Goal: Obtain resource: Obtain resource

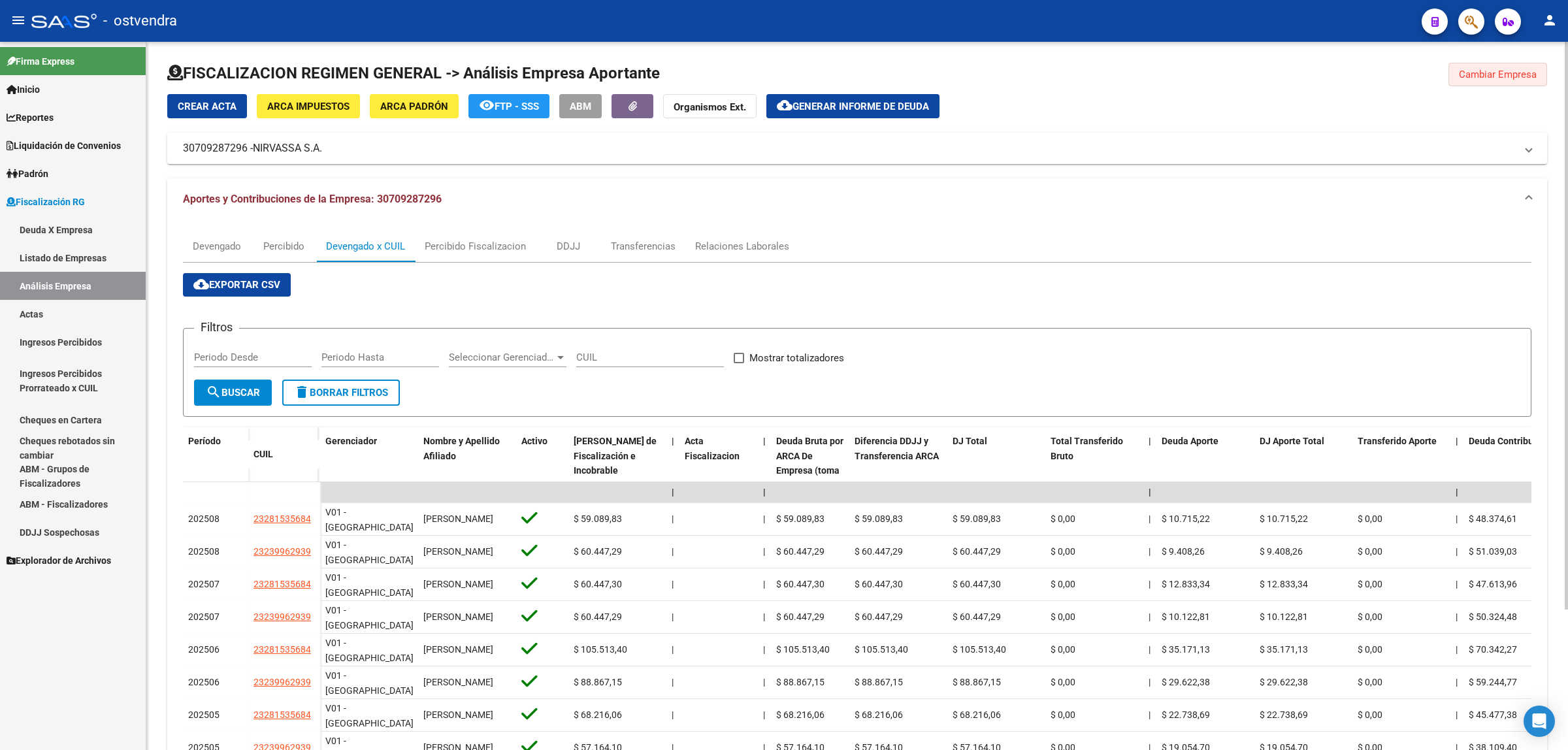
click at [1504, 69] on span "Cambiar Empresa" at bounding box center [1497, 74] width 78 height 12
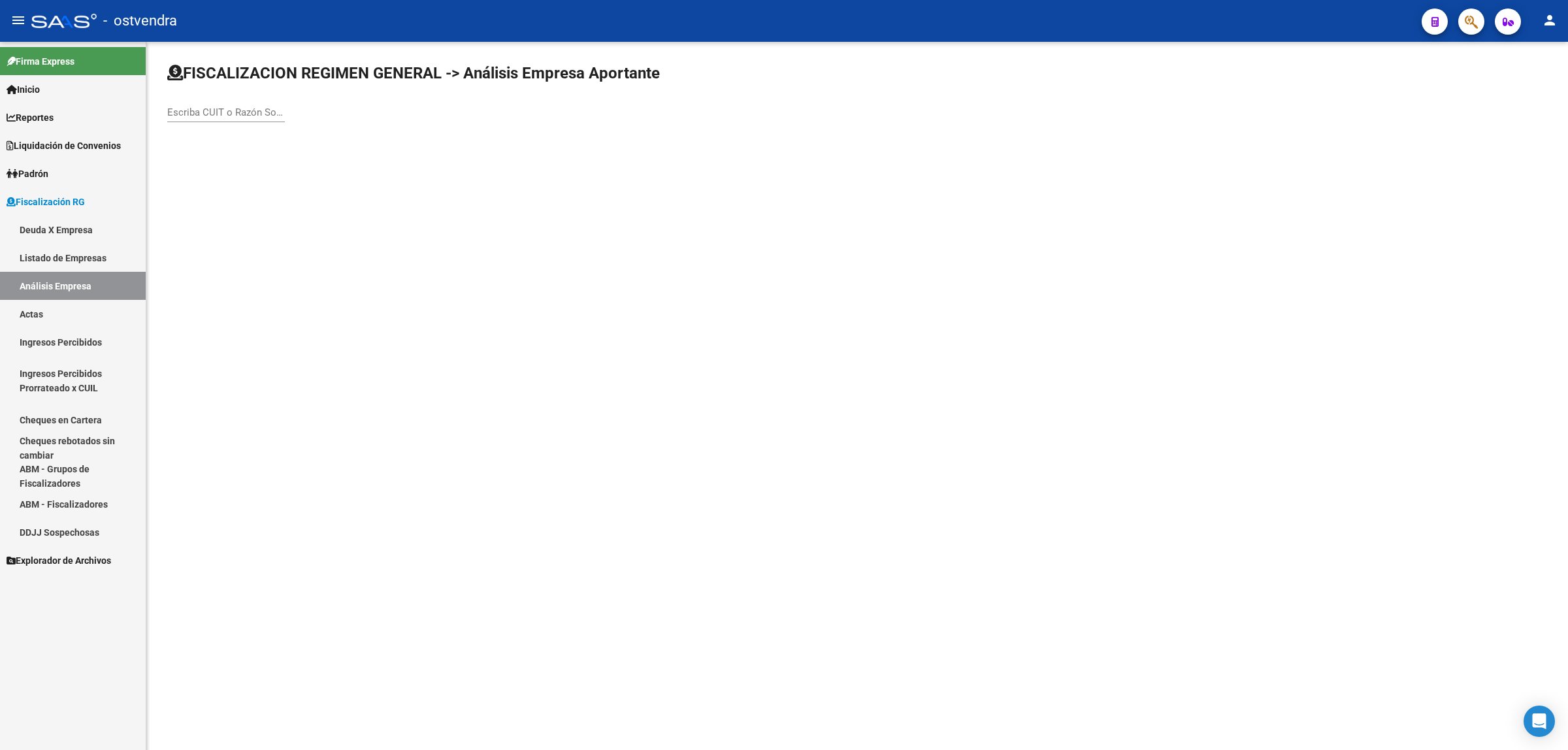
click at [269, 115] on input "Escriba CUIT o Razón Social para buscar" at bounding box center [226, 112] width 117 height 12
paste input "30713491604"
type input "30713491604"
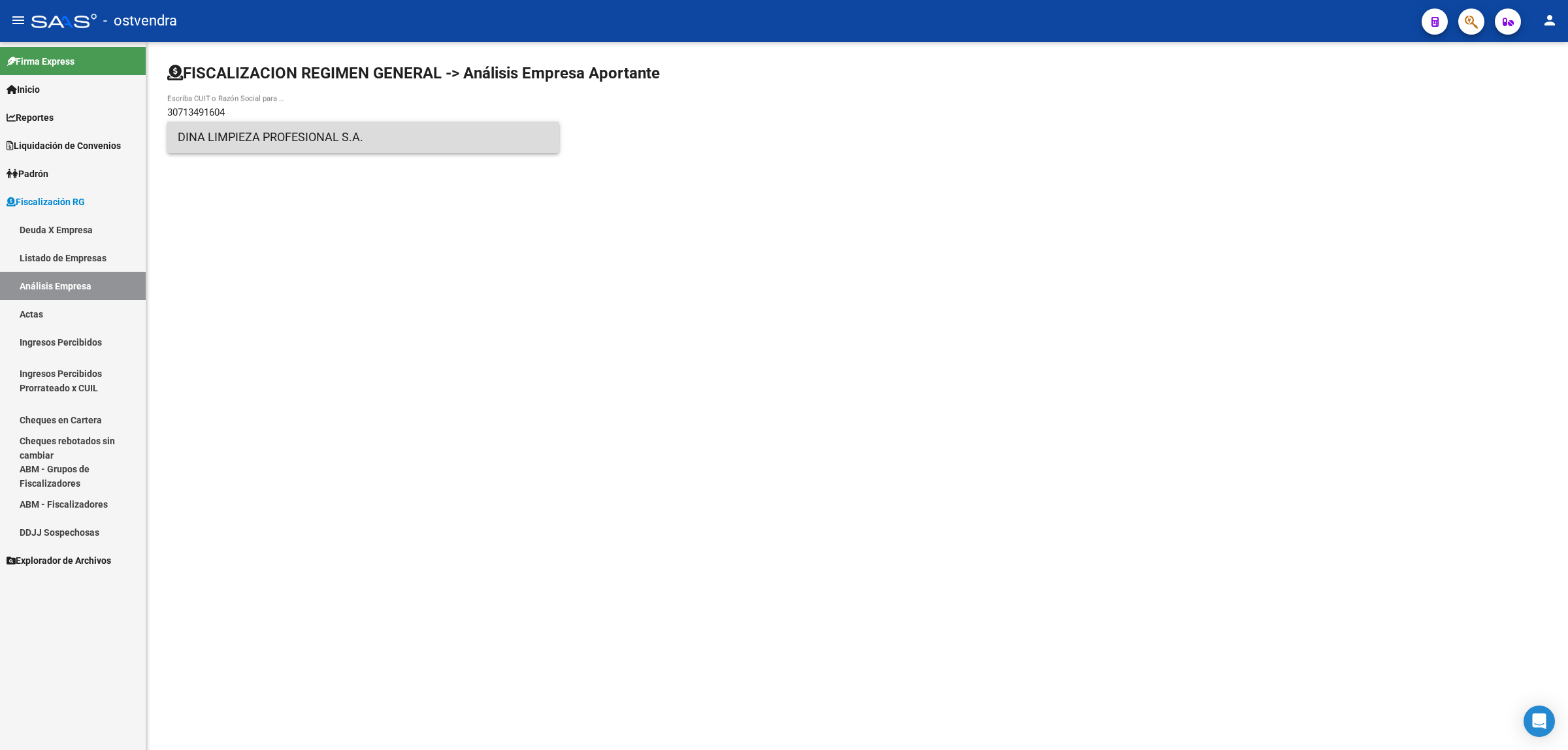
click at [362, 132] on span "DINA LIMPIEZA PROFESIONAL S.A." at bounding box center [363, 137] width 371 height 31
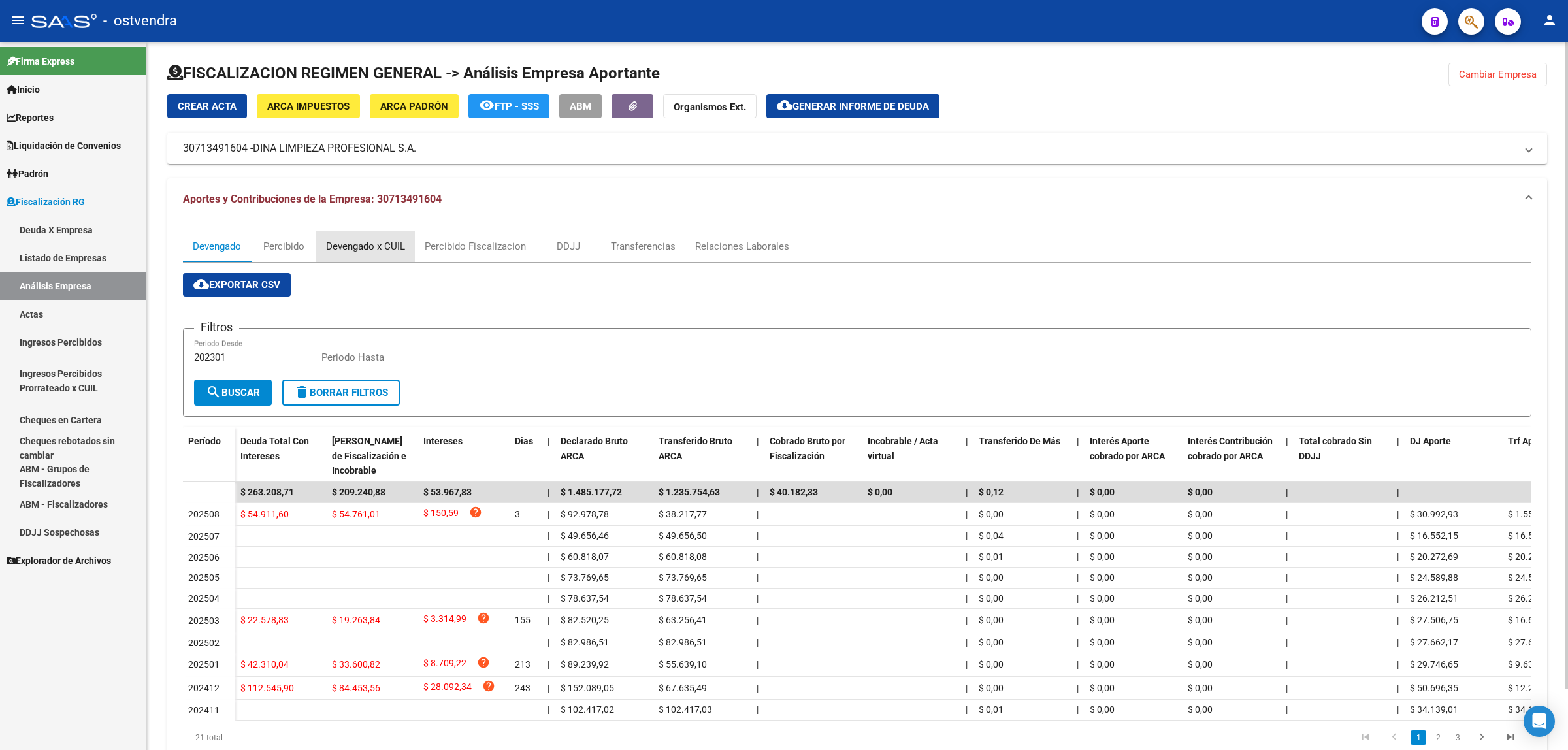
click at [371, 245] on div "Devengado x CUIL" at bounding box center [365, 246] width 79 height 14
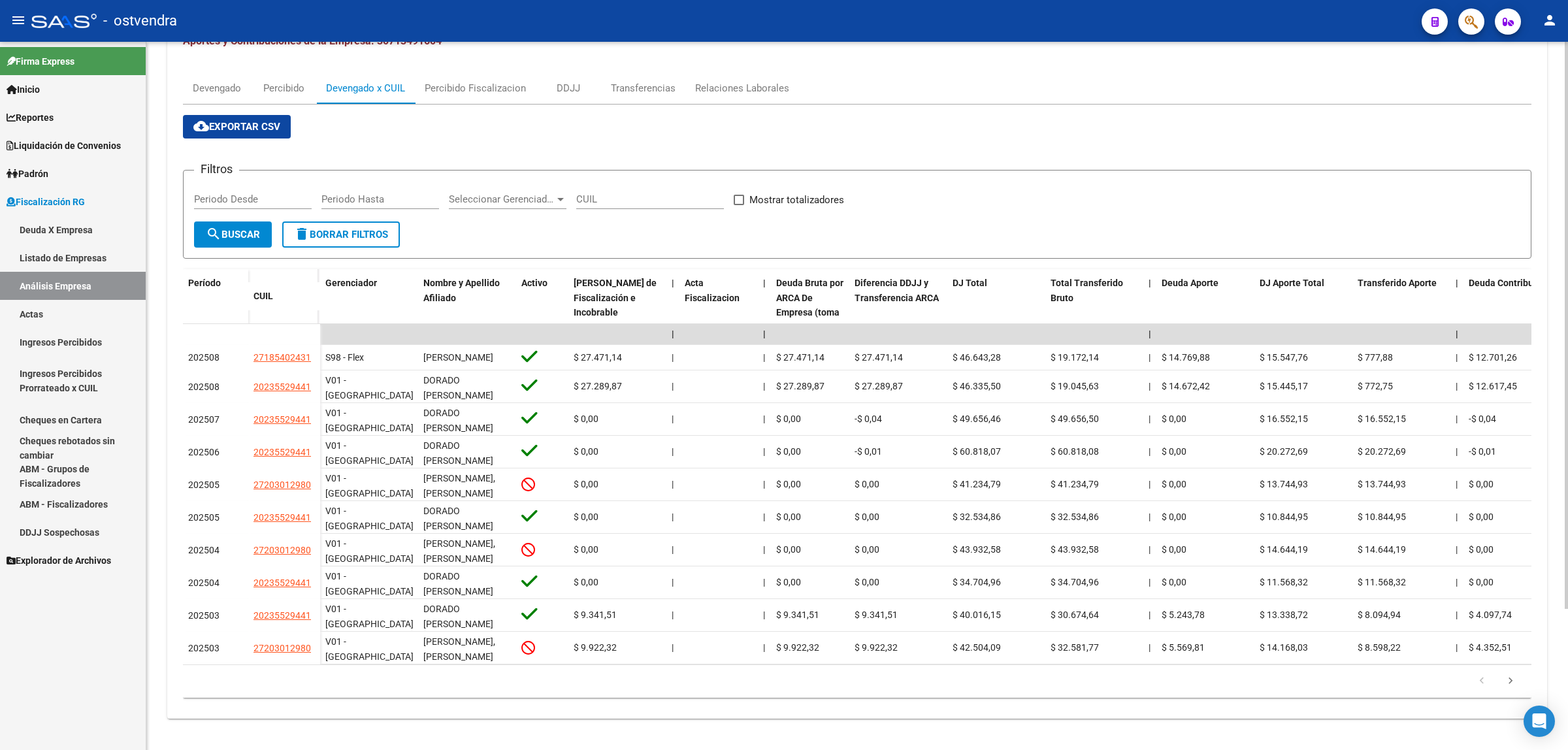
scroll to position [175, 0]
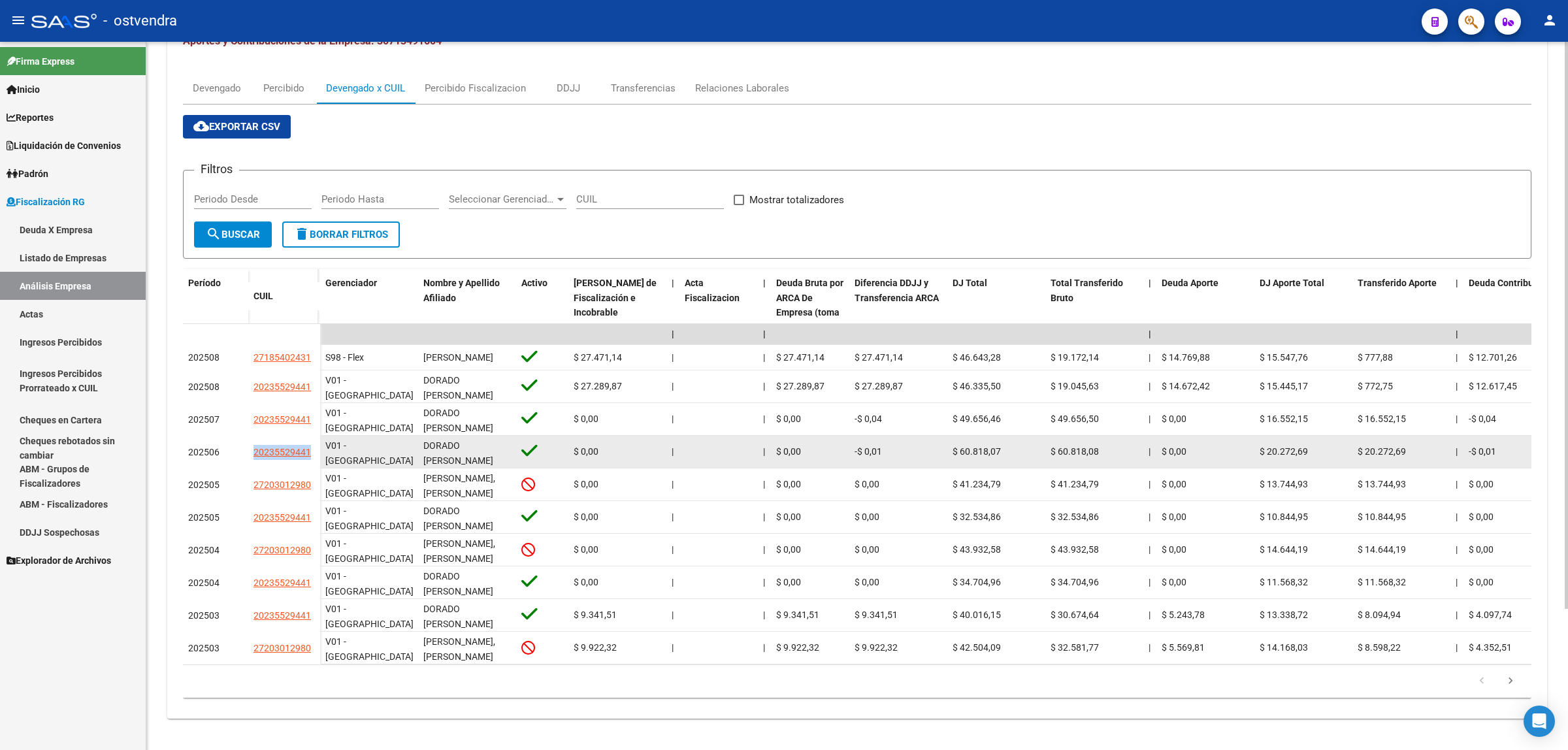
drag, startPoint x: 233, startPoint y: 441, endPoint x: 315, endPoint y: 439, distance: 82.0
click at [315, 439] on div "202506 20235529441" at bounding box center [251, 452] width 137 height 32
copy div "20235529441"
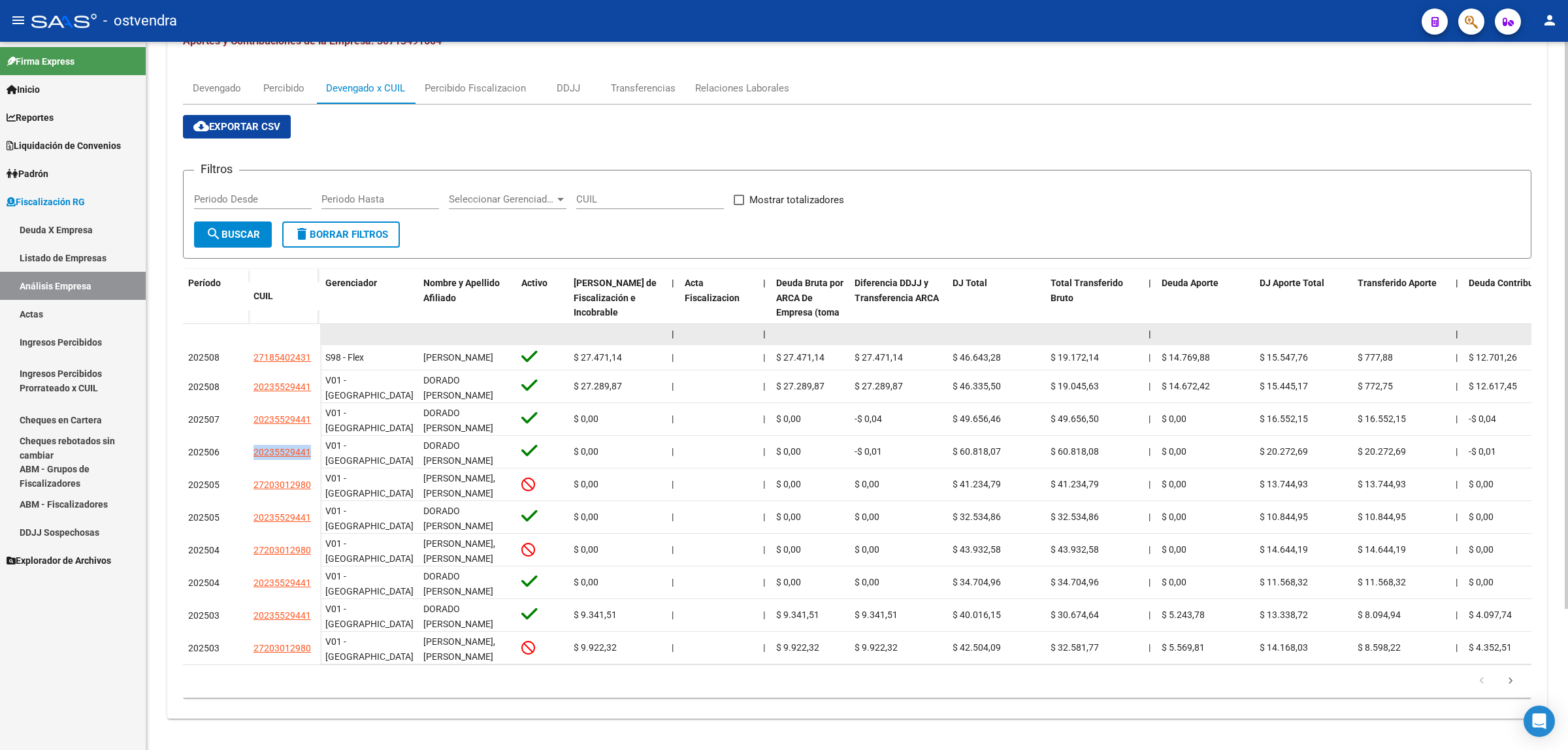
click at [313, 356] on datatable-scroller "| | | | | | | | | | | | | 202508 27185402431 S98 - Flex [PERSON_NAME] $ 27.471,…" at bounding box center [856, 494] width 1349 height 341
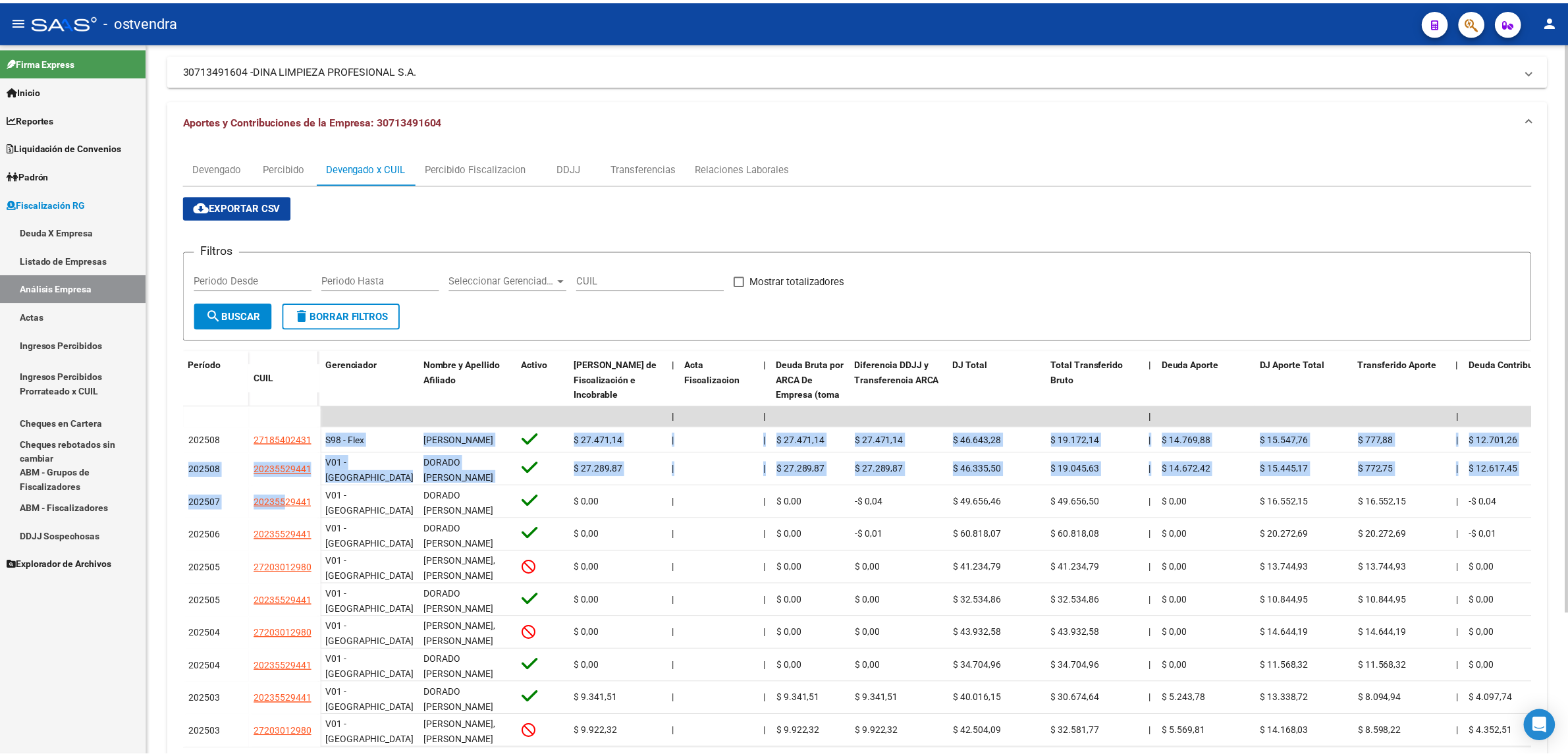
scroll to position [0, 0]
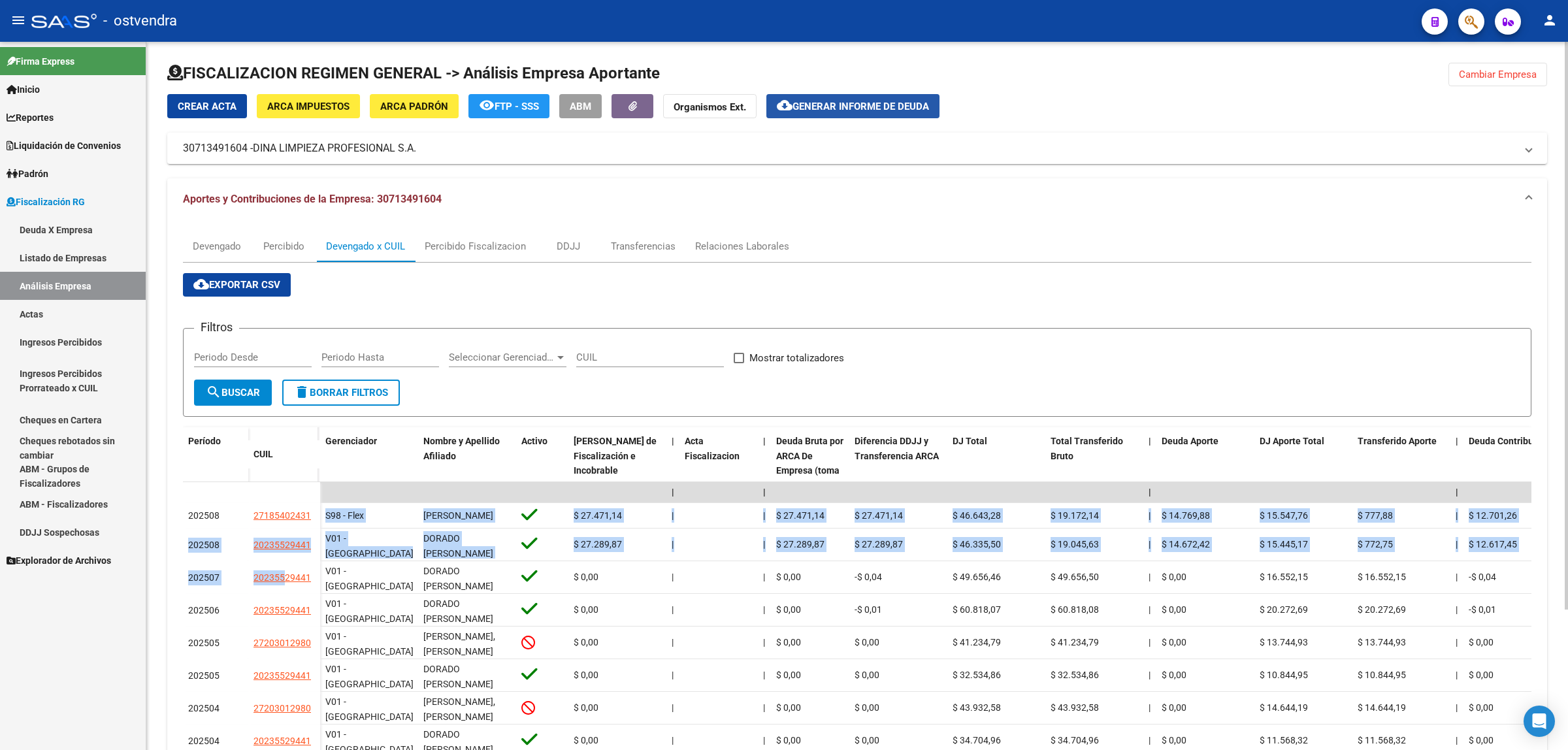
click at [882, 102] on span "Generar informe de deuda" at bounding box center [860, 106] width 137 height 12
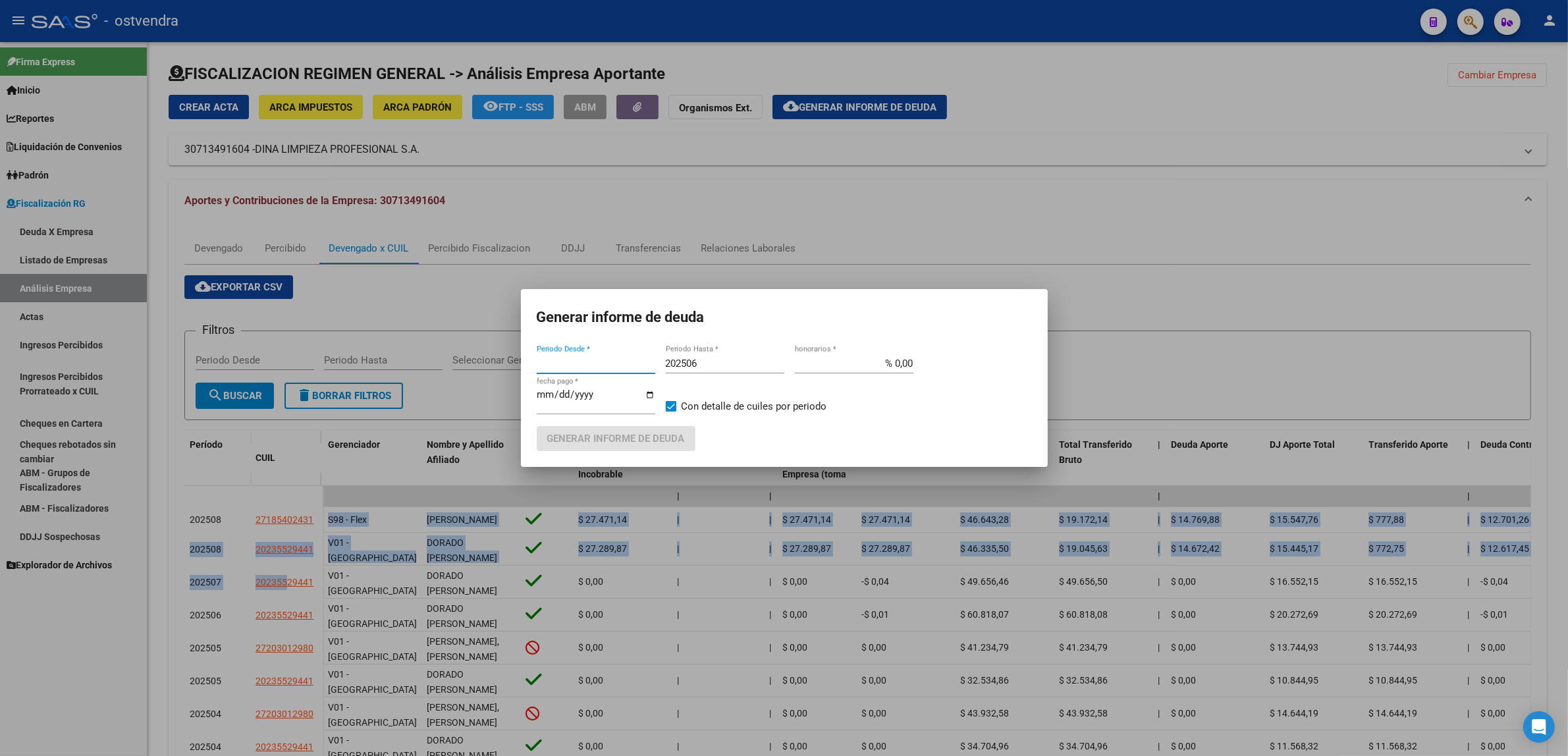
type input "202403"
click at [721, 373] on div "202506 Periodo Hasta *" at bounding box center [724, 364] width 118 height 20
click at [728, 364] on input "202506" at bounding box center [724, 363] width 118 height 12
click at [558, 391] on input "[DATE]" at bounding box center [595, 399] width 118 height 21
click at [741, 369] on input "202506" at bounding box center [724, 363] width 118 height 12
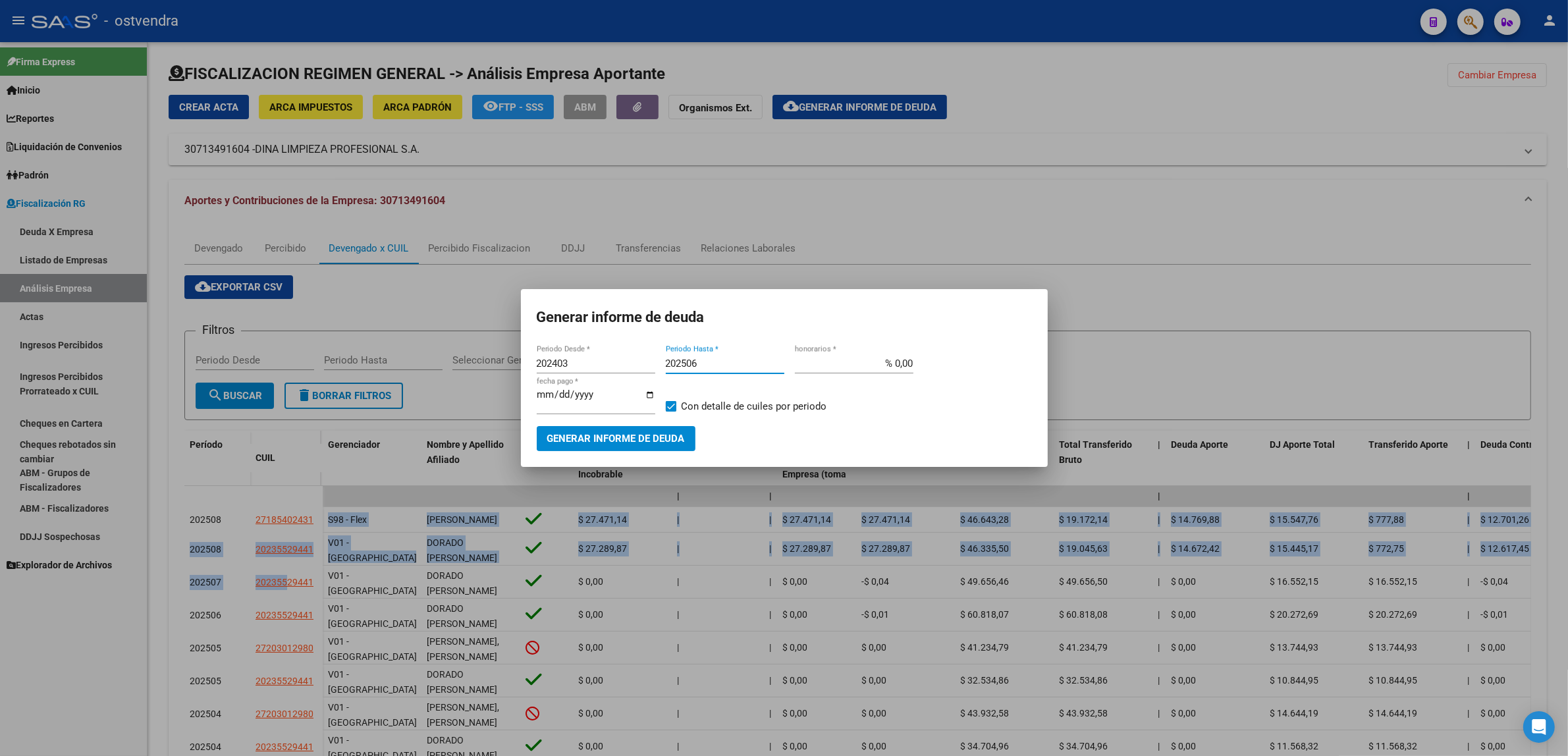
click at [561, 393] on input "[DATE]" at bounding box center [595, 399] width 118 height 21
type input "[DATE]"
click at [607, 433] on span "Generar informe de deuda" at bounding box center [616, 438] width 138 height 12
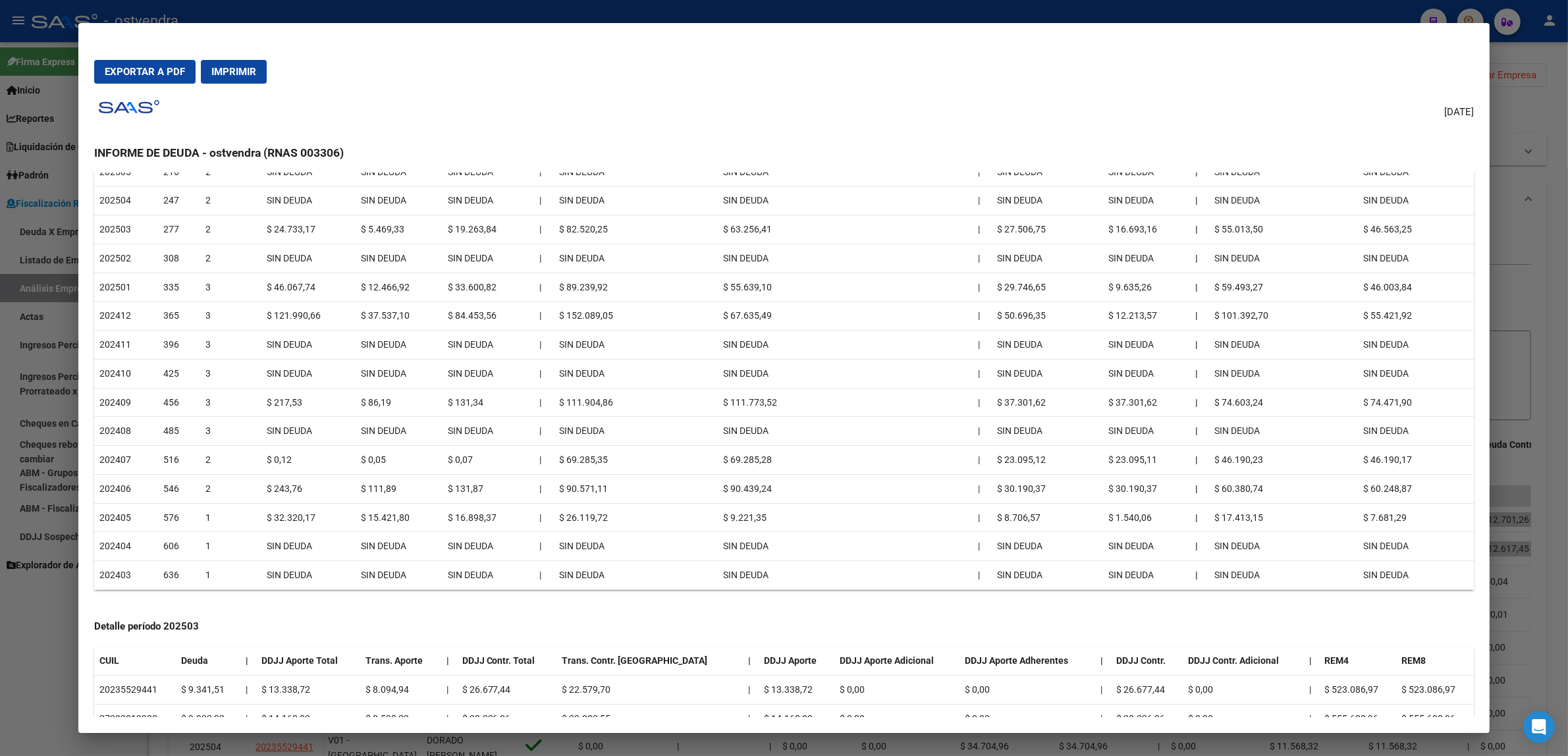
scroll to position [247, 0]
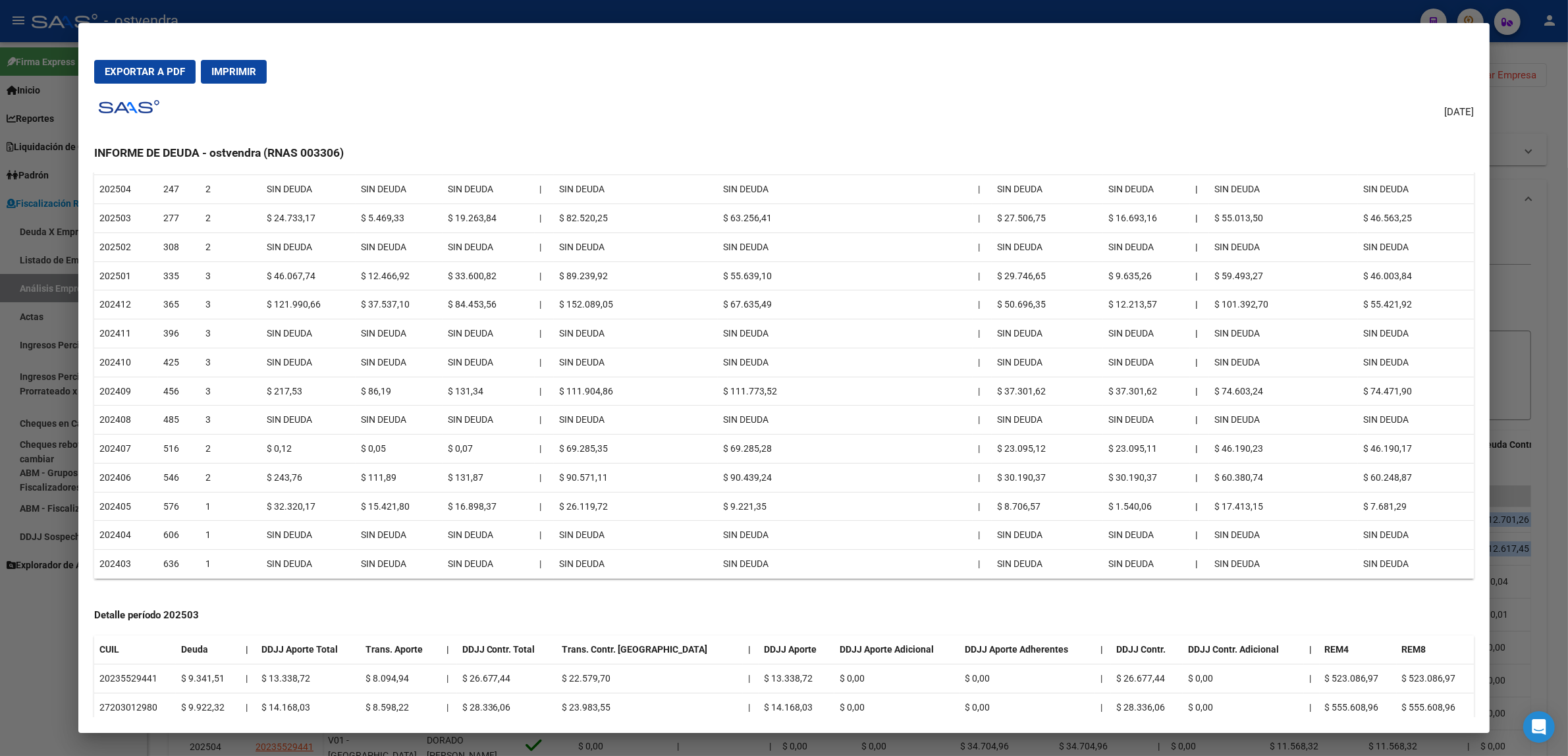
click at [1523, 259] on div at bounding box center [784, 378] width 1568 height 756
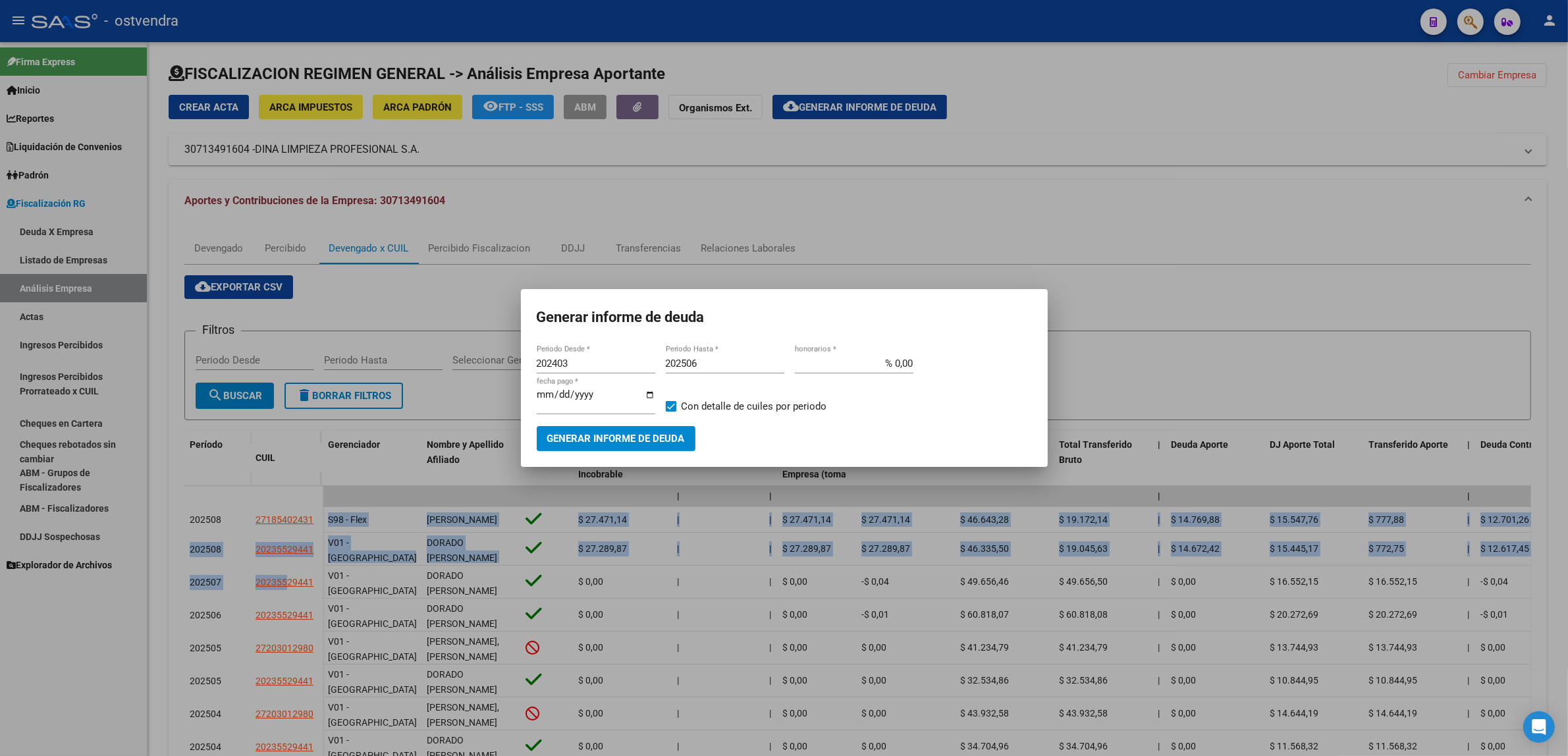
click at [1118, 215] on div at bounding box center [784, 378] width 1568 height 756
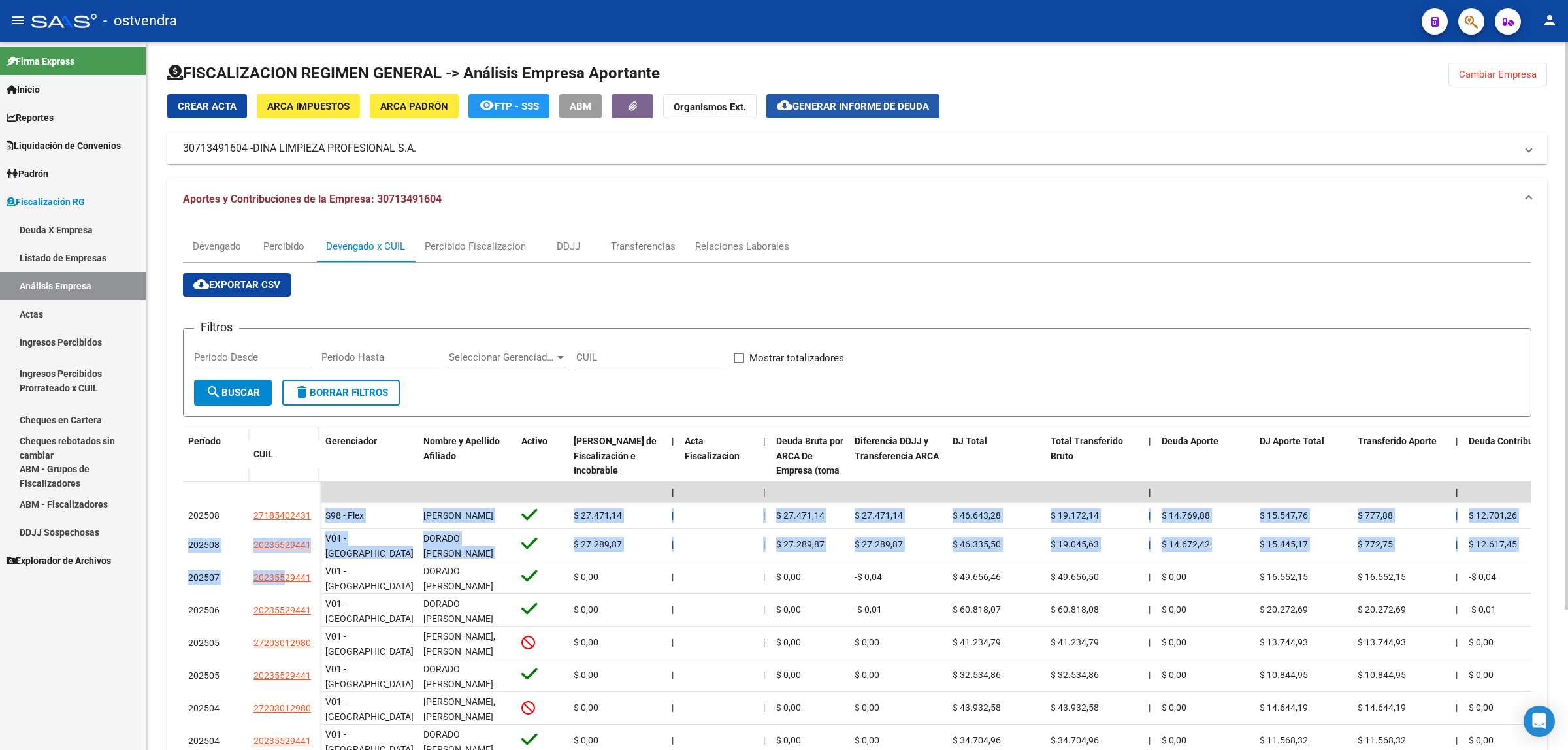
click at [900, 96] on button "cloud_download Generar informe de deuda" at bounding box center [852, 106] width 173 height 24
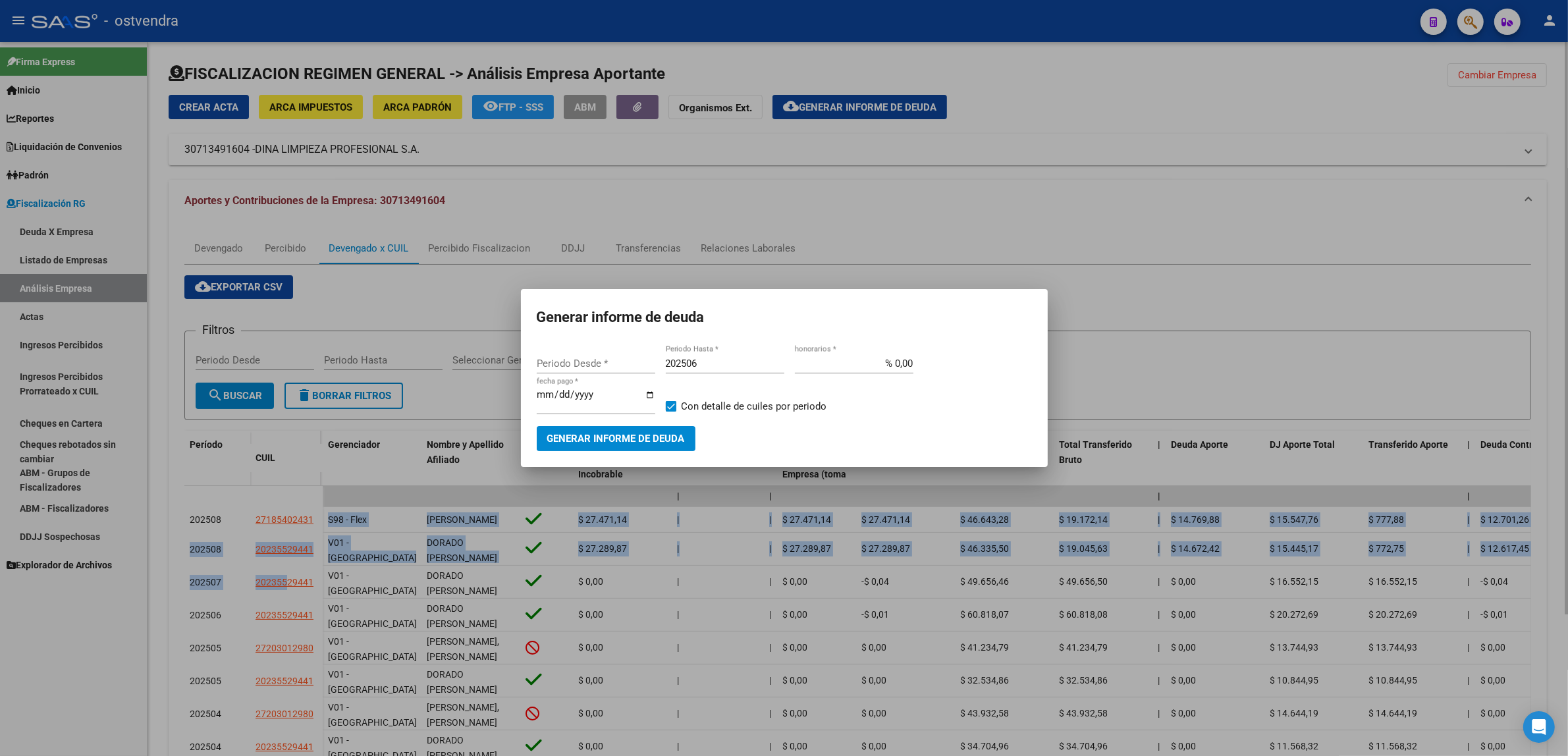
type input "202403"
click at [766, 362] on input "202506" at bounding box center [724, 363] width 118 height 12
click at [552, 396] on input "[DATE]" at bounding box center [595, 399] width 118 height 21
click at [555, 393] on input "[DATE]" at bounding box center [595, 399] width 118 height 21
type input "[DATE]"
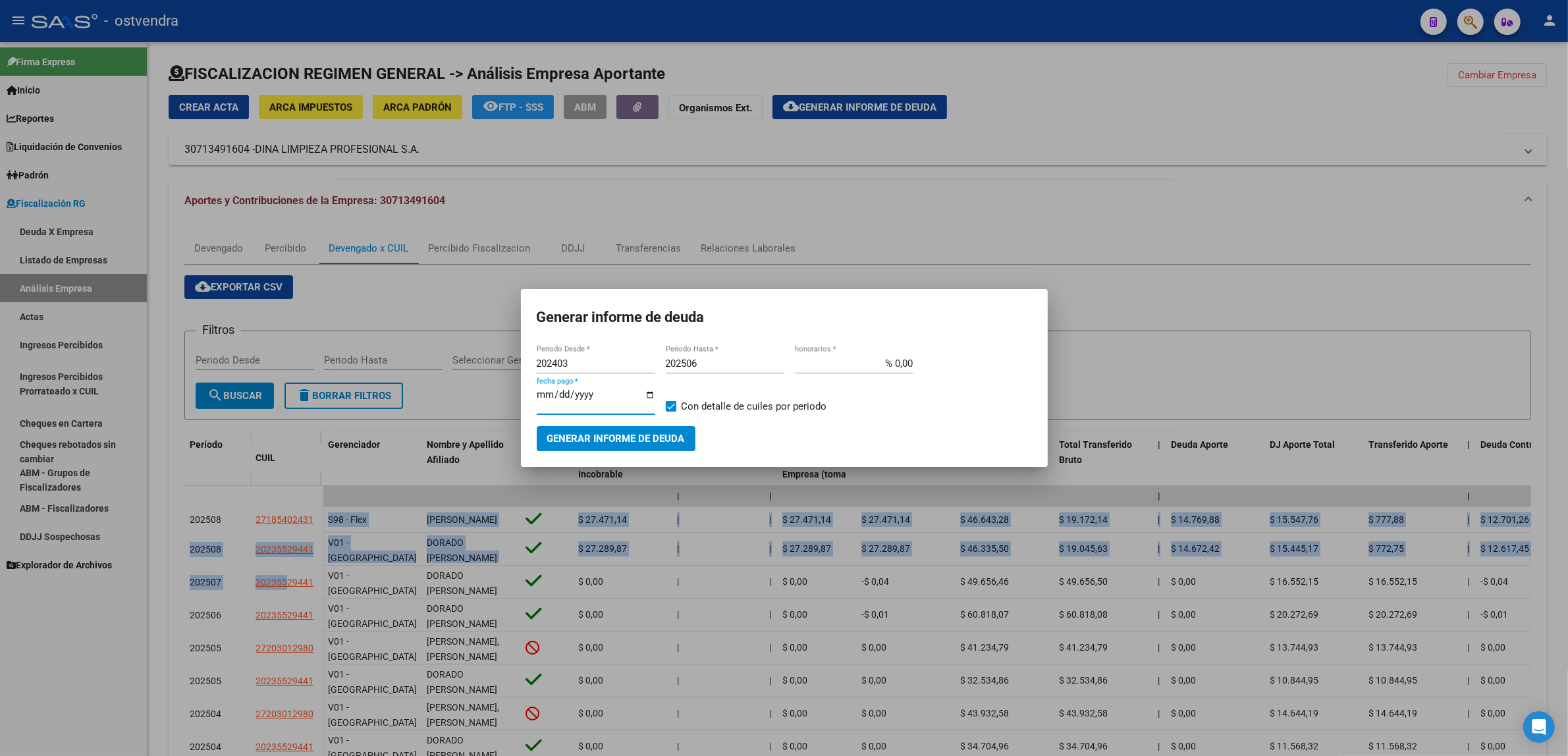
click at [650, 433] on span "Generar informe de deuda" at bounding box center [616, 438] width 138 height 12
click at [678, 443] on span "Generar informe de deuda" at bounding box center [616, 438] width 138 height 12
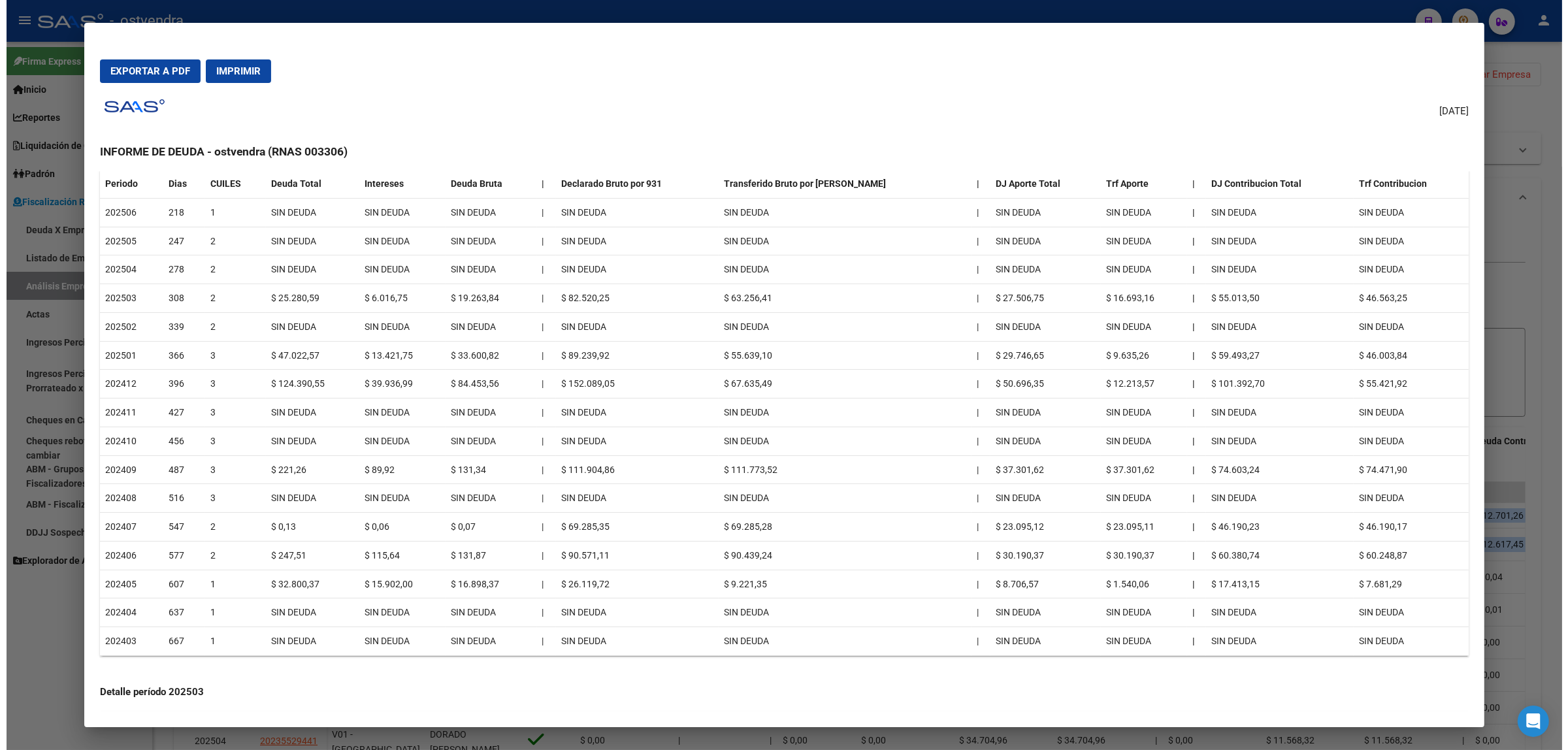
scroll to position [0, 0]
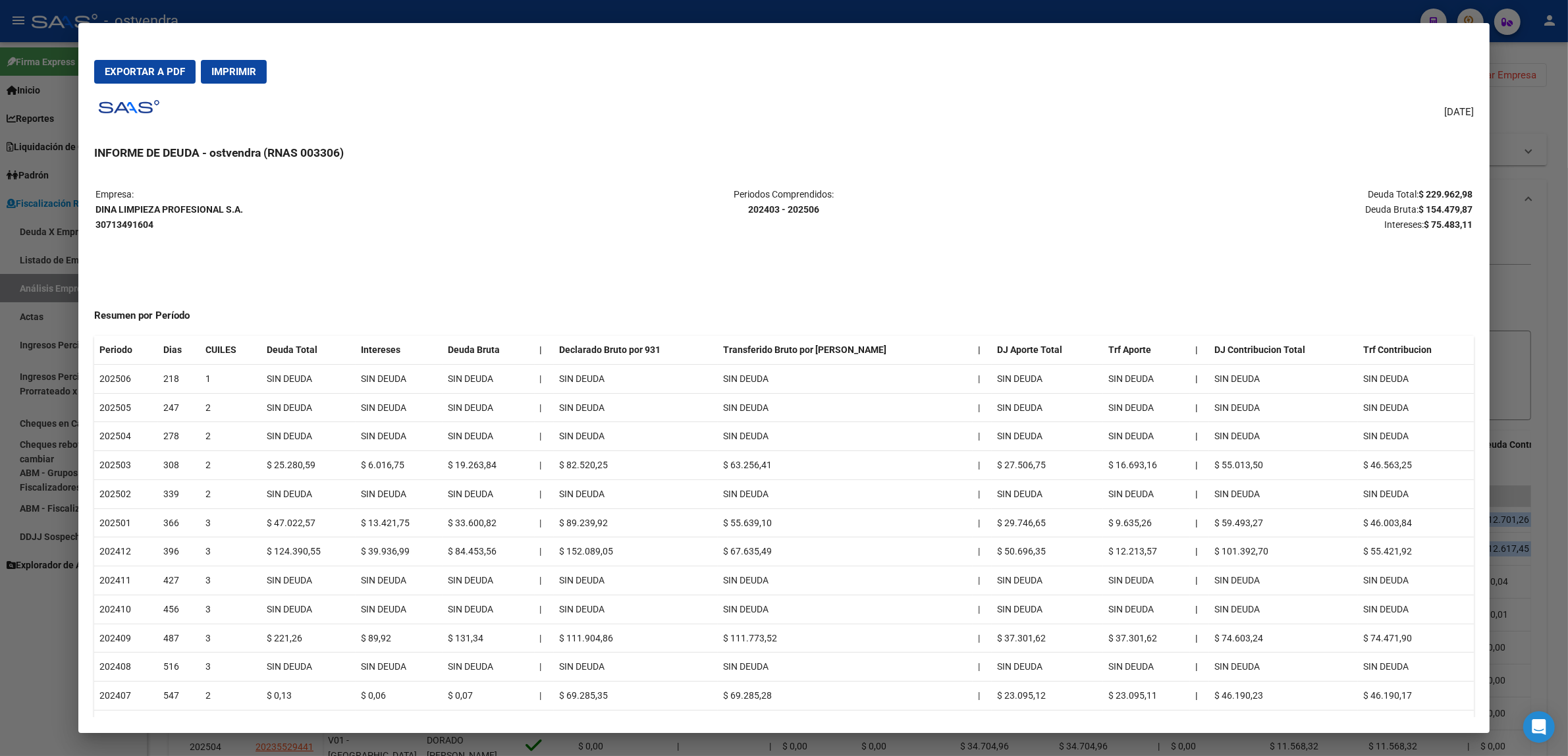
click at [1542, 202] on div at bounding box center [784, 378] width 1568 height 756
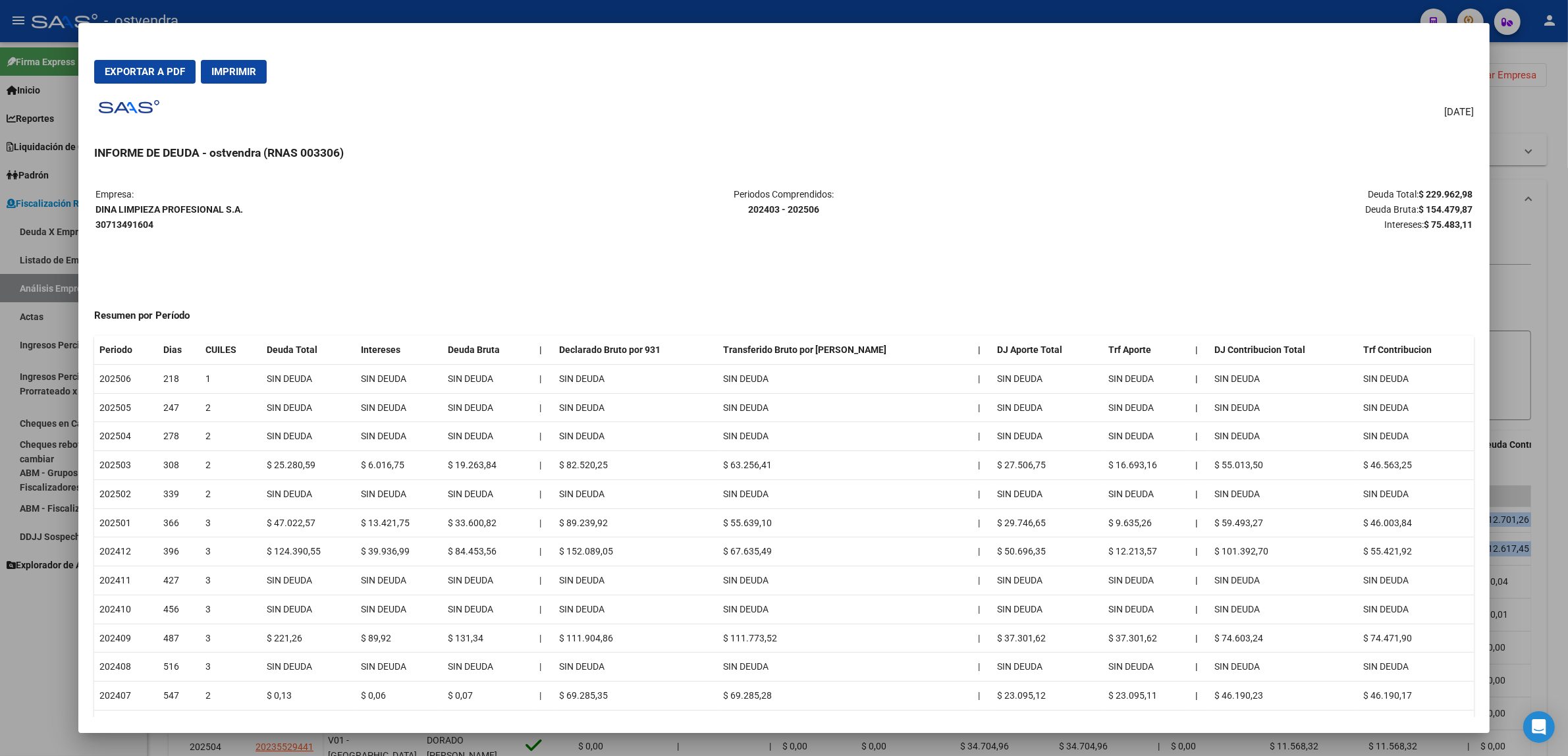
click at [1542, 202] on div at bounding box center [784, 378] width 1568 height 756
click at [1542, 202] on mat-expansion-panel-header "Aportes y Contribuciones de la Empresa: 30713491604" at bounding box center [858, 200] width 1379 height 42
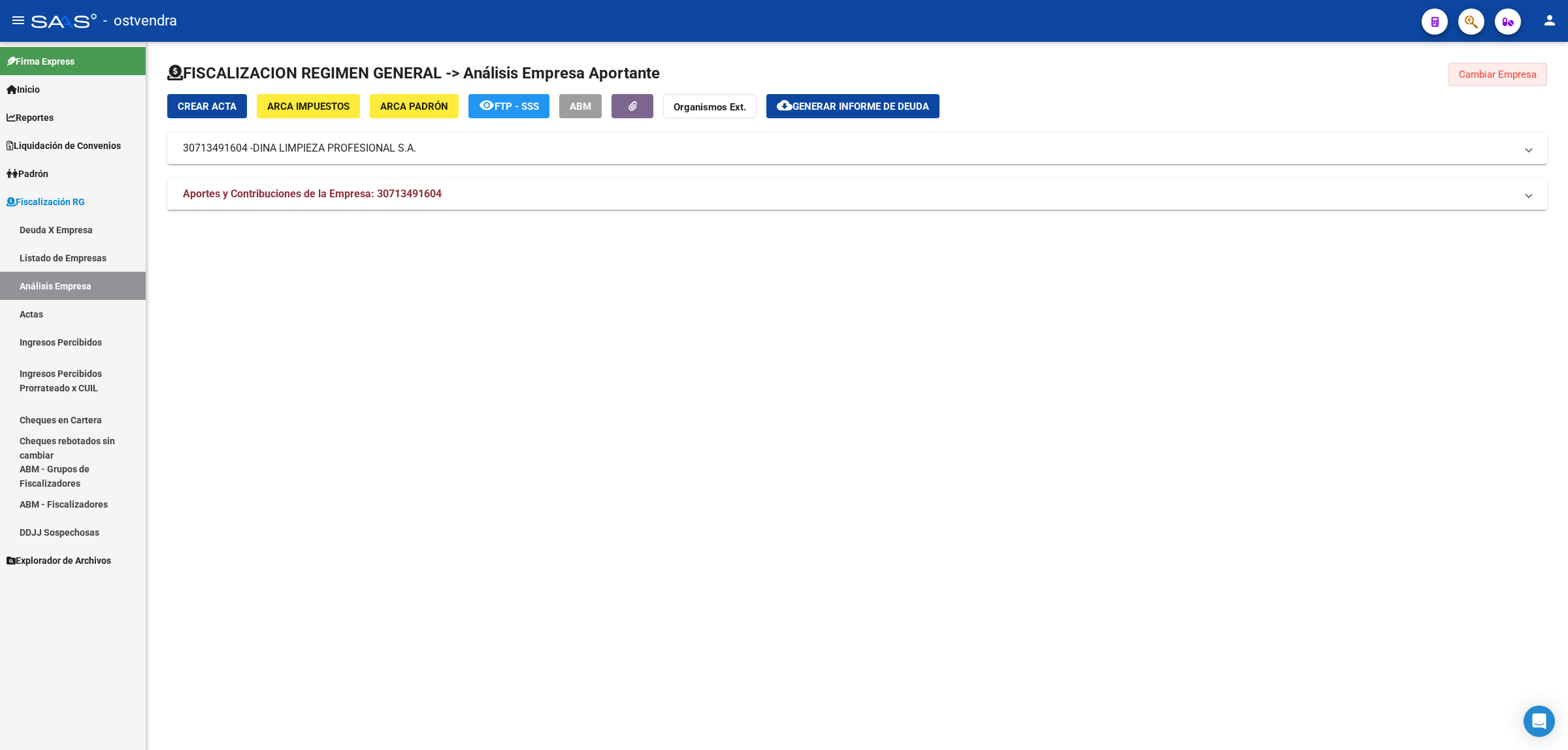
click at [1504, 83] on button "Cambiar Empresa" at bounding box center [1497, 74] width 98 height 23
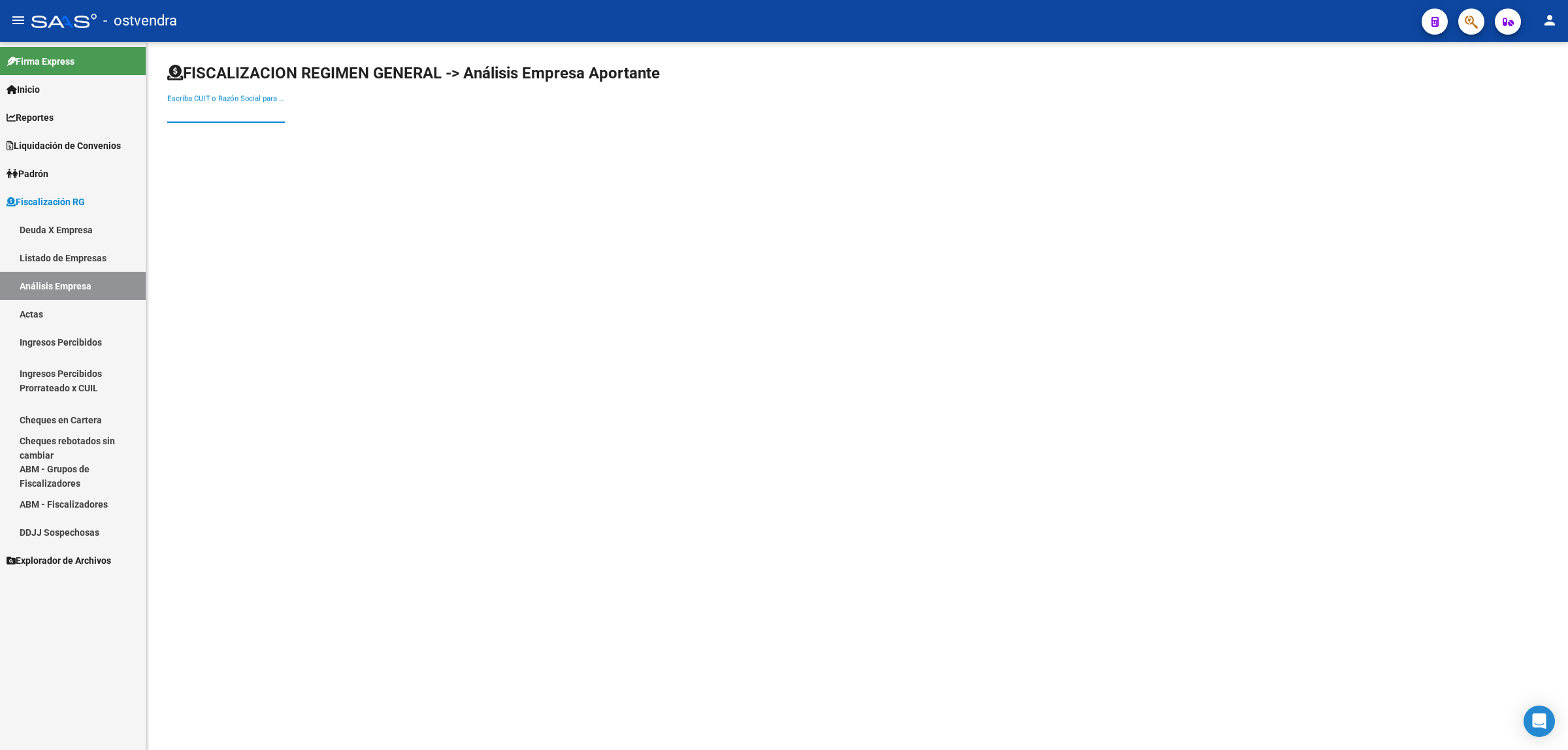
click at [200, 109] on input "Escriba CUIT o Razón Social para buscar" at bounding box center [226, 112] width 117 height 12
paste input "30614485465"
type input "30614485465"
click at [337, 132] on span "[PERSON_NAME] SA" at bounding box center [363, 137] width 371 height 31
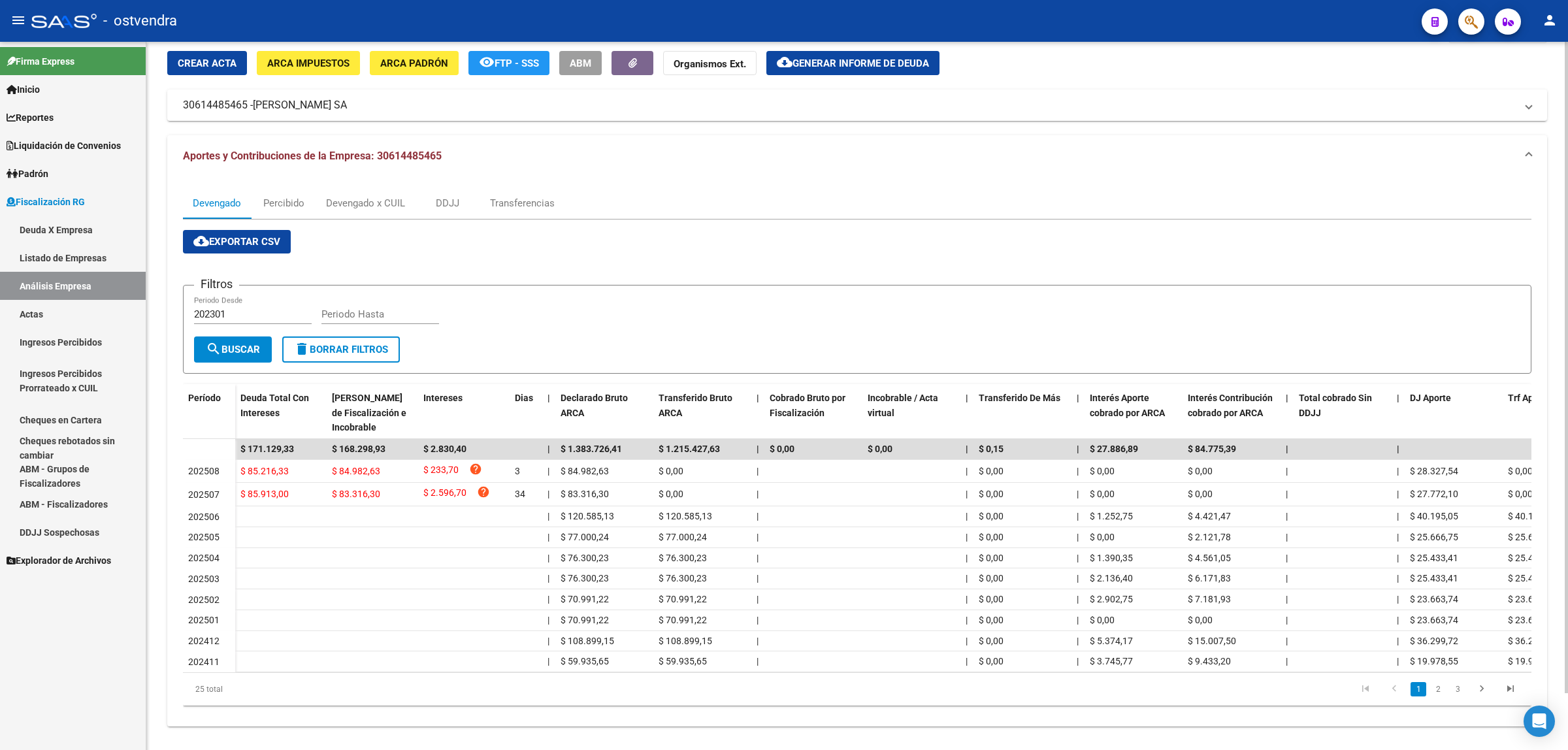
scroll to position [63, 0]
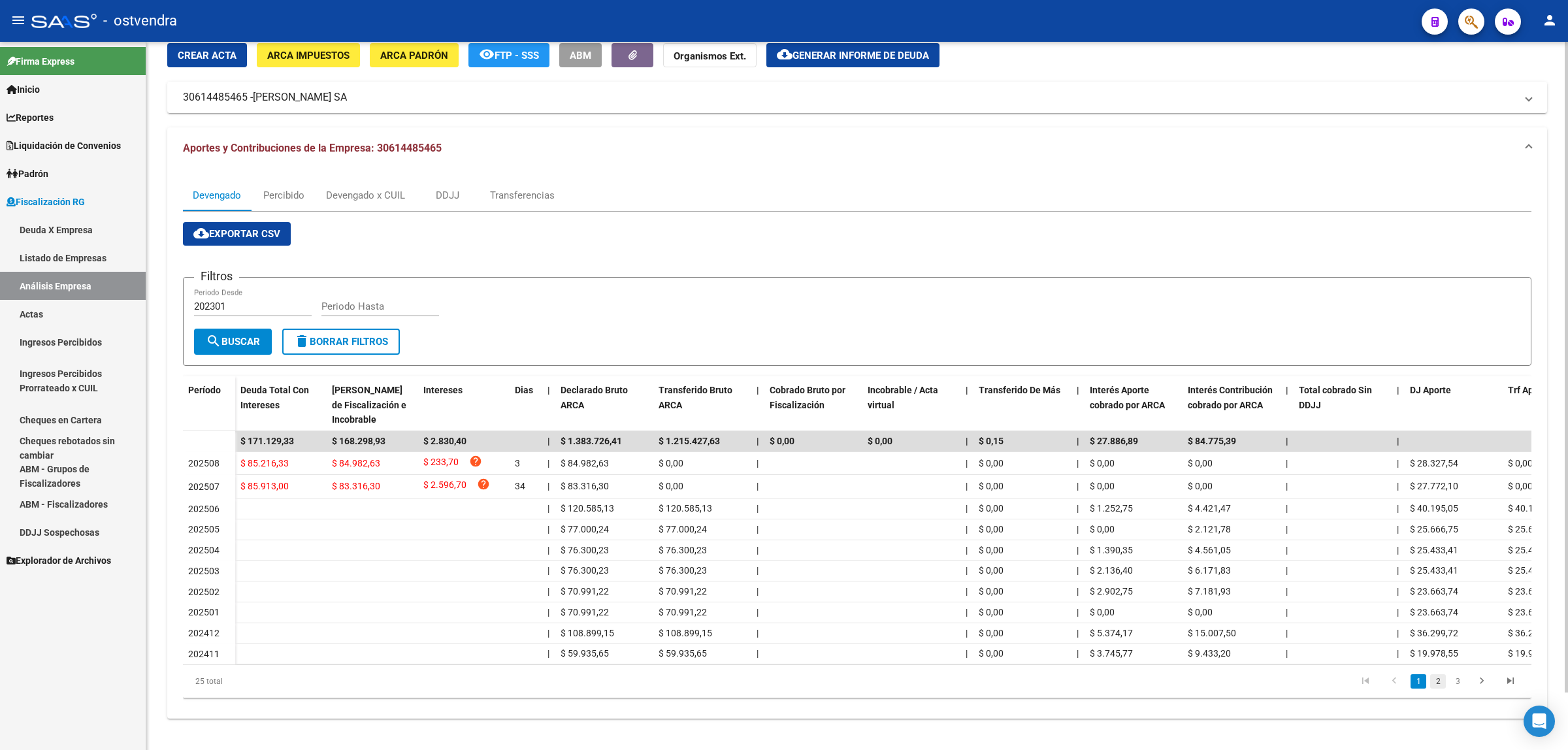
click at [1439, 681] on link "2" at bounding box center [1438, 681] width 16 height 14
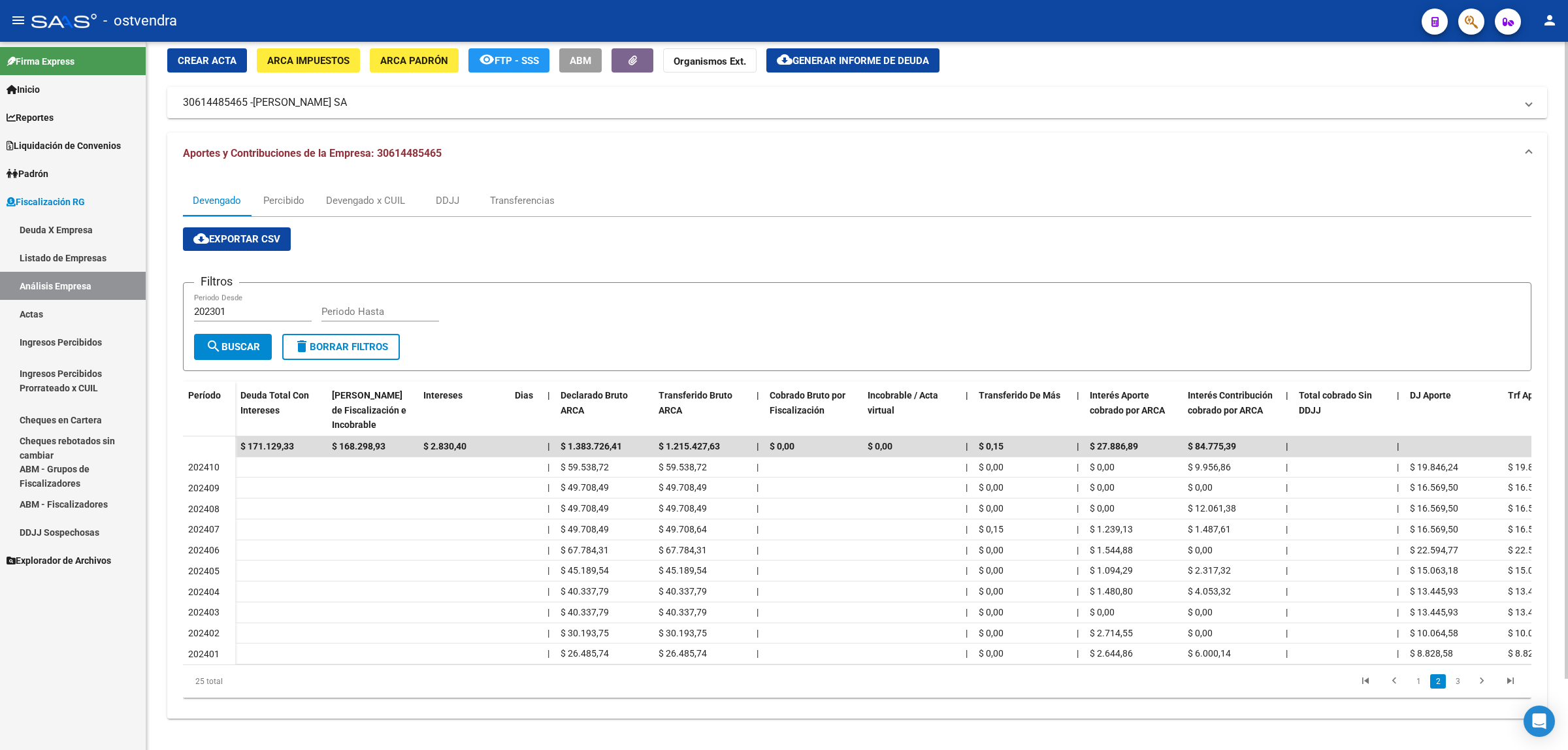
scroll to position [57, 0]
click at [1458, 678] on link "3" at bounding box center [1458, 681] width 16 height 14
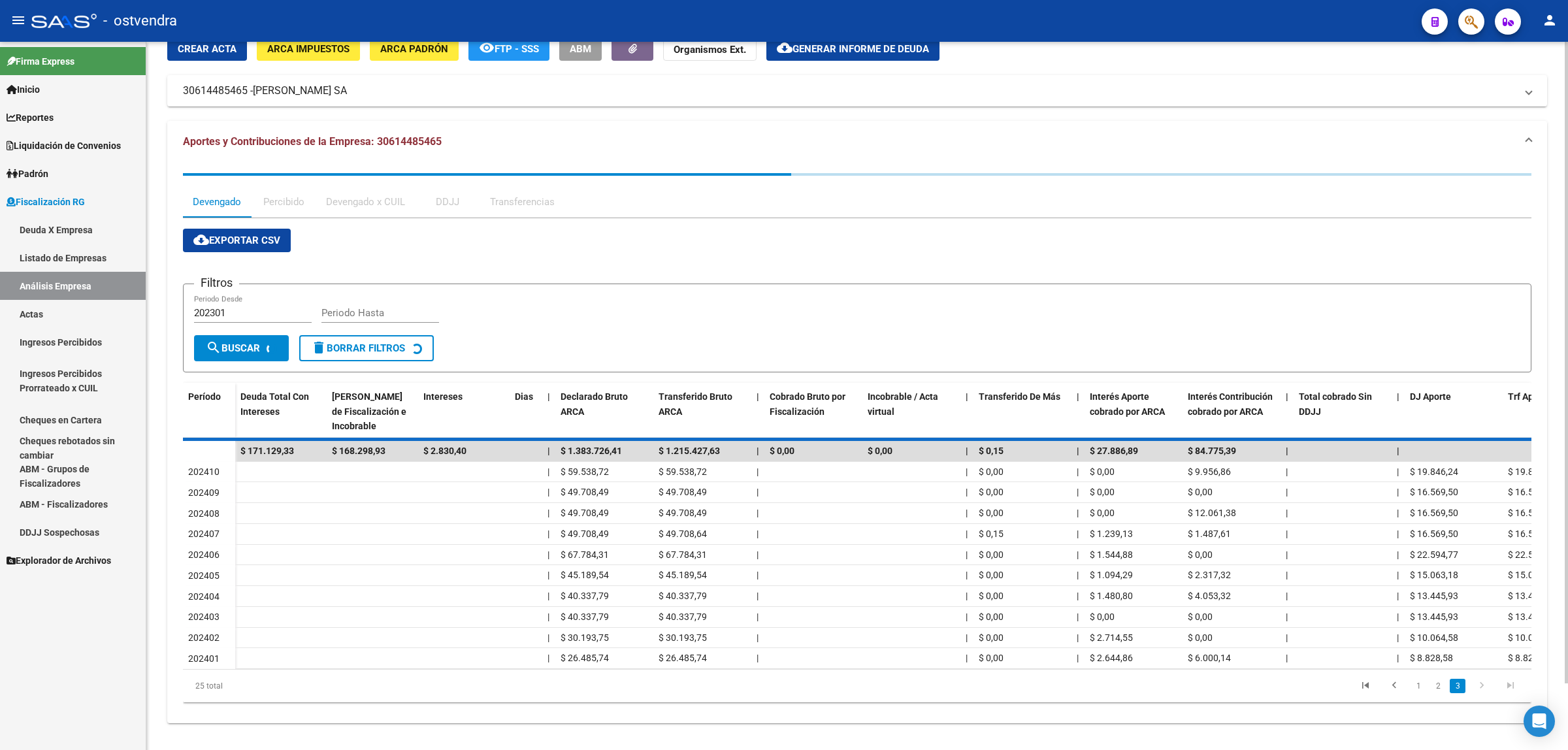
scroll to position [0, 0]
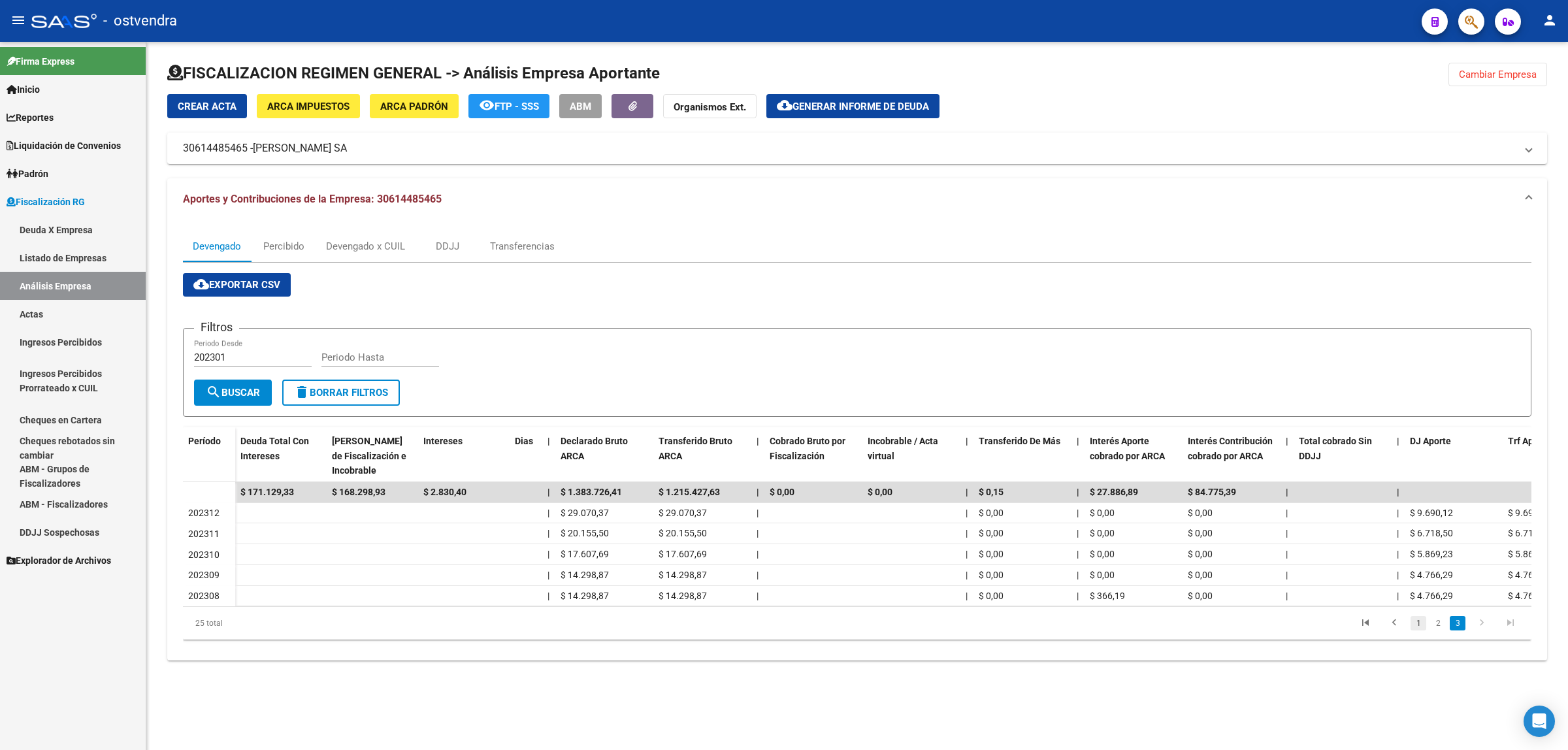
click at [1419, 630] on link "1" at bounding box center [1419, 623] width 16 height 14
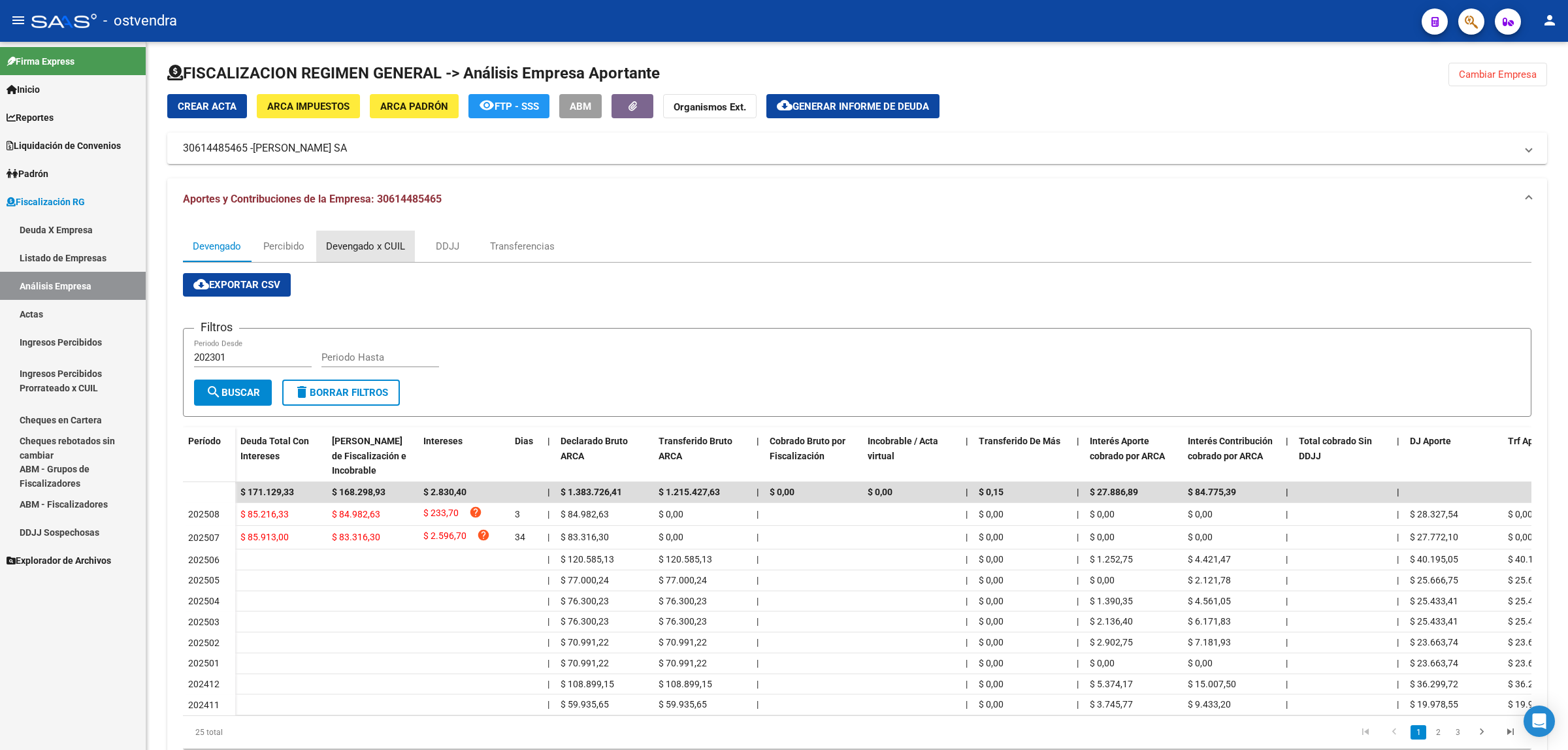
click at [371, 245] on div "Devengado x CUIL" at bounding box center [365, 246] width 79 height 14
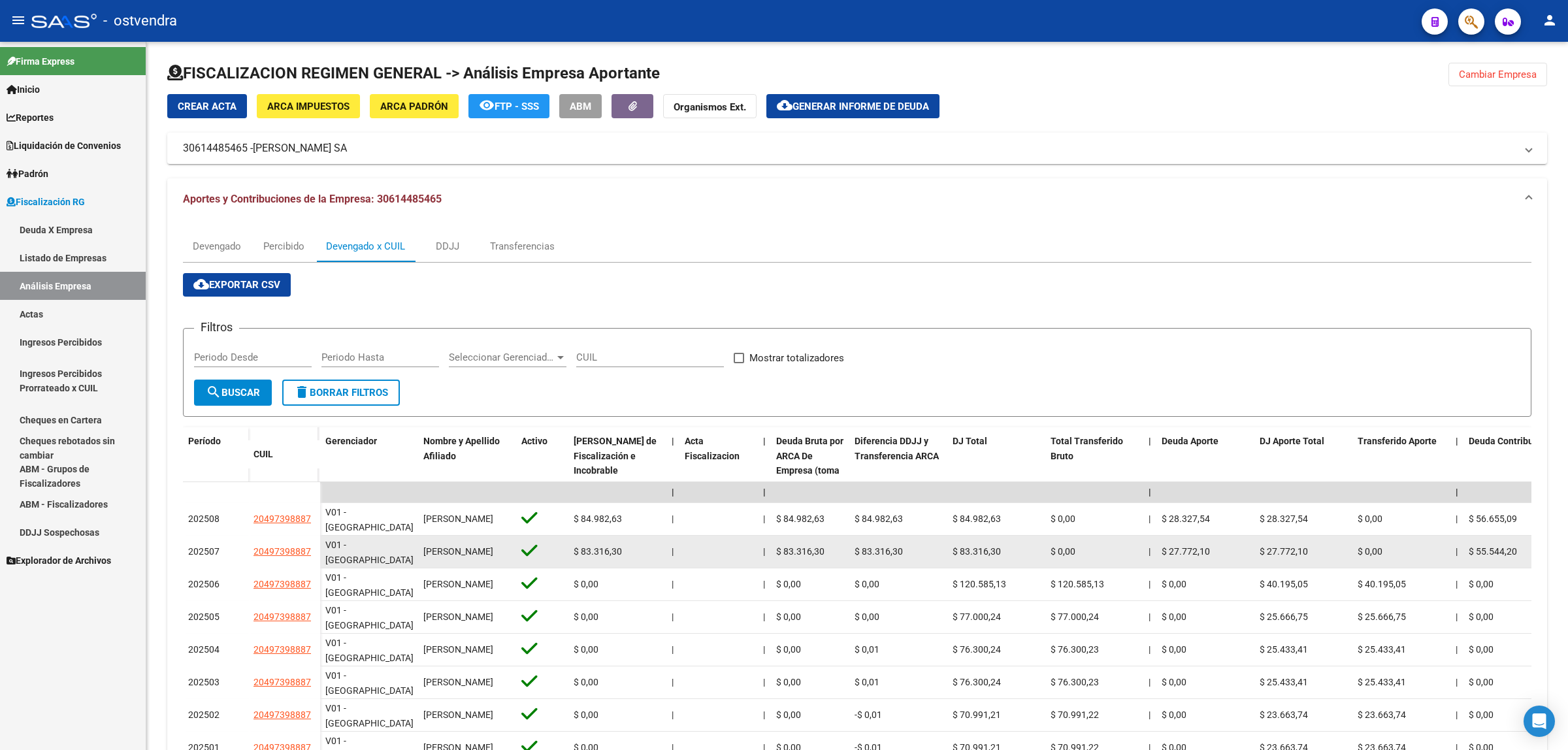
drag, startPoint x: 251, startPoint y: 553, endPoint x: 317, endPoint y: 555, distance: 66.0
click at [317, 555] on datatable-body-cell "20497398887" at bounding box center [284, 552] width 72 height 32
copy span "20497398887"
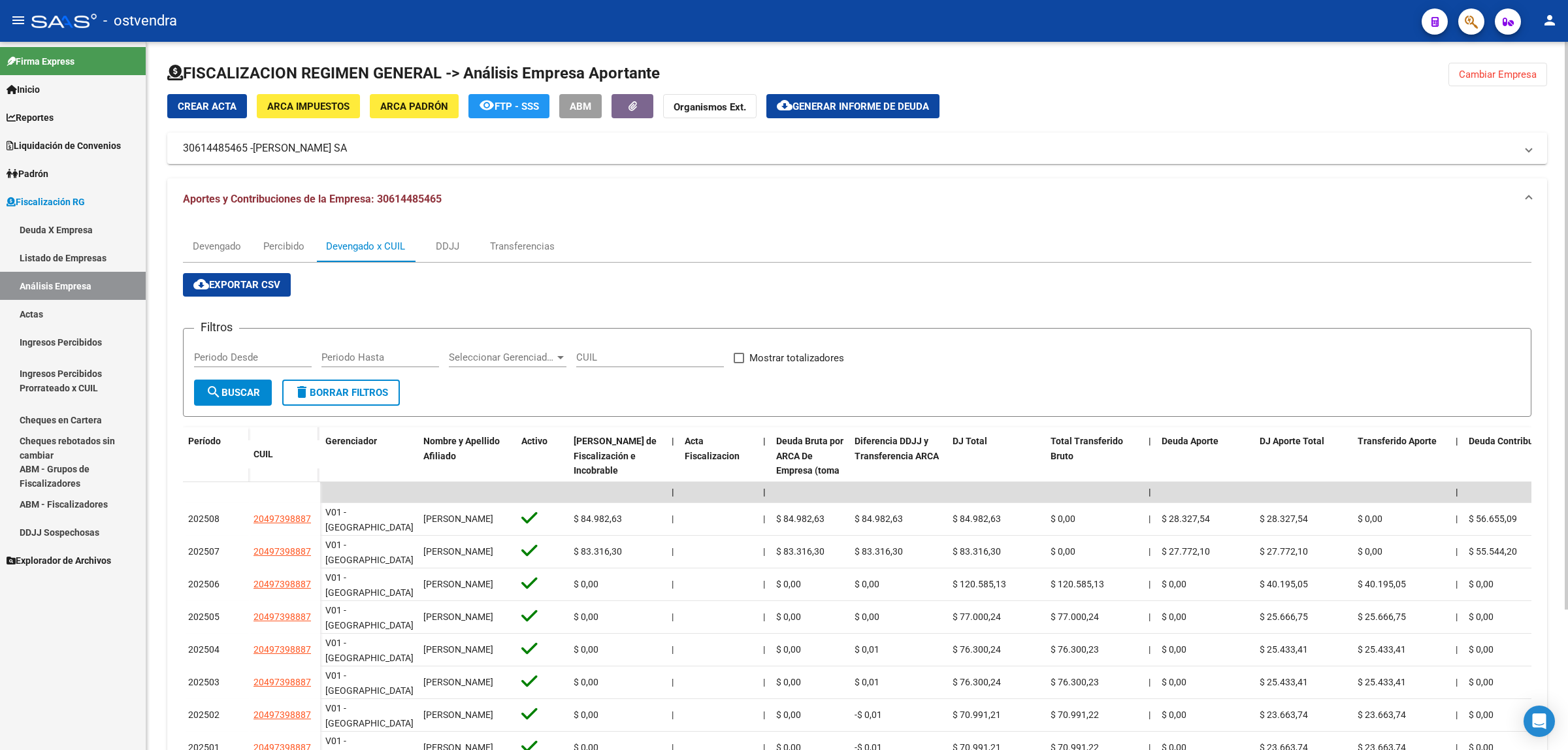
click at [1481, 73] on span "Cambiar Empresa" at bounding box center [1497, 74] width 78 height 12
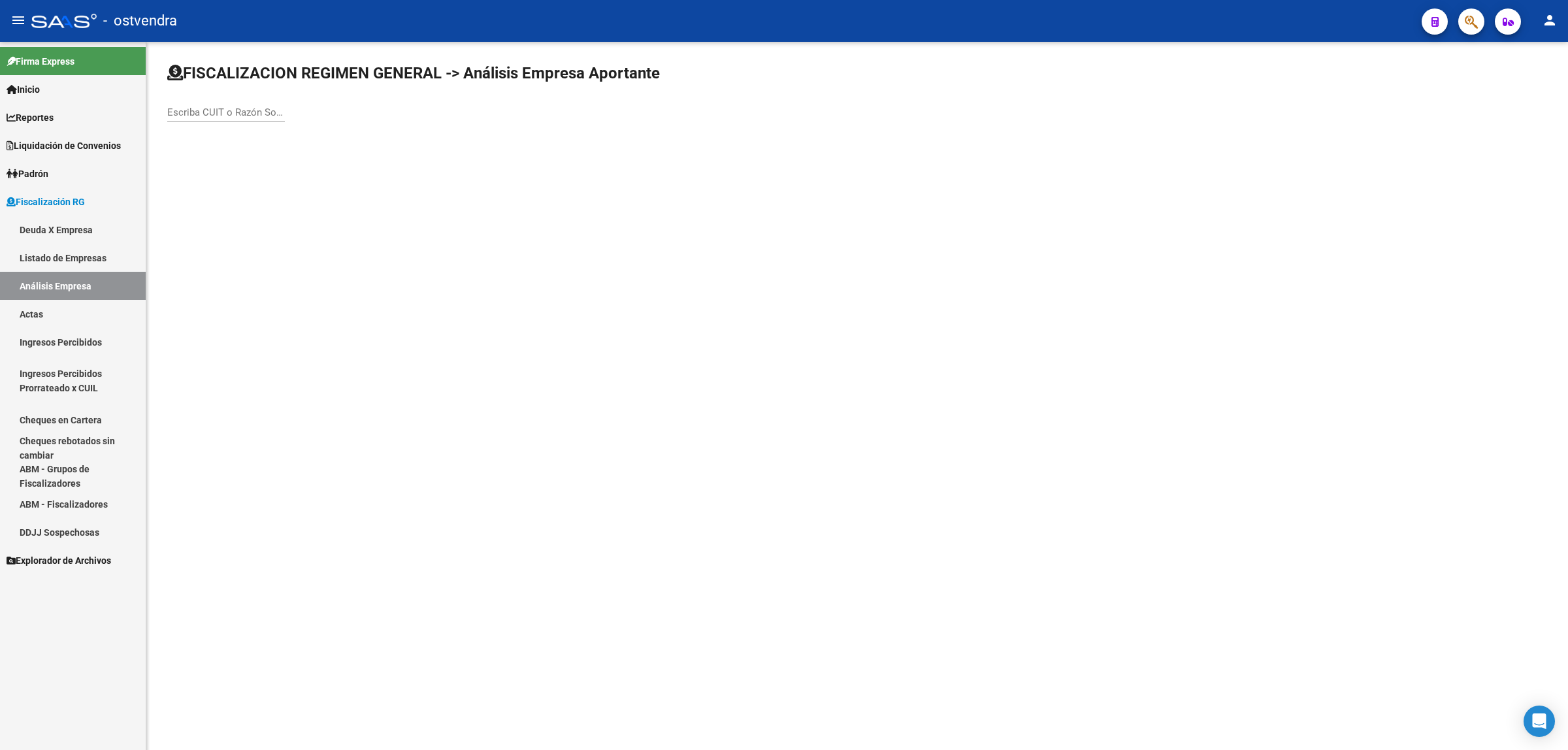
click at [220, 113] on input "Escriba CUIT o Razón Social para buscar" at bounding box center [226, 112] width 117 height 12
paste input "30710653549"
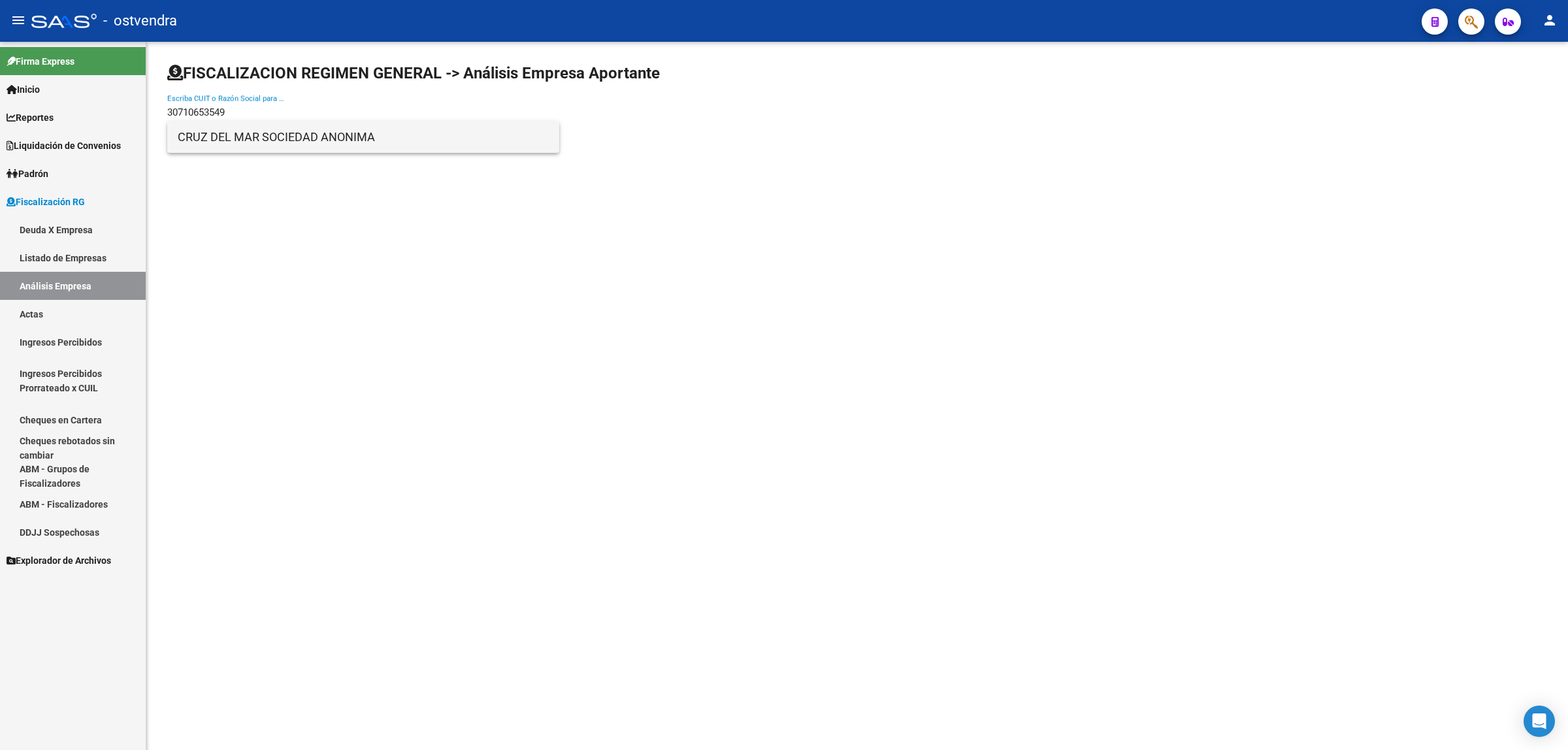
type input "30710653549"
click at [275, 141] on span "CRUZ DEL MAR SOCIEDAD ANONIMA" at bounding box center [363, 137] width 371 height 31
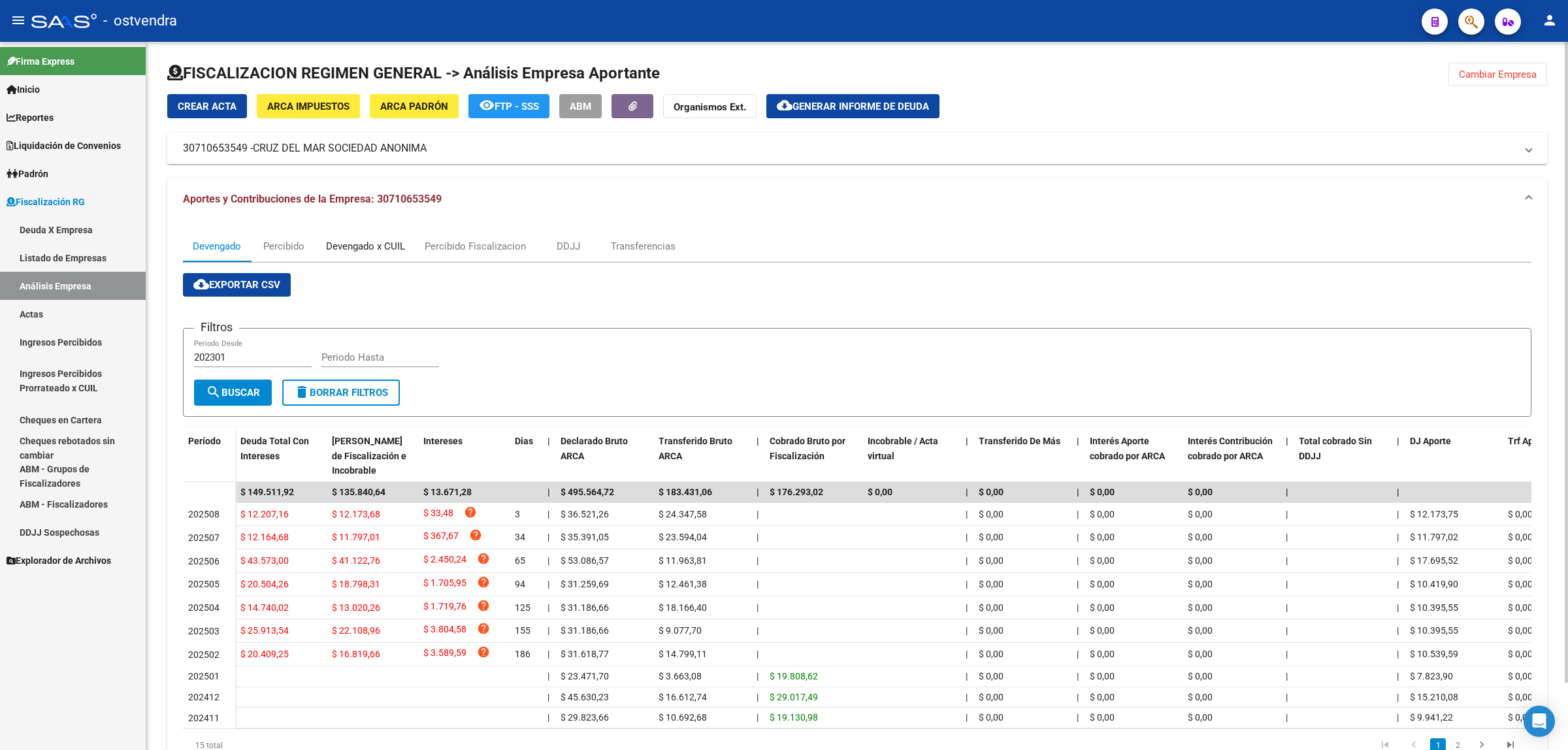
click at [364, 257] on div "Devengado x CUIL" at bounding box center [365, 246] width 98 height 31
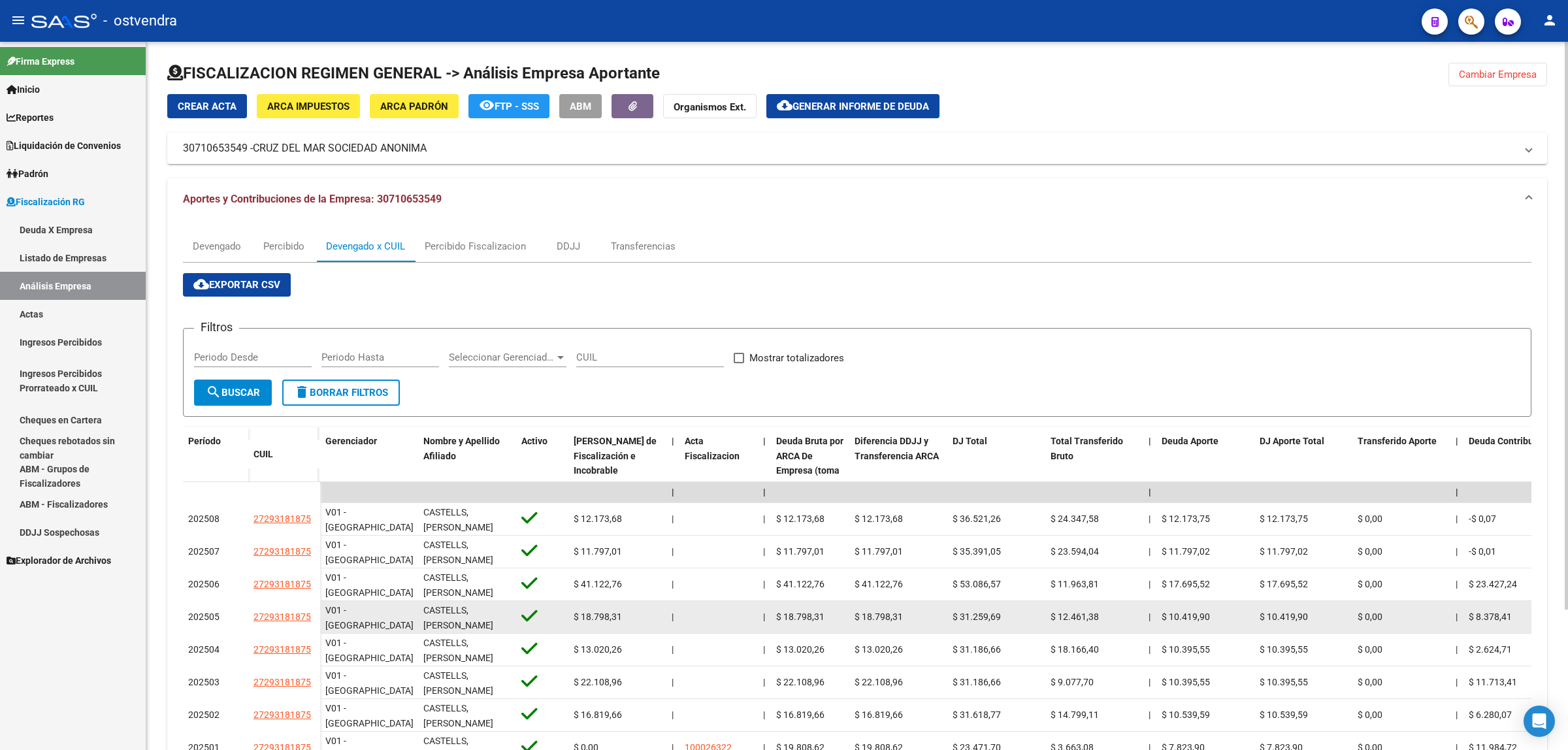
drag, startPoint x: 242, startPoint y: 614, endPoint x: 311, endPoint y: 620, distance: 69.3
click at [311, 620] on div "202505 27293181875" at bounding box center [251, 618] width 137 height 32
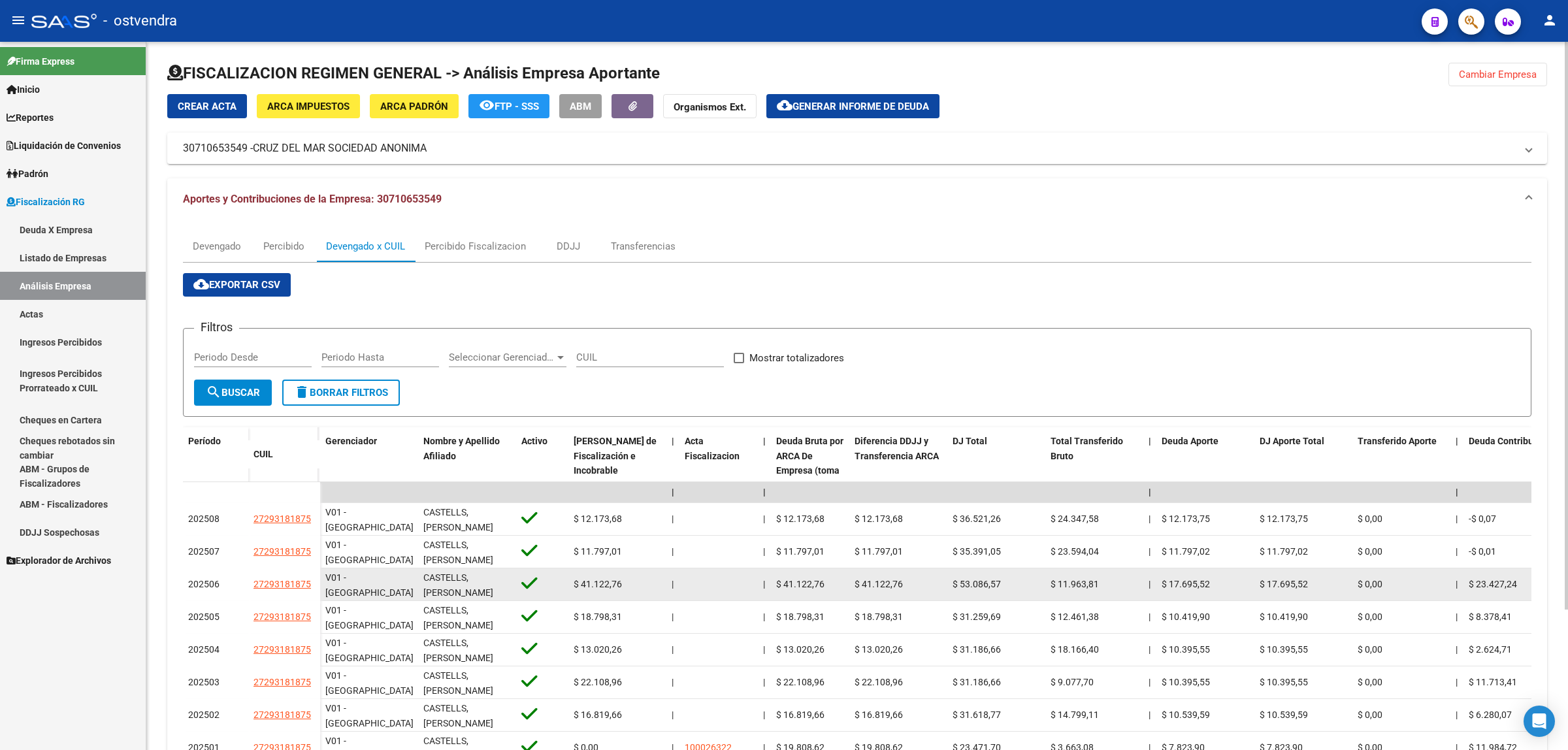
copy div "27293181875"
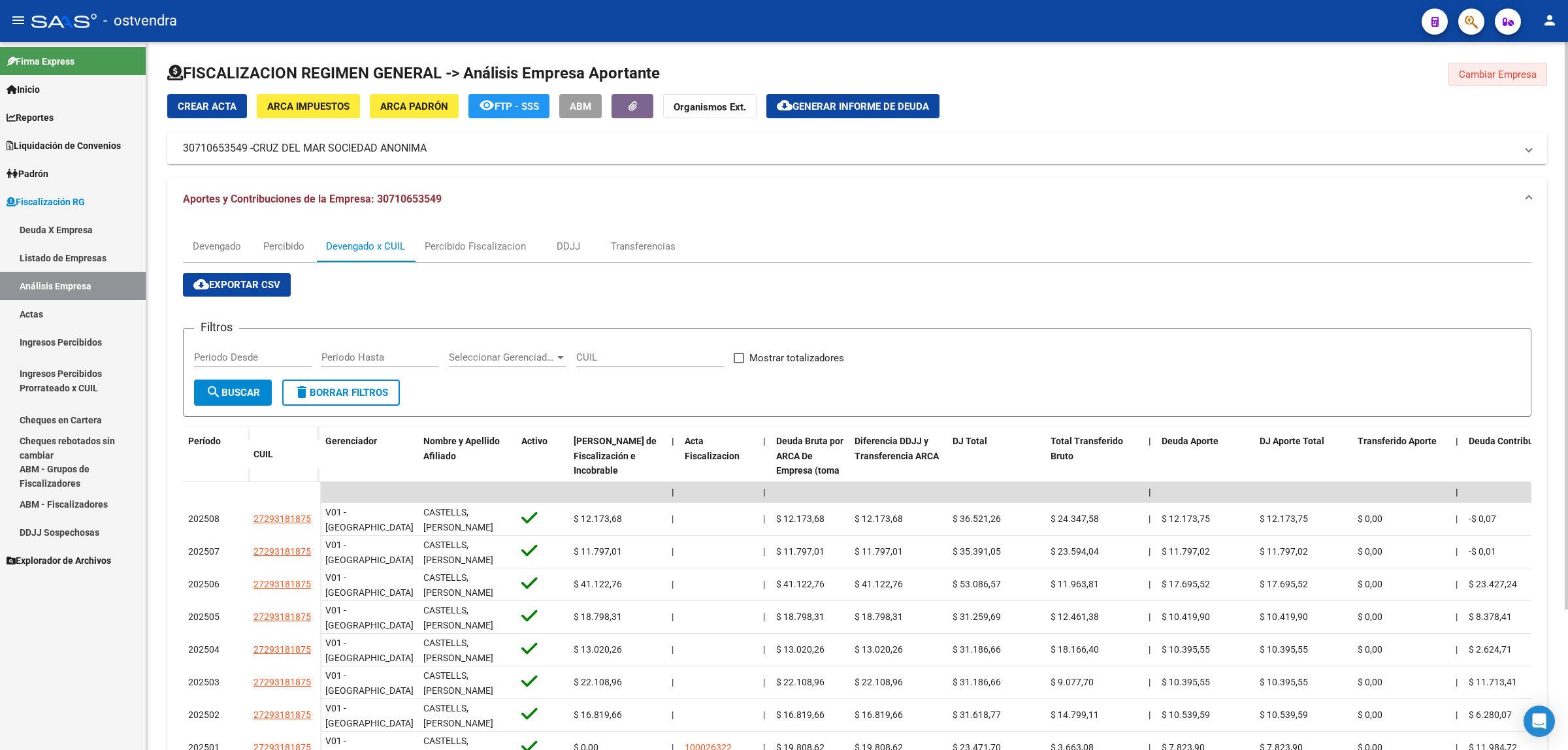
click at [1480, 69] on span "Cambiar Empresa" at bounding box center [1497, 74] width 78 height 12
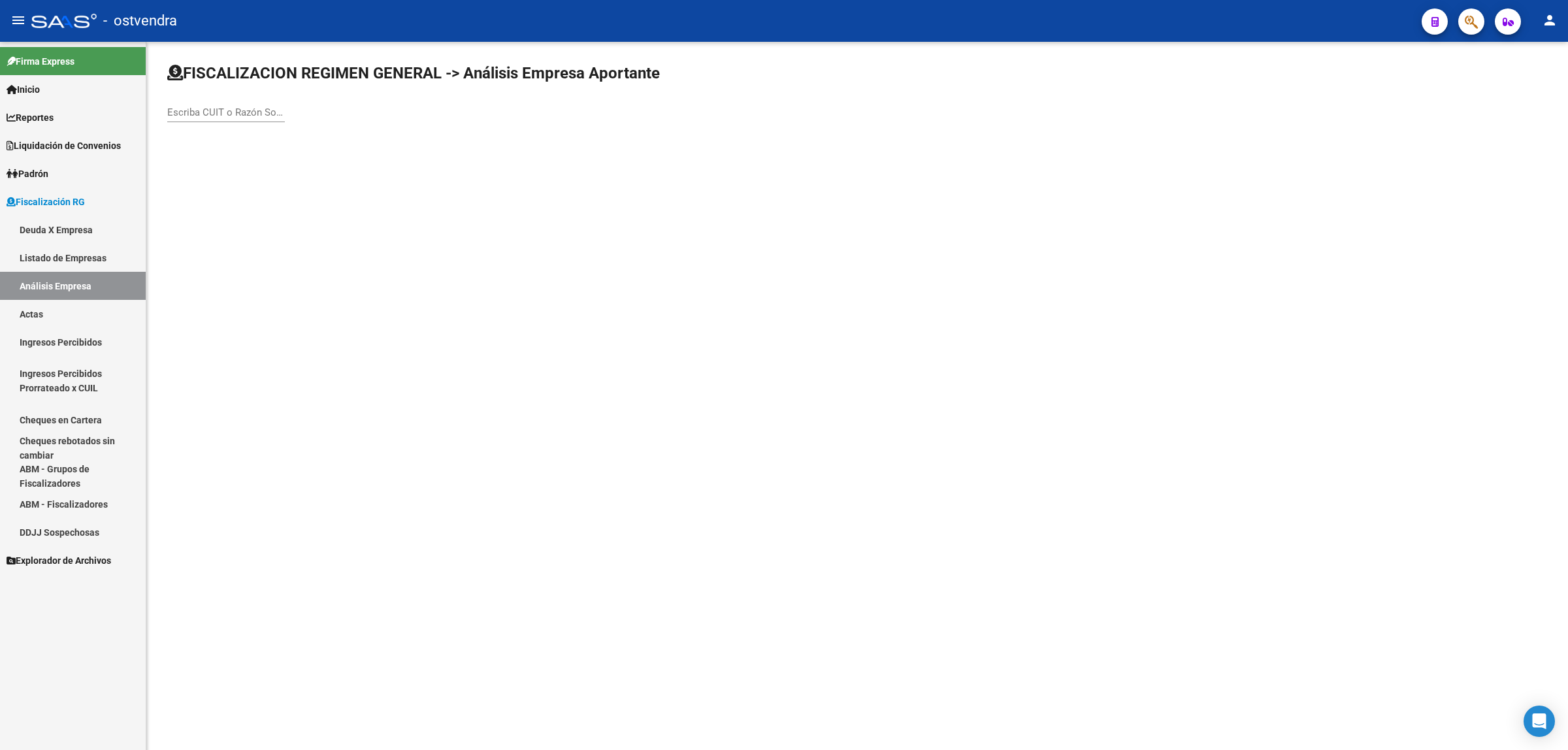
click at [259, 103] on div "Escriba CUIT o Razón Social para buscar" at bounding box center [226, 107] width 117 height 28
paste input "30715469436"
click at [261, 107] on input "30715469436" at bounding box center [226, 112] width 117 height 12
type input "30715469436"
click at [346, 124] on span "INZA PECUARIA S.R.L." at bounding box center [363, 137] width 371 height 31
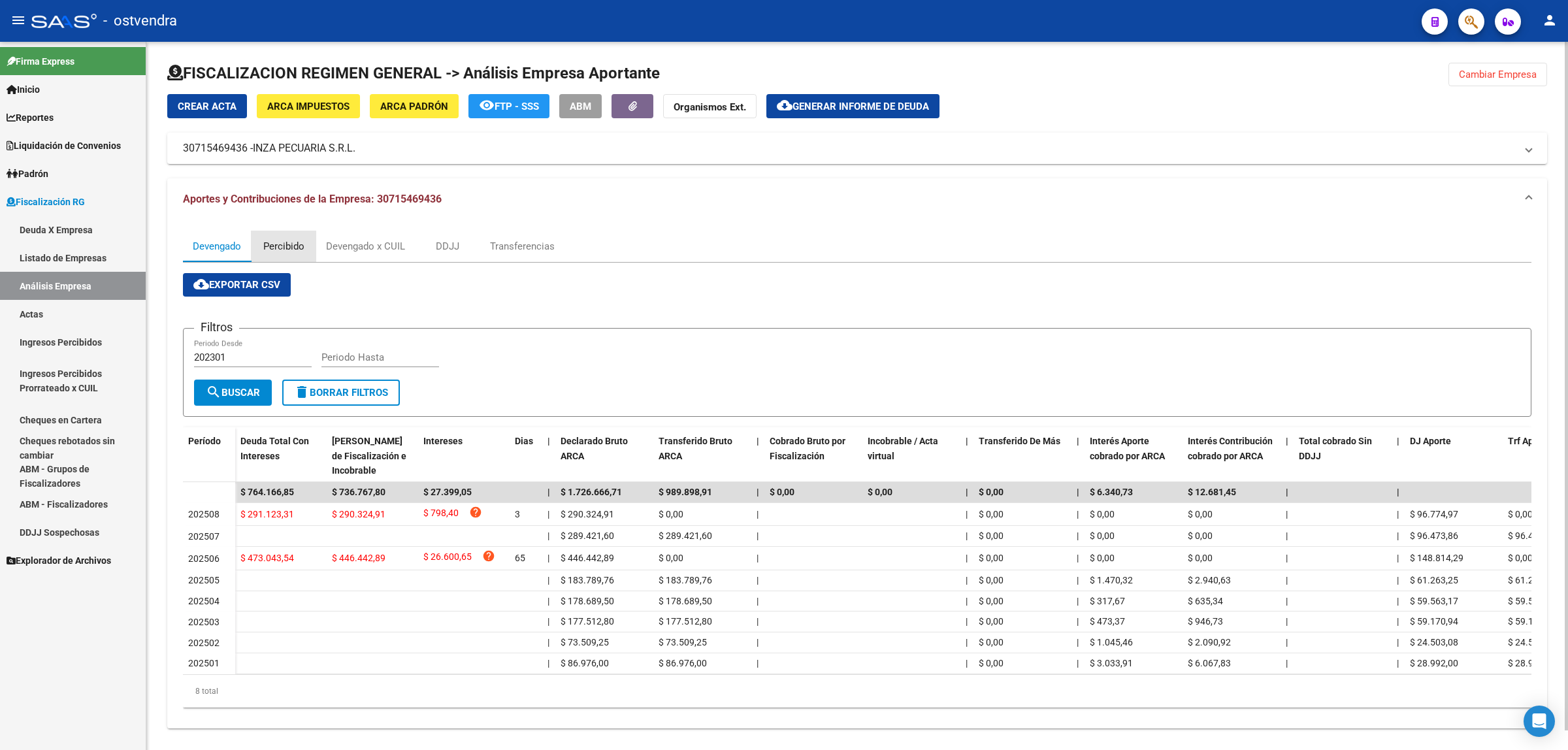
click at [294, 243] on div "Percibido" at bounding box center [284, 246] width 41 height 14
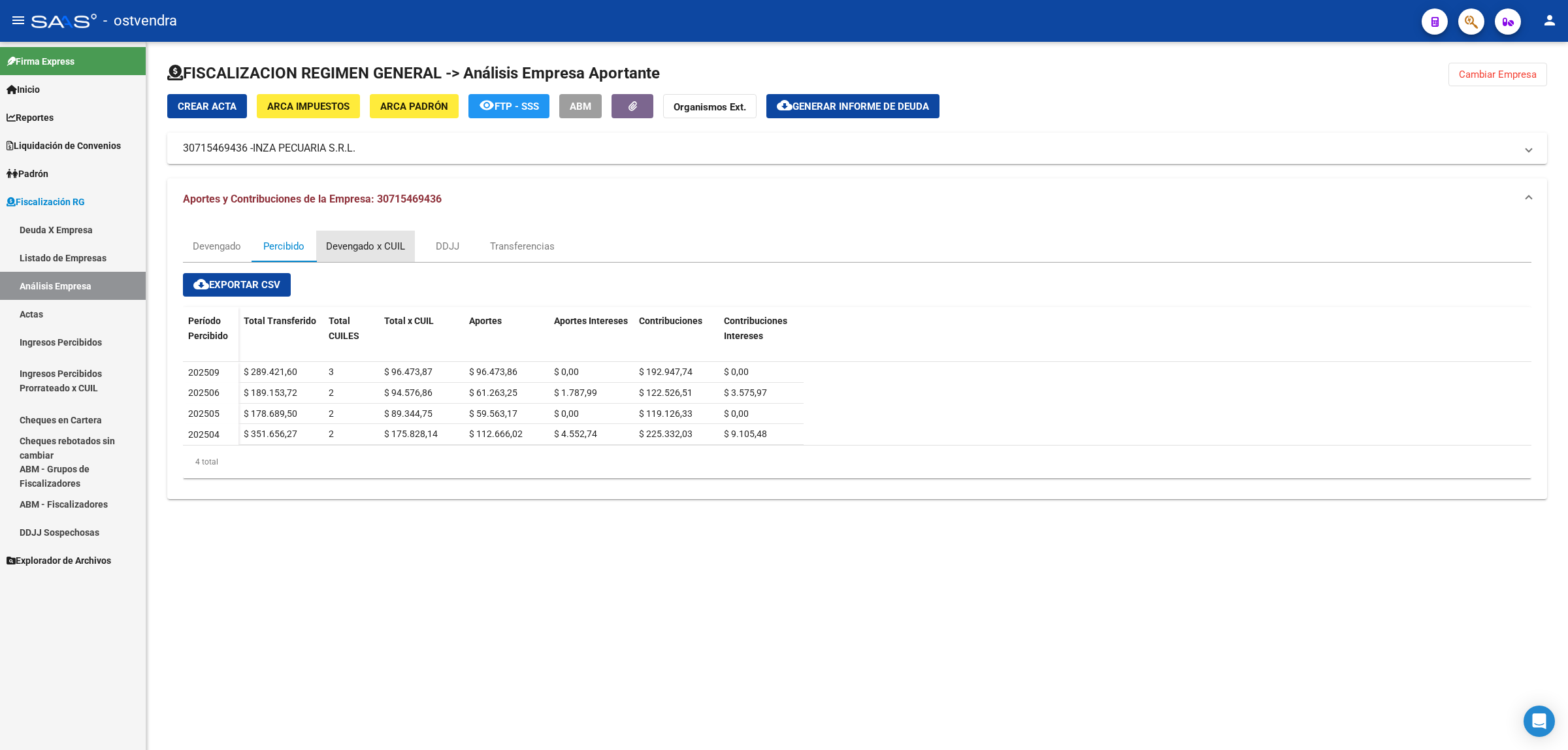
click at [381, 239] on div "Devengado x CUIL" at bounding box center [365, 246] width 79 height 14
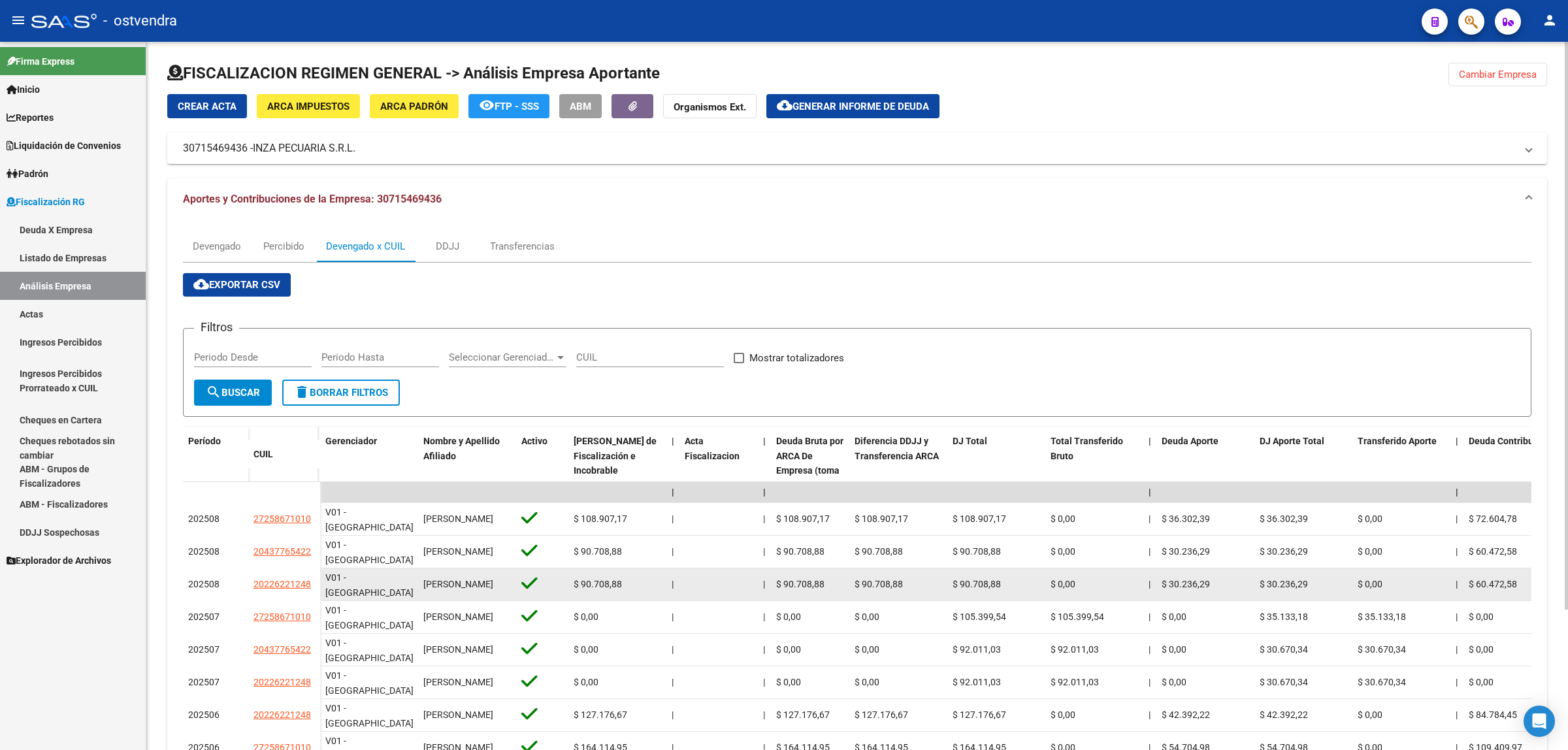
drag, startPoint x: 249, startPoint y: 579, endPoint x: 328, endPoint y: 582, distance: 79.1
copy span "20226221248"
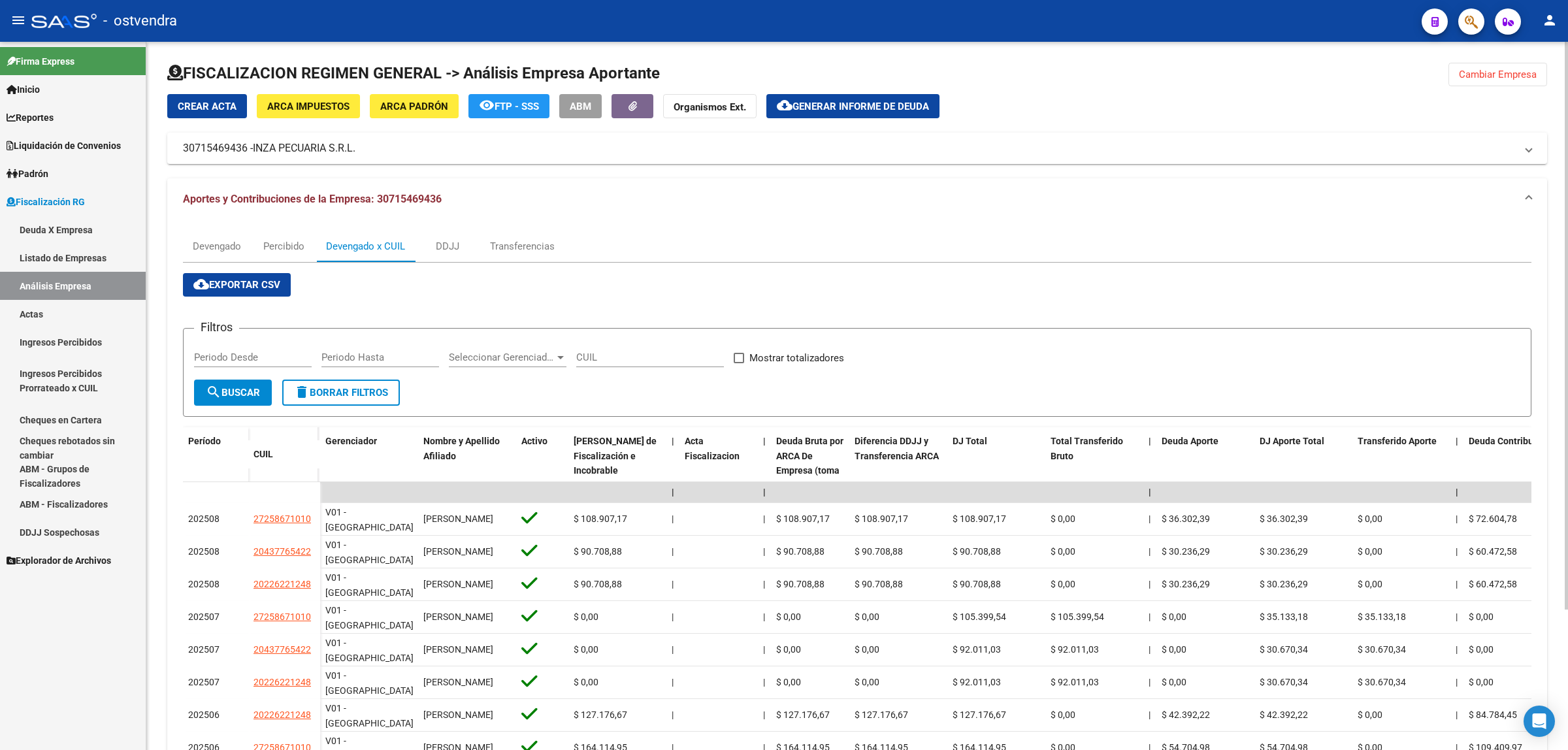
click at [1513, 69] on span "Cambiar Empresa" at bounding box center [1497, 74] width 78 height 12
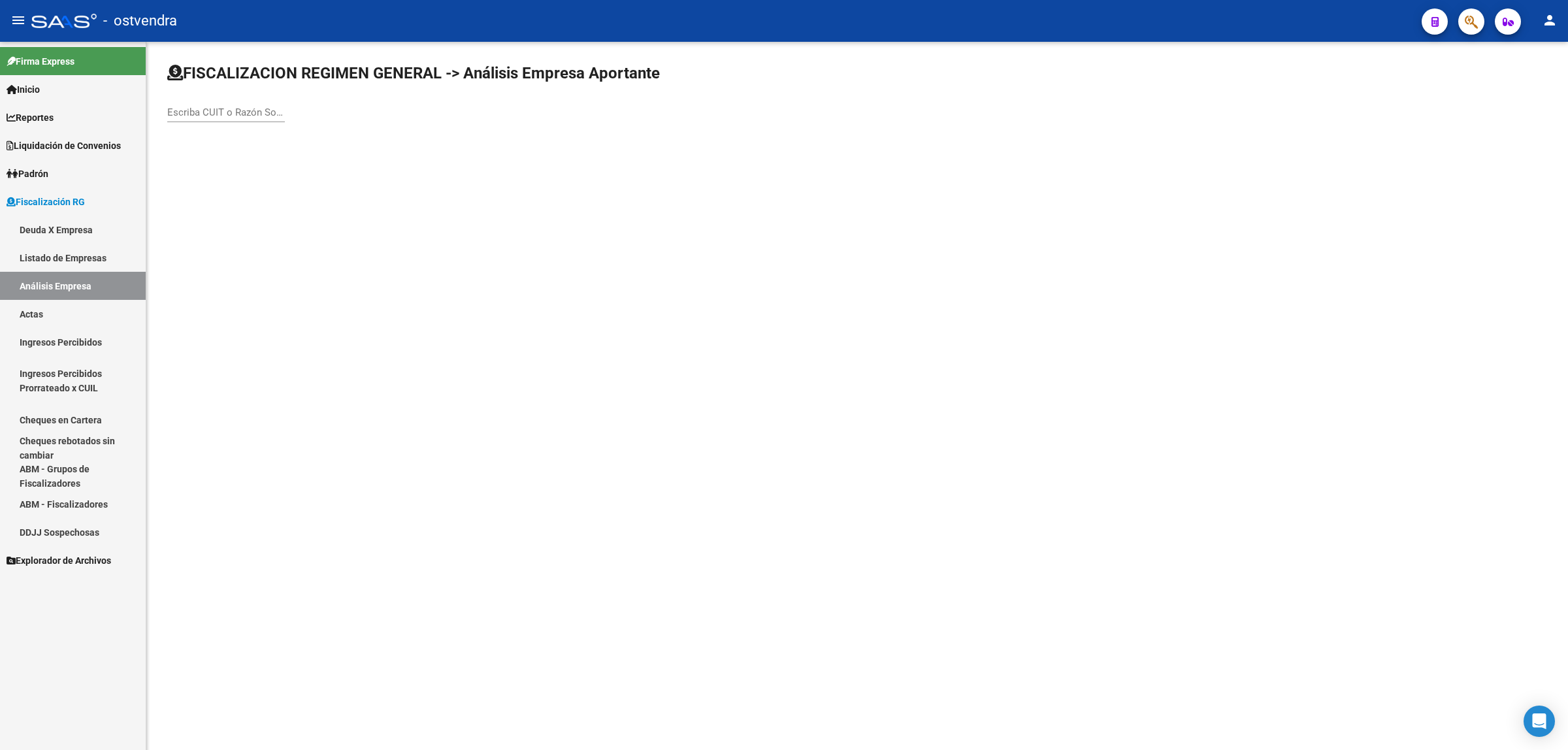
click at [211, 107] on input "Escriba CUIT o Razón Social para buscar" at bounding box center [226, 112] width 117 height 12
paste input "30715274589"
type input "30715274589"
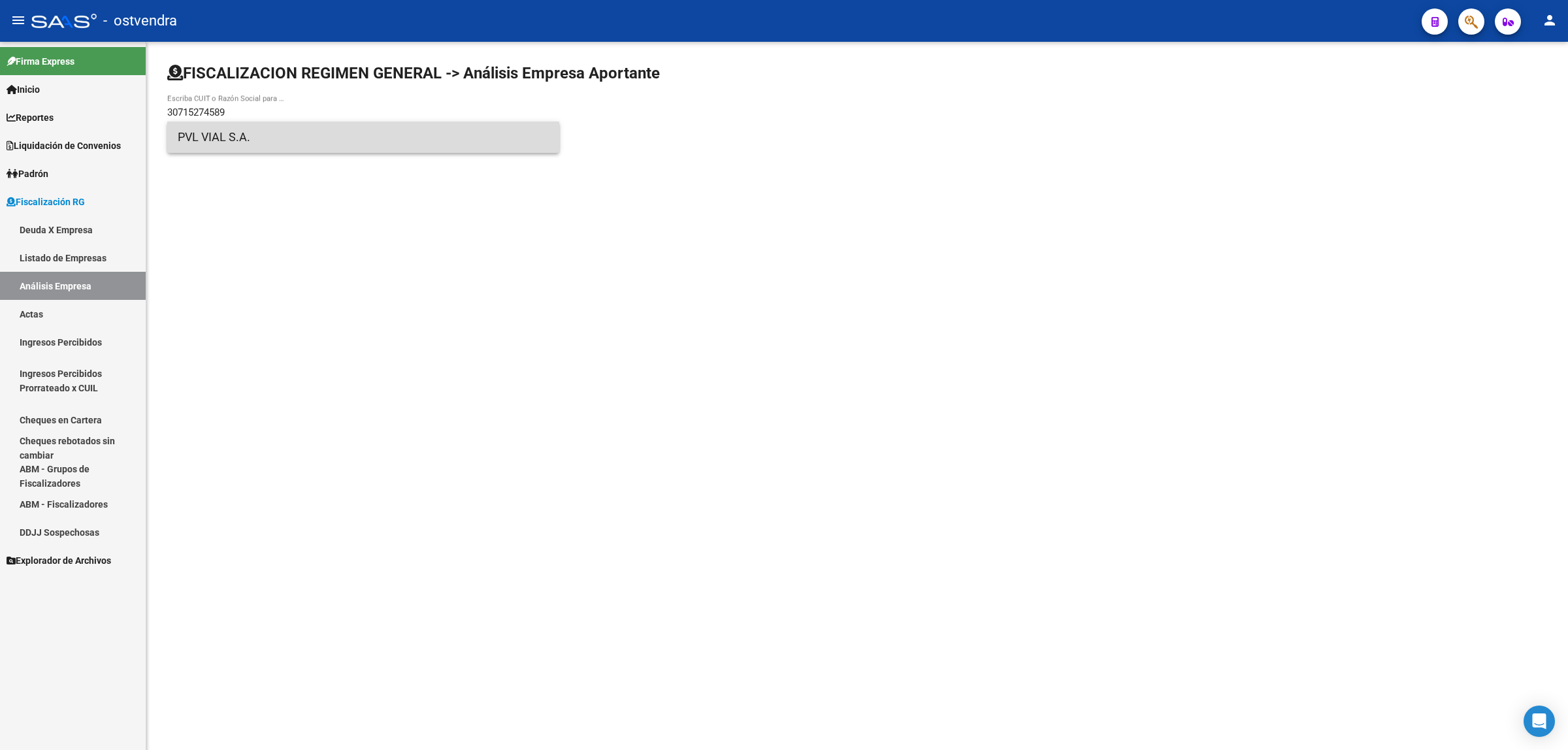
click at [245, 139] on span "PVL VIAL S.A." at bounding box center [363, 137] width 371 height 31
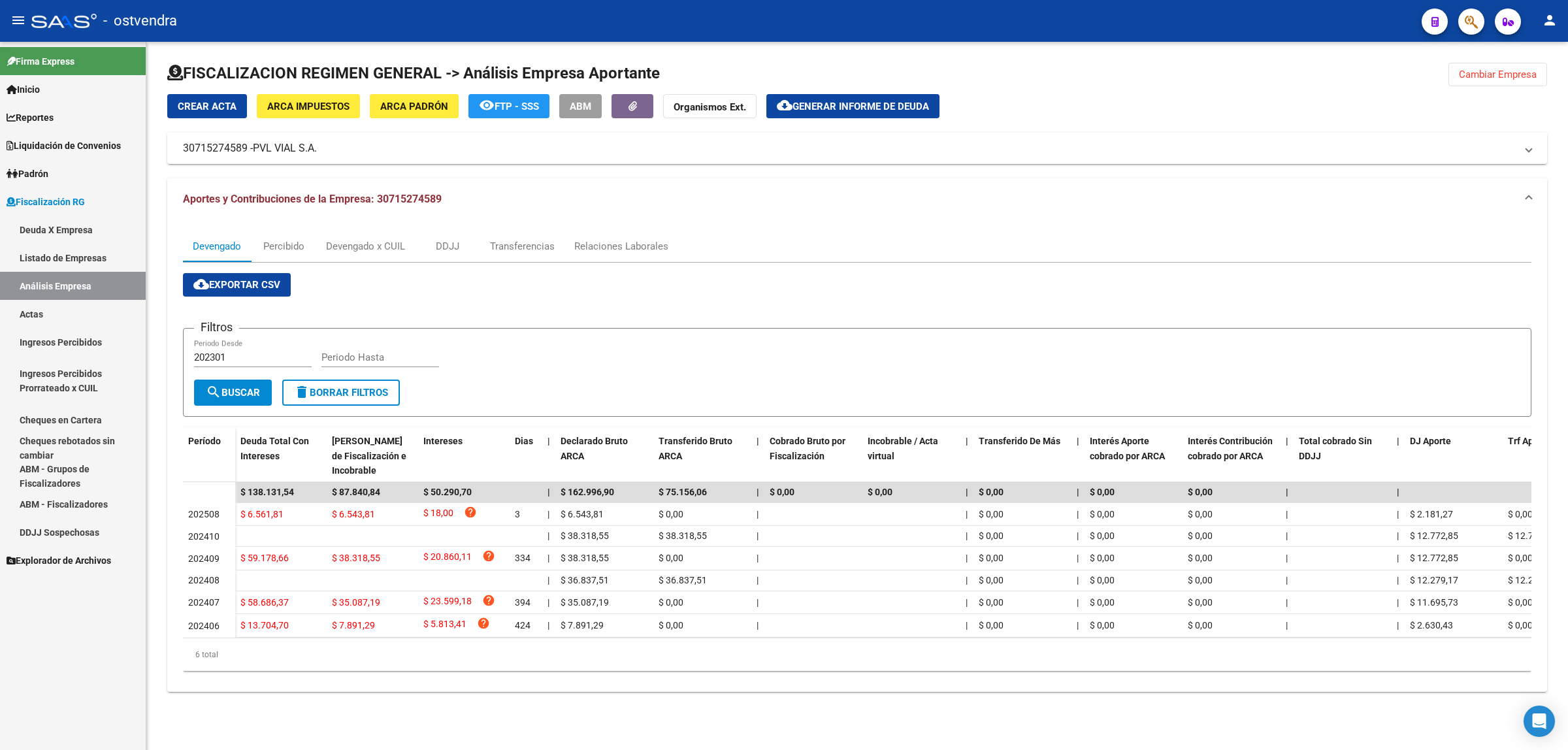
click at [1473, 73] on span "Cambiar Empresa" at bounding box center [1497, 74] width 78 height 12
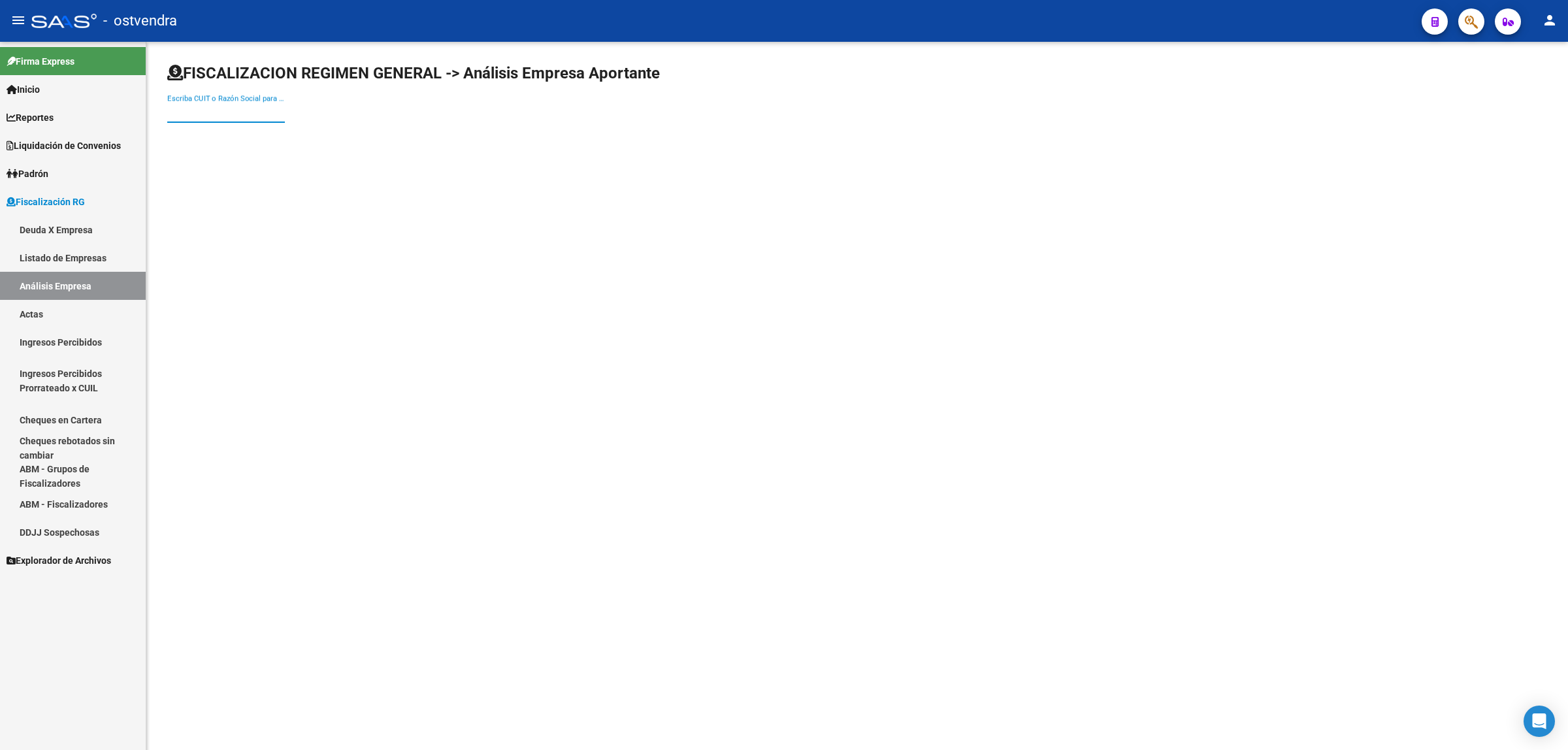
click at [242, 110] on input "Escriba CUIT o Razón Social para buscar" at bounding box center [226, 112] width 117 height 12
paste input "27171485512"
click at [267, 103] on div "27171485512 Escriba CUIT o Razón Social para buscar" at bounding box center [226, 107] width 117 height 28
click at [266, 109] on input "27171485512" at bounding box center [226, 112] width 117 height 12
click at [248, 111] on input "27171485512" at bounding box center [226, 112] width 117 height 12
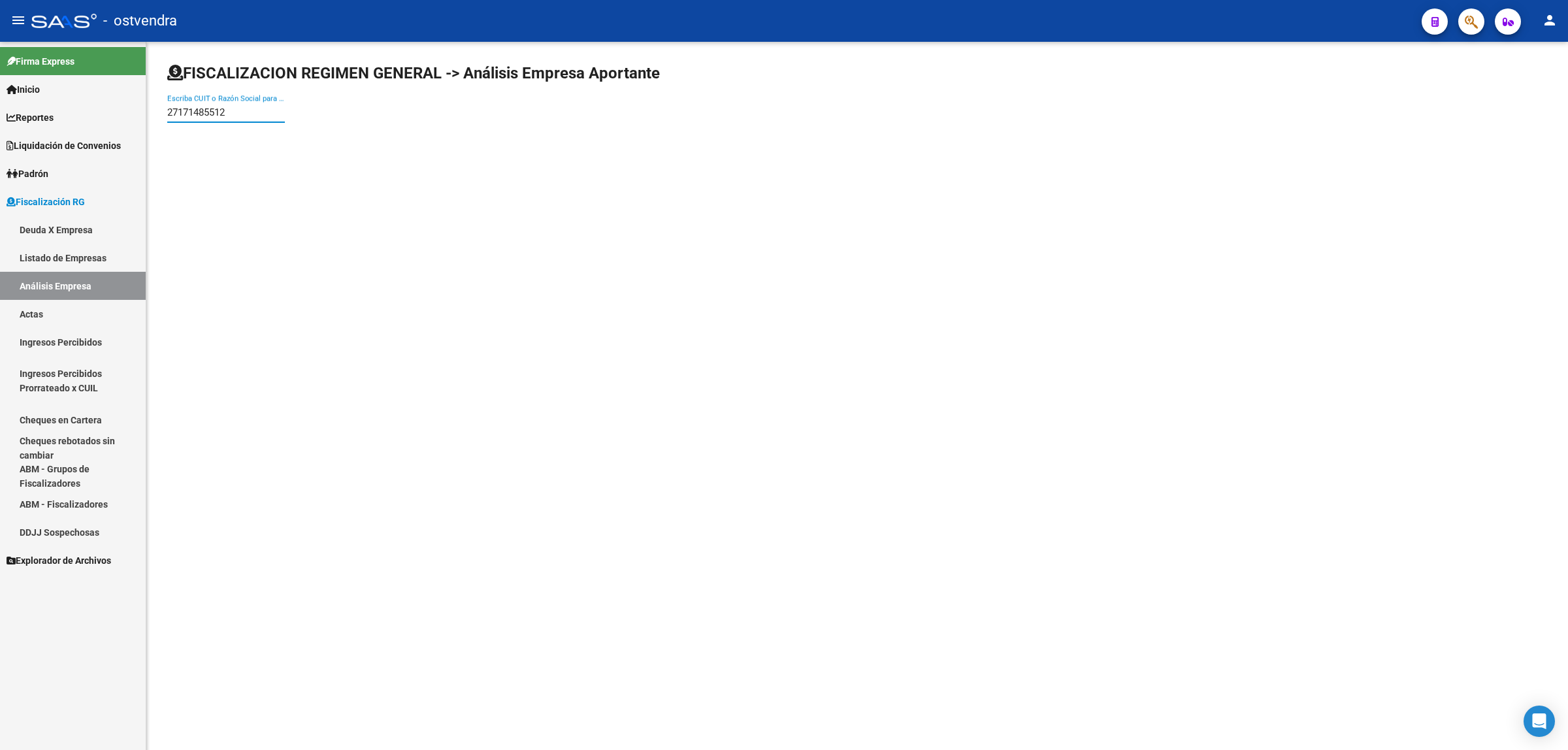
click at [248, 111] on input "27171485512" at bounding box center [226, 112] width 117 height 12
click at [248, 110] on input "27171485512" at bounding box center [226, 112] width 117 height 12
click at [251, 115] on input "27171485512" at bounding box center [226, 112] width 117 height 12
paste input "30606073220"
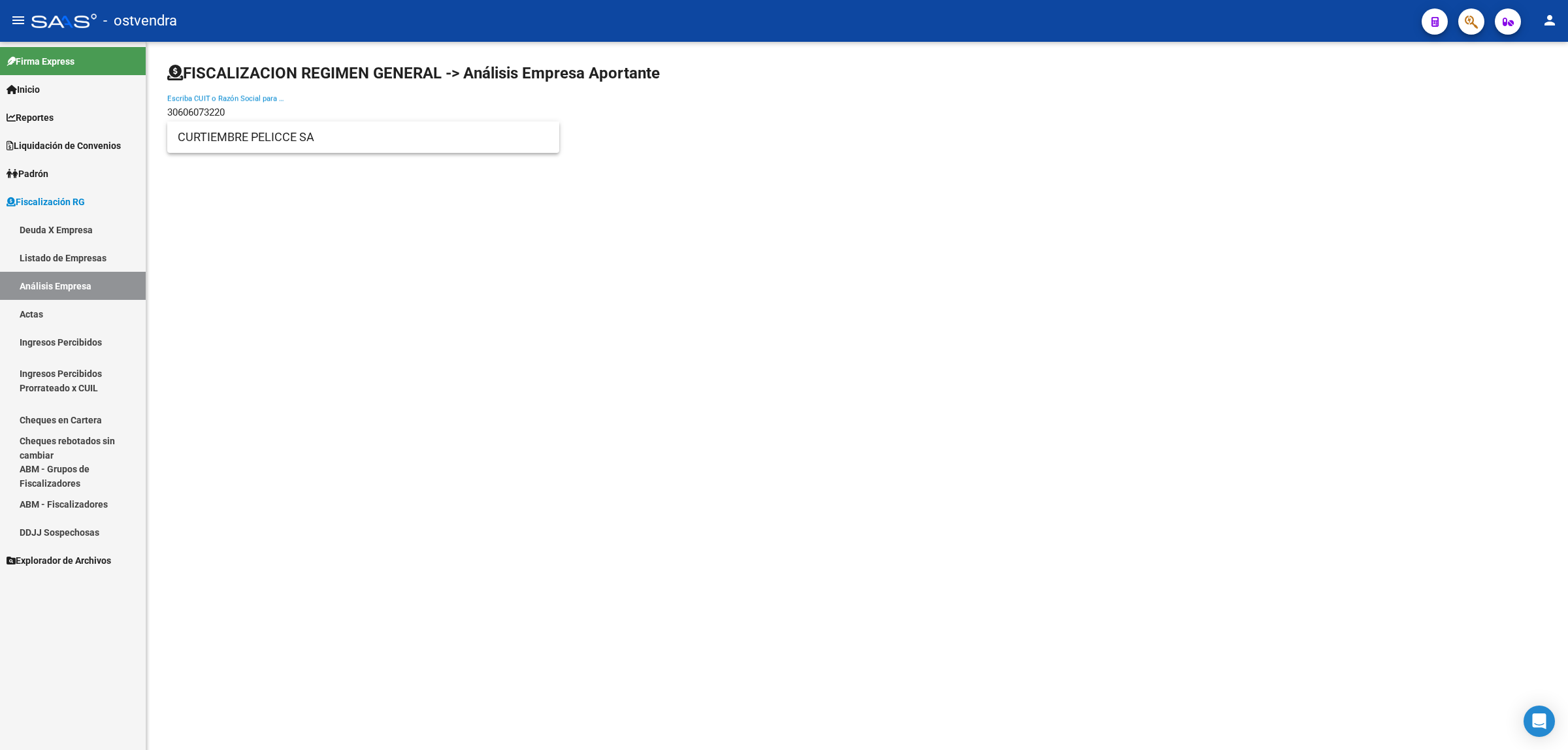
type input "30606073220"
click at [253, 136] on span "CURTIEMBRE PELICCE SA" at bounding box center [363, 137] width 371 height 31
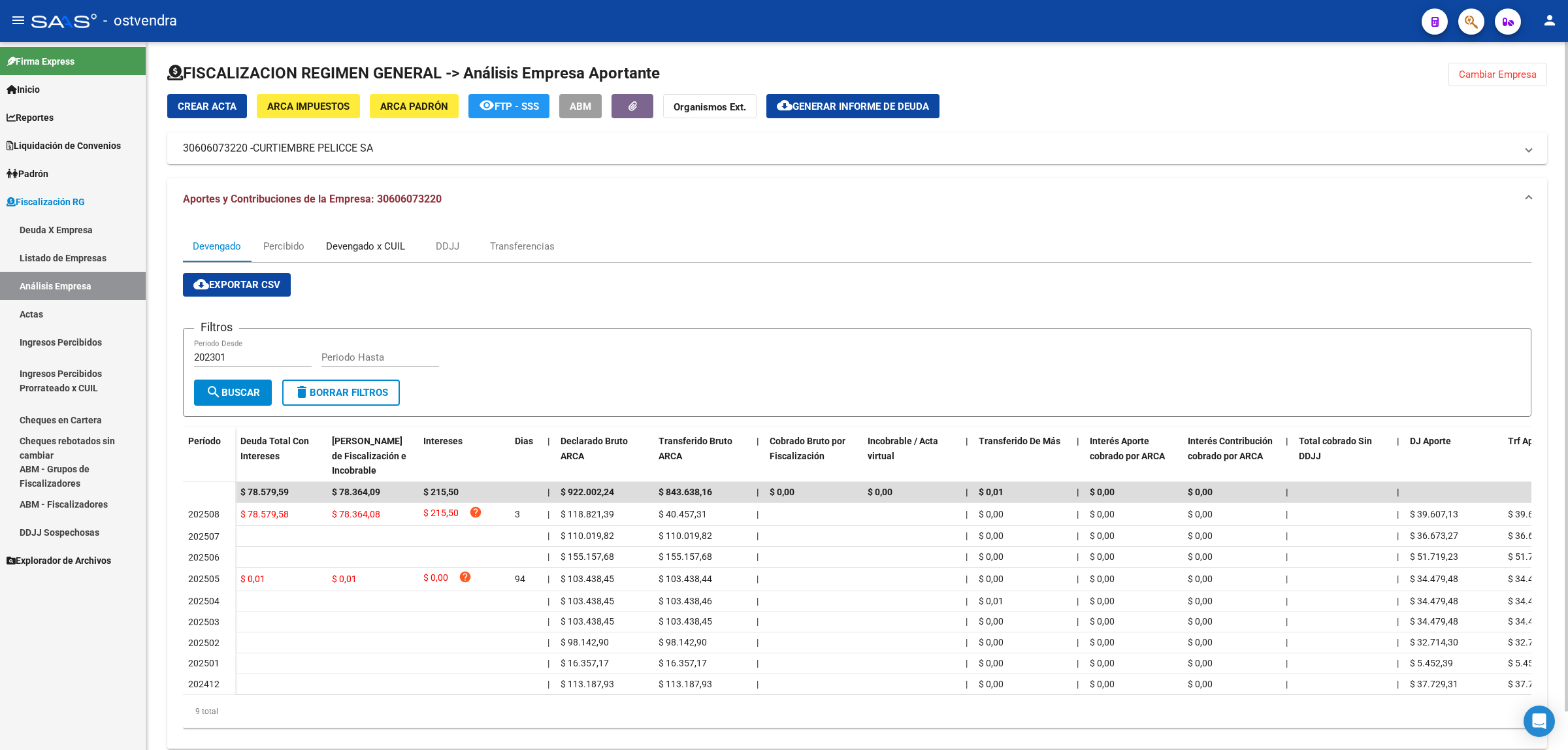
click at [377, 251] on div "Devengado x CUIL" at bounding box center [365, 246] width 79 height 14
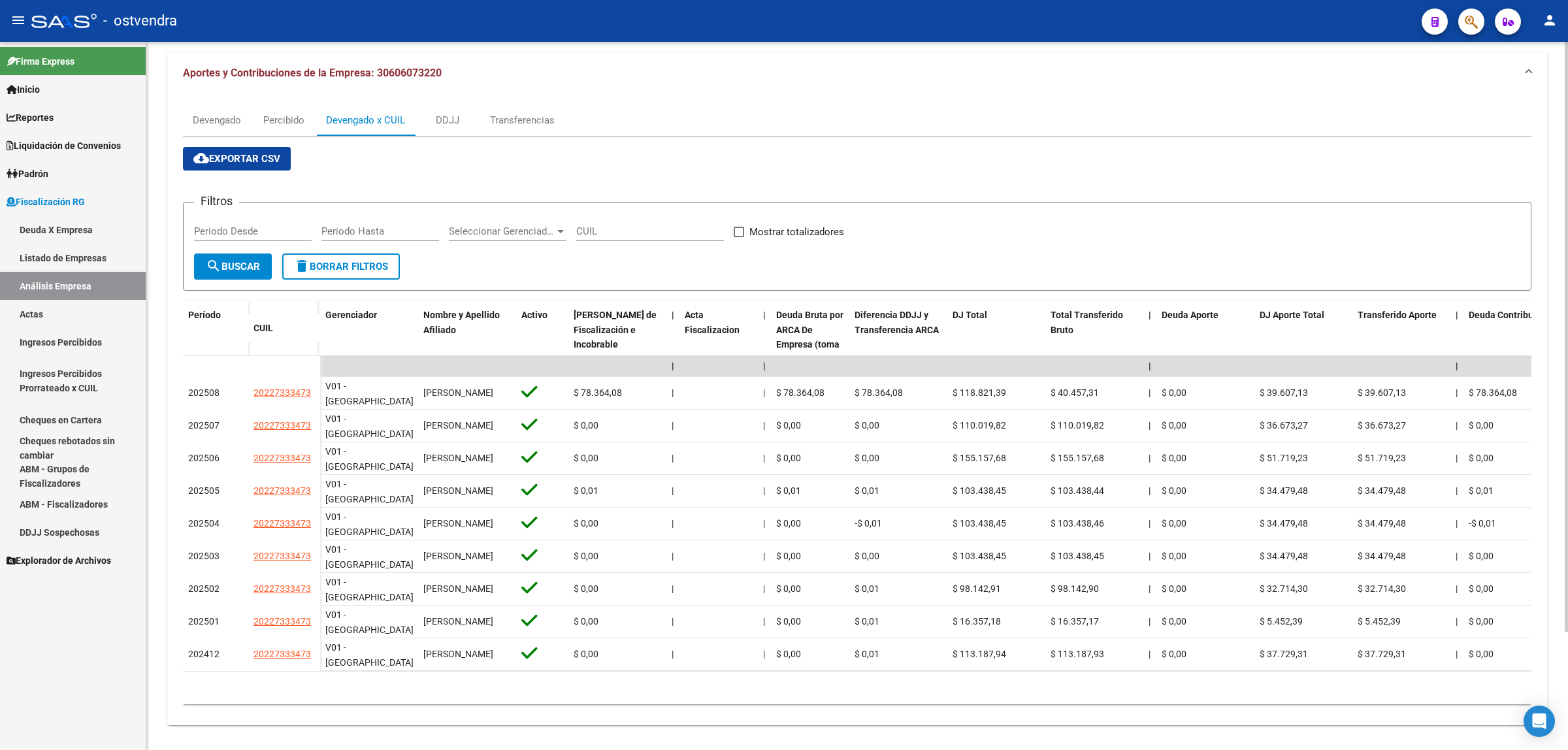
scroll to position [142, 0]
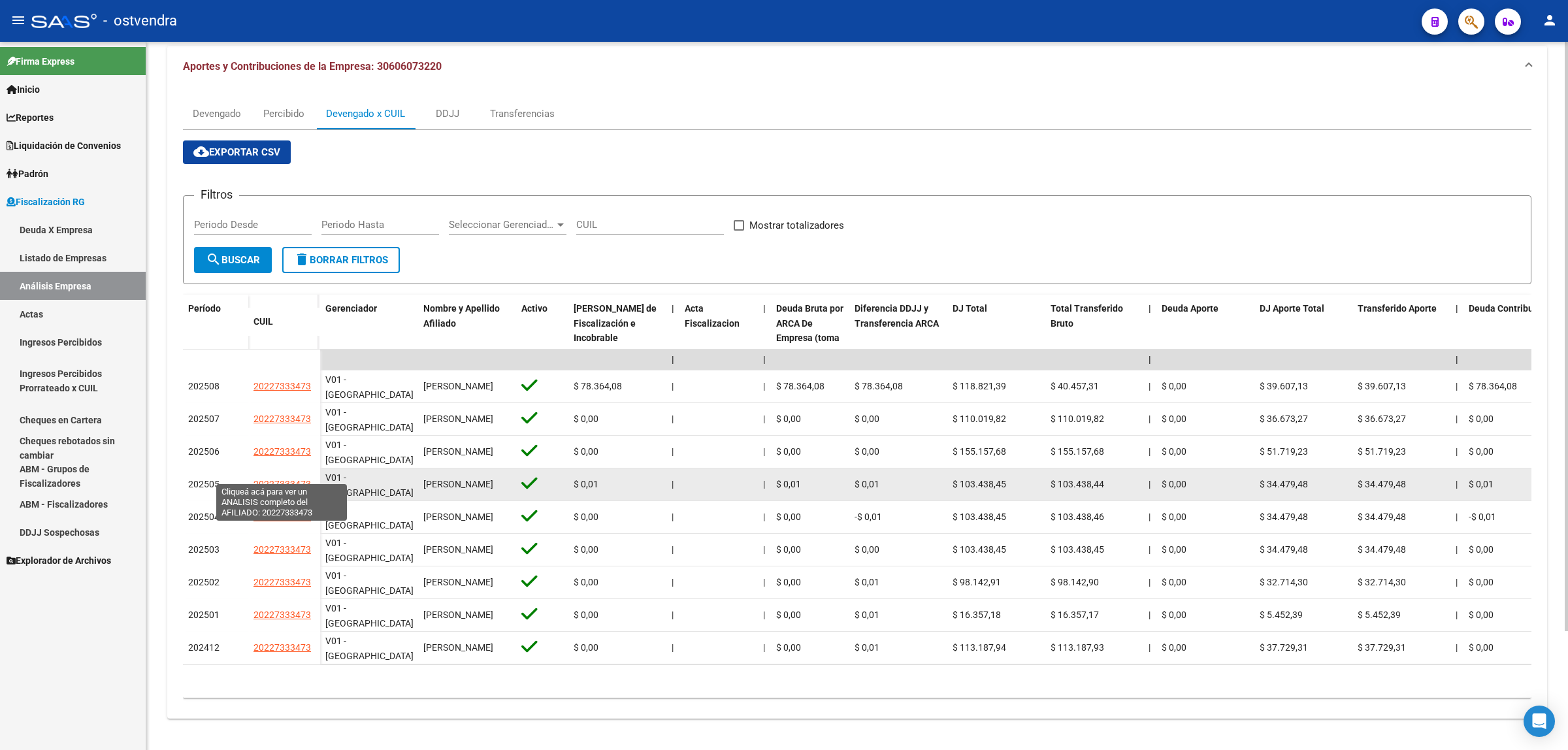
drag, startPoint x: 237, startPoint y: 475, endPoint x: 311, endPoint y: 475, distance: 74.0
click at [311, 475] on div "202505 20227333473" at bounding box center [251, 484] width 137 height 32
copy div "20227333473"
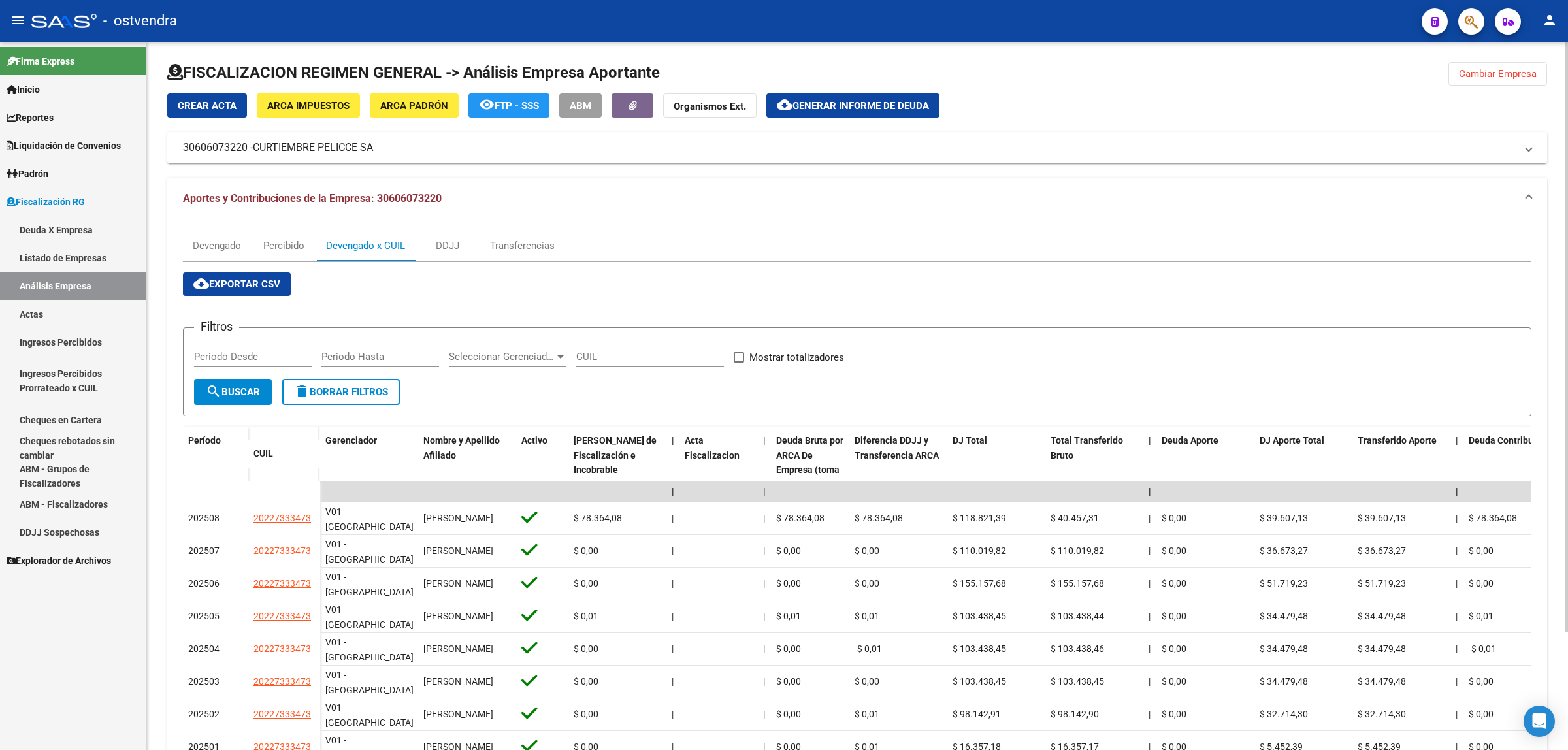
scroll to position [0, 0]
click at [1515, 69] on span "Cambiar Empresa" at bounding box center [1497, 74] width 78 height 12
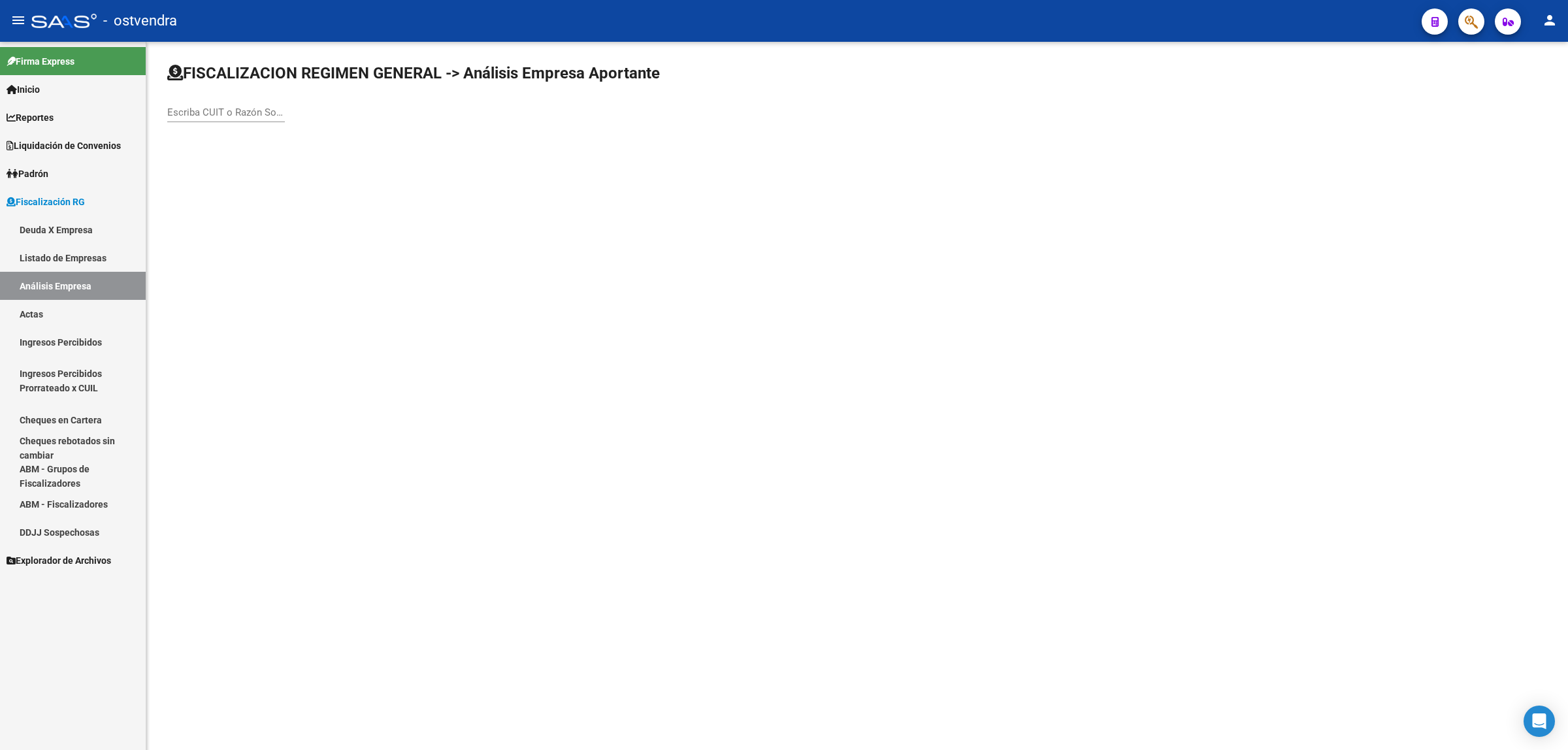
click at [238, 107] on input "Escriba CUIT o Razón Social para buscar" at bounding box center [226, 112] width 117 height 12
paste input "33714587809"
type input "33714587809"
click at [275, 149] on span "MEET & EAT S.A." at bounding box center [363, 137] width 371 height 31
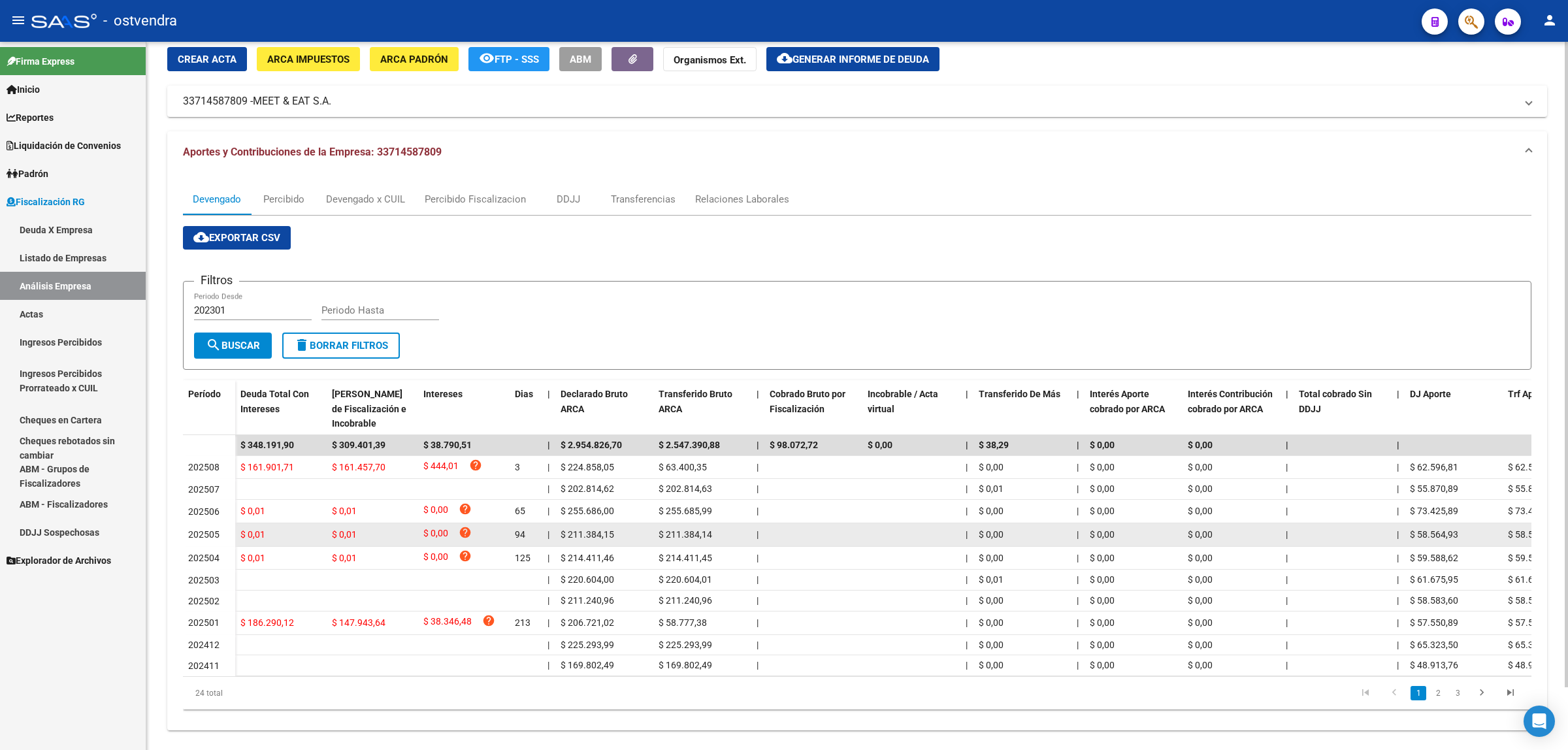
scroll to position [70, 0]
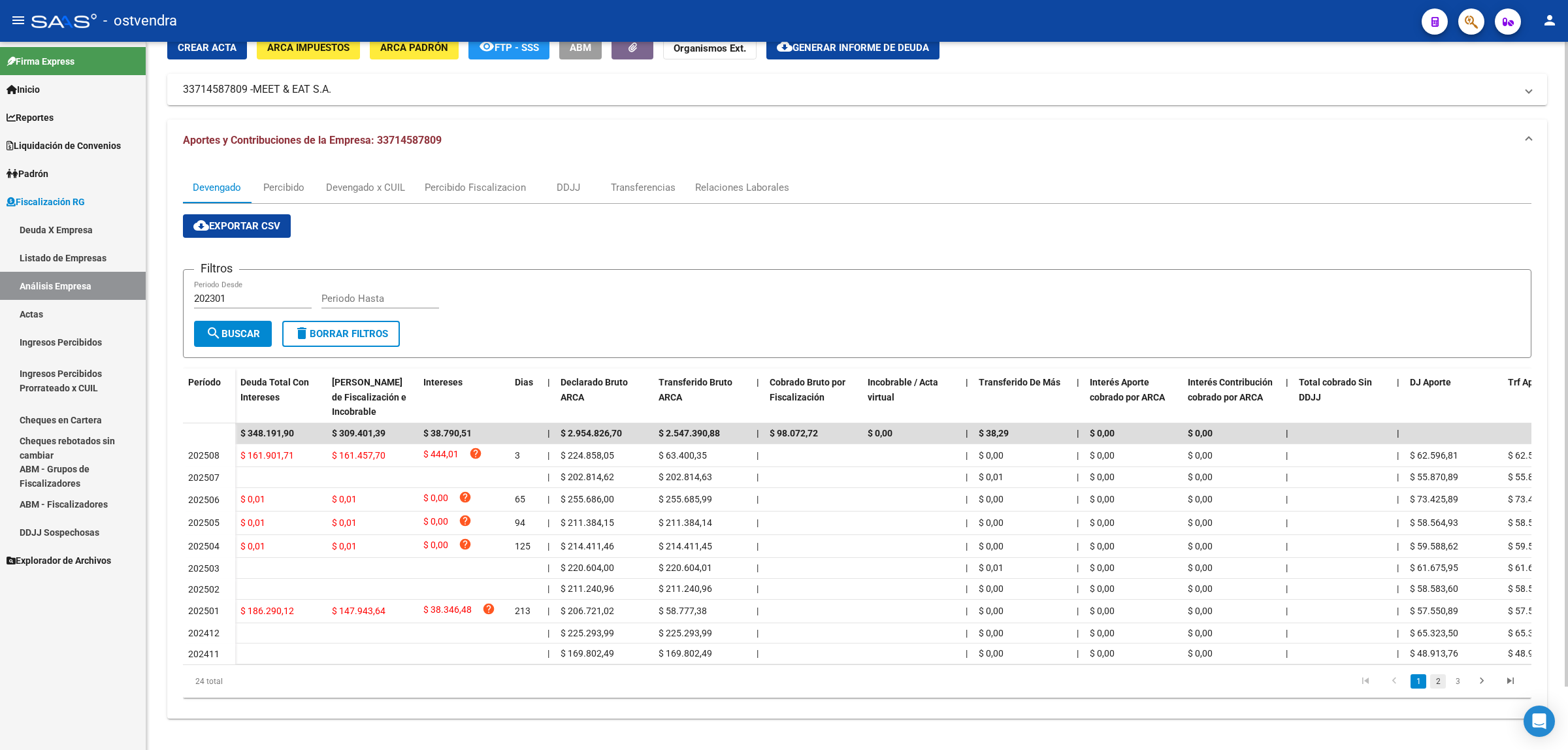
click at [1440, 684] on link "2" at bounding box center [1438, 681] width 16 height 14
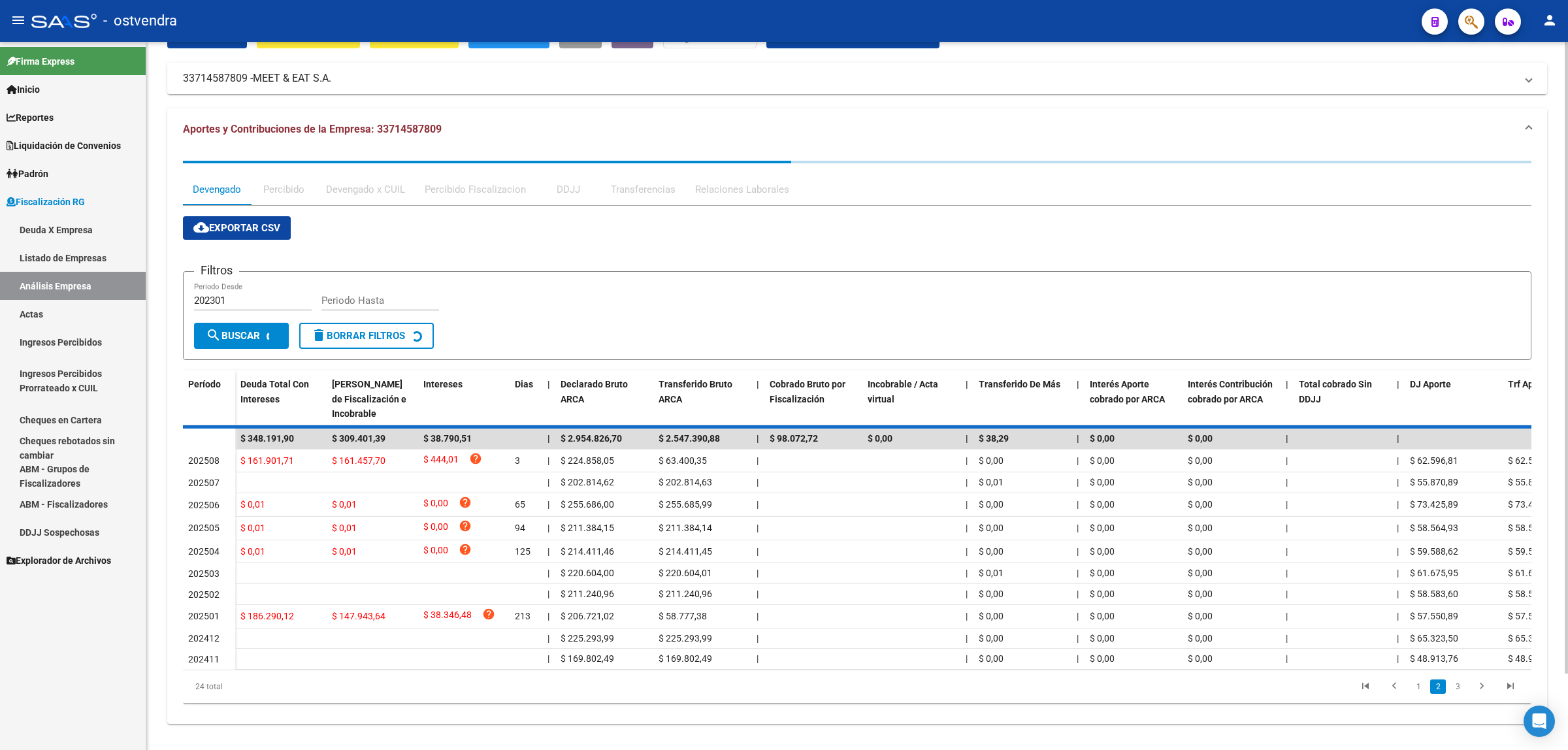
scroll to position [63, 0]
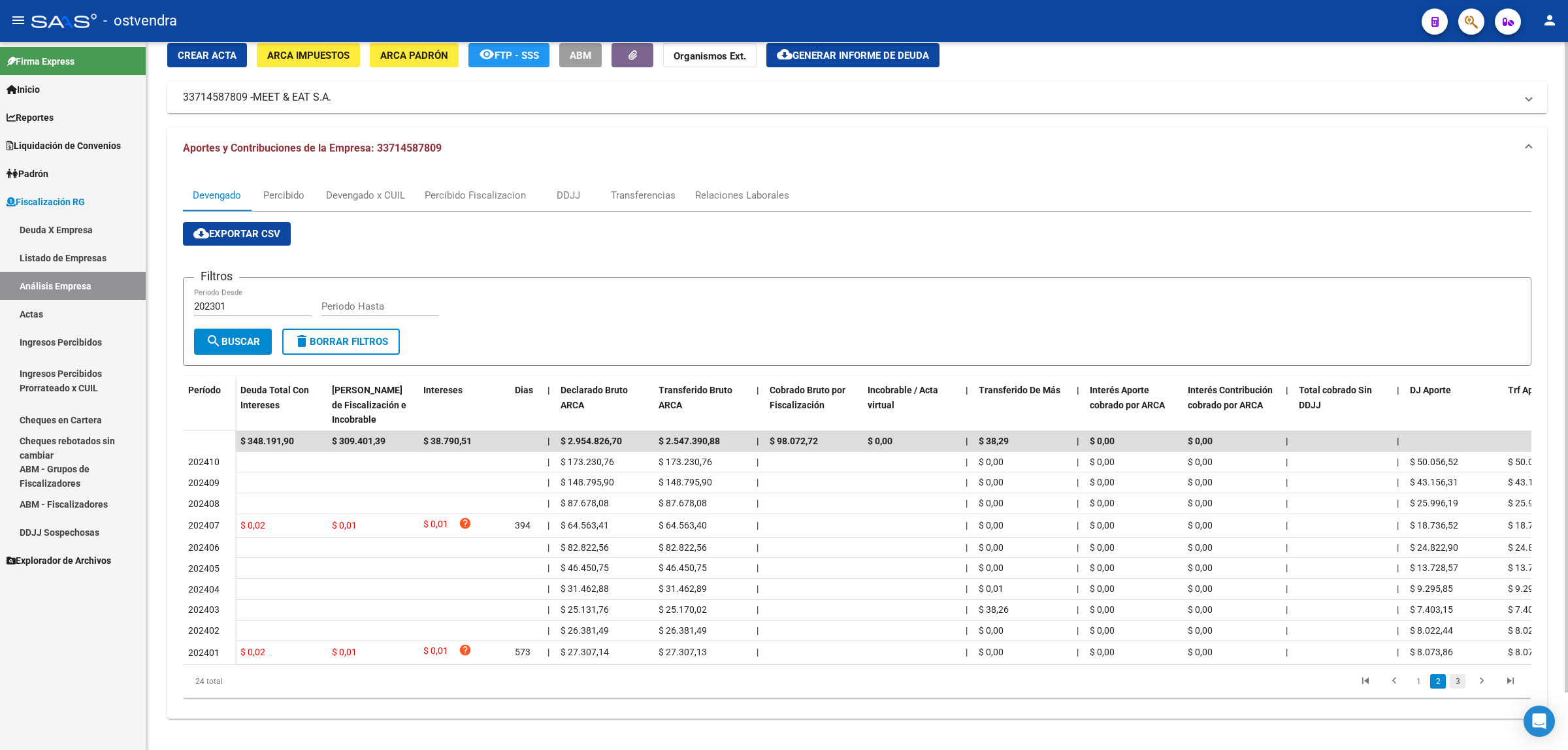
click at [1457, 683] on link "3" at bounding box center [1458, 681] width 16 height 14
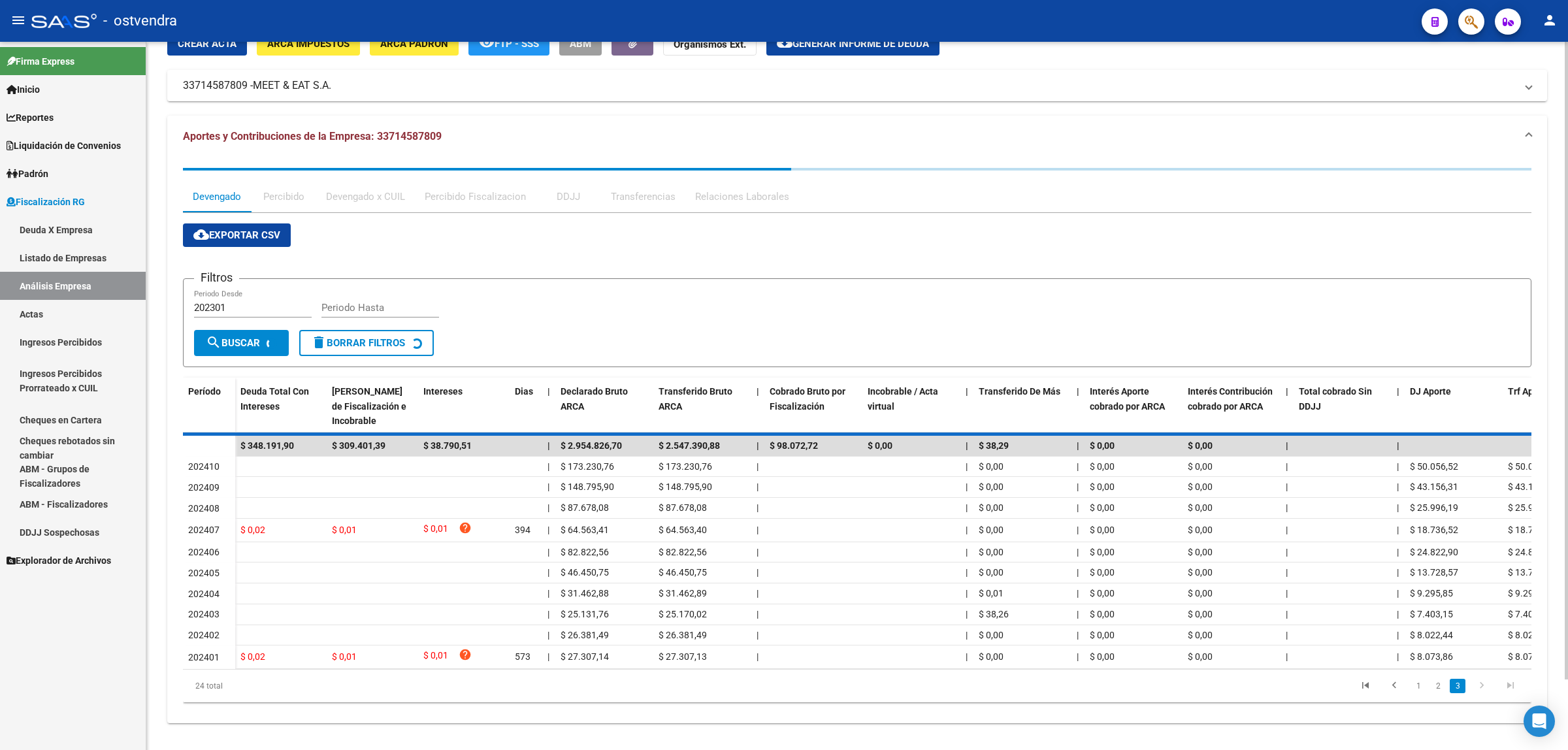
scroll to position [0, 0]
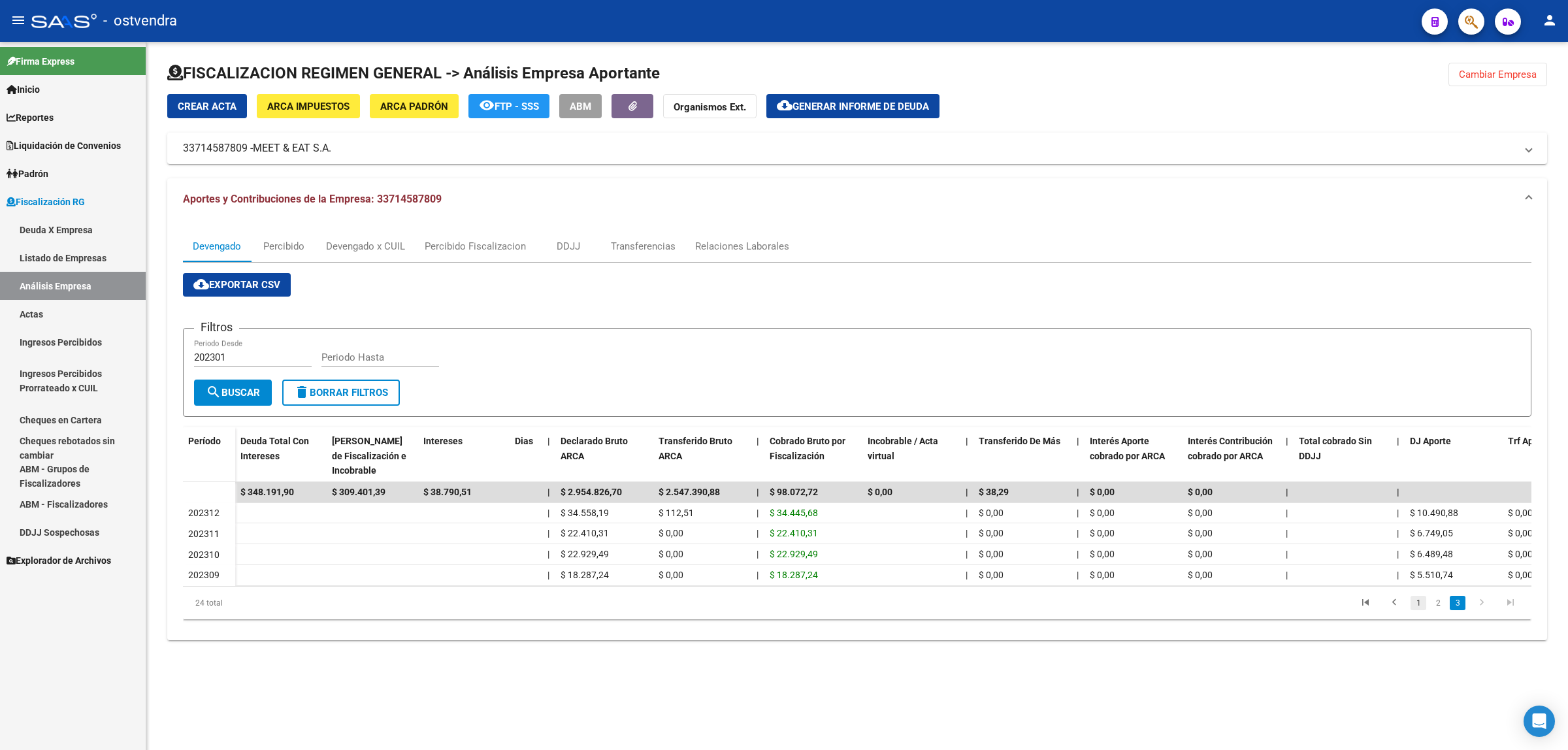
click at [1412, 610] on link "1" at bounding box center [1419, 603] width 16 height 14
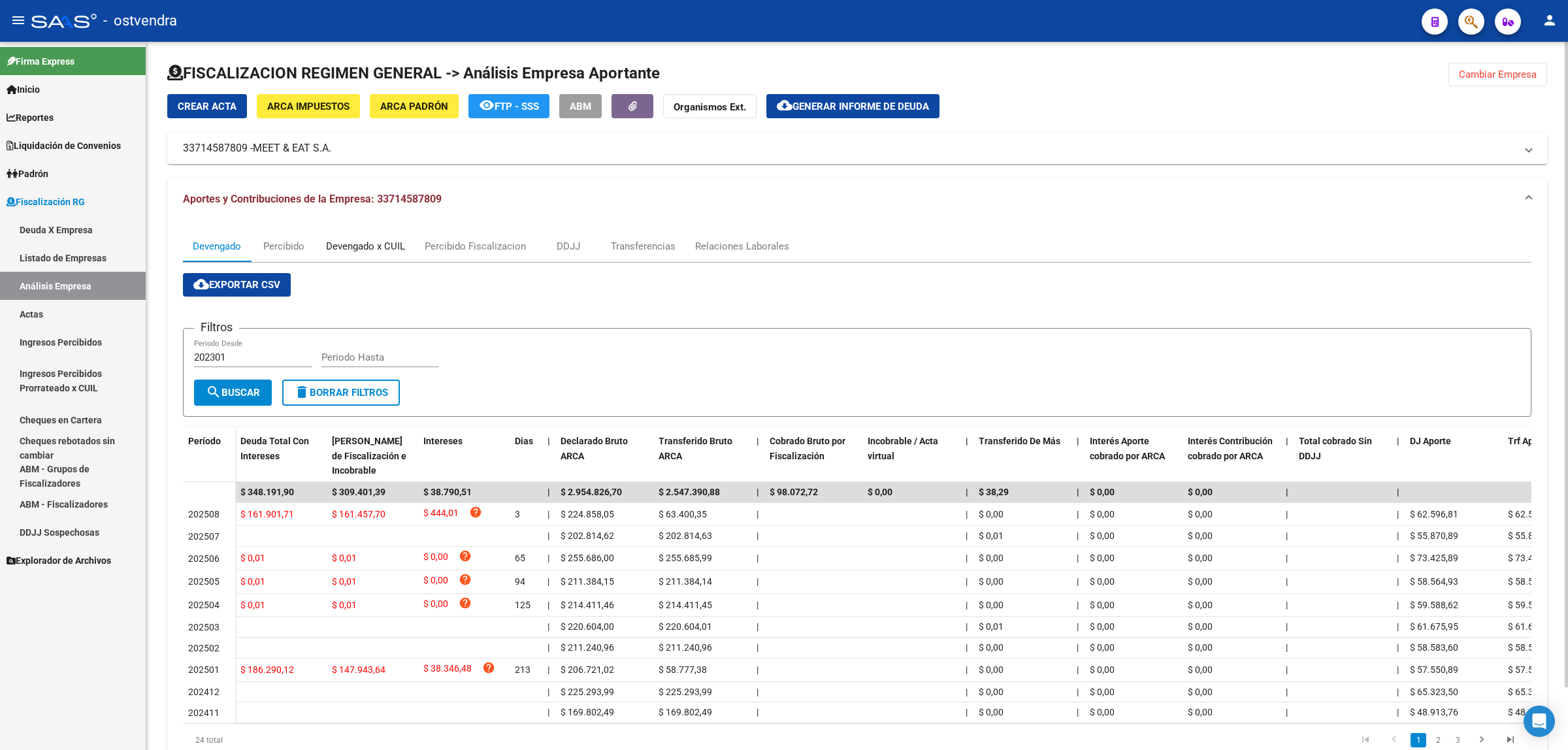
click at [393, 250] on div "Devengado x CUIL" at bounding box center [365, 246] width 79 height 14
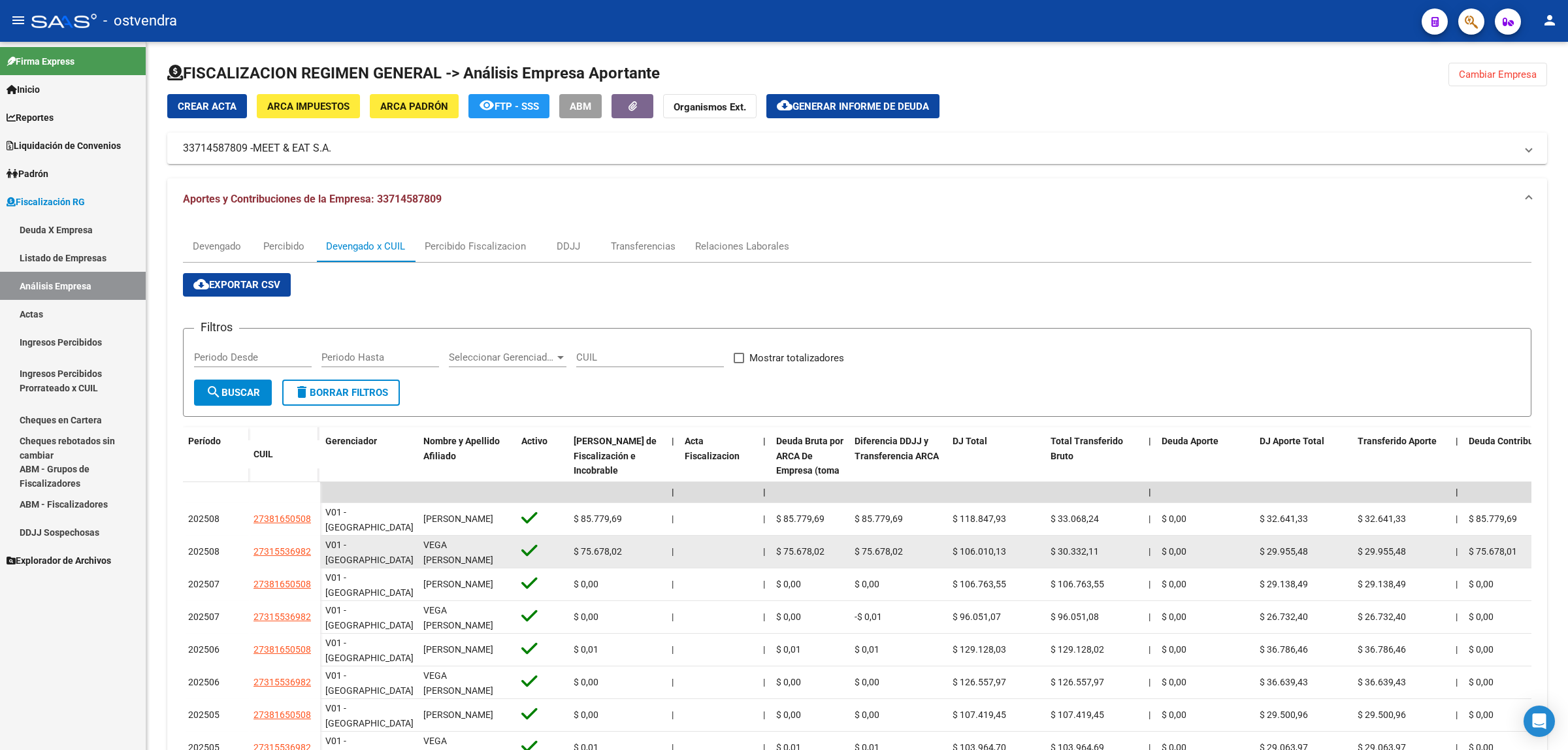
drag, startPoint x: 236, startPoint y: 554, endPoint x: 314, endPoint y: 558, distance: 78.1
click at [314, 558] on div "202508 27315536982" at bounding box center [251, 552] width 137 height 32
copy div "27315536982"
